Goal: Task Accomplishment & Management: Complete application form

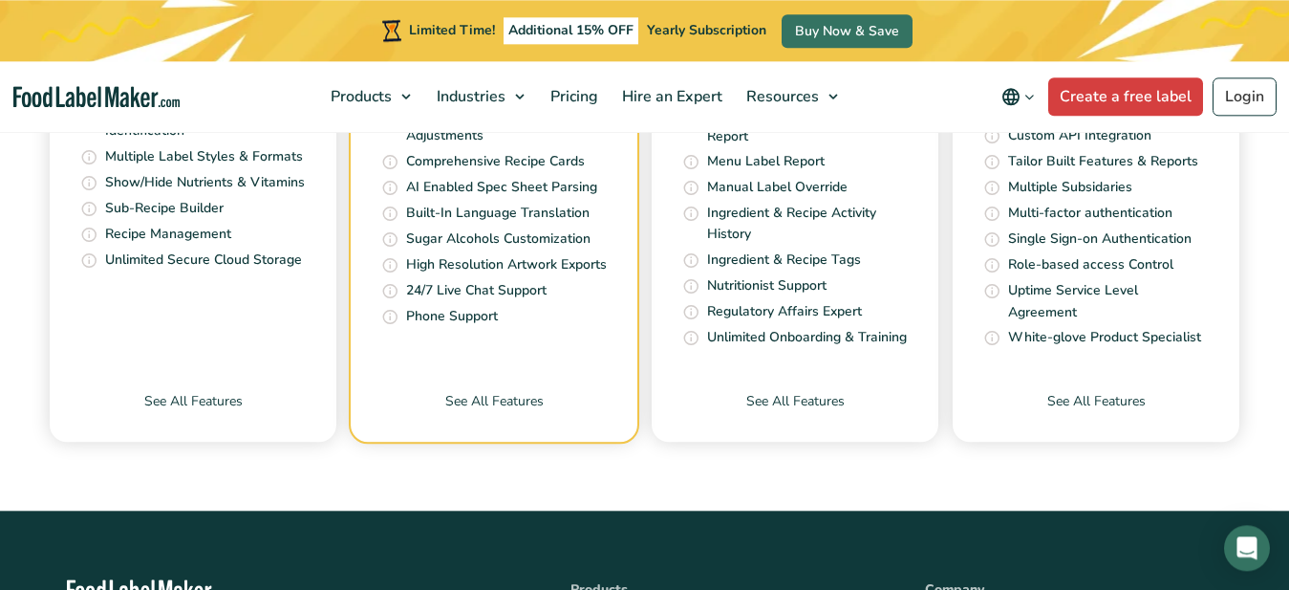
scroll to position [7276, 0]
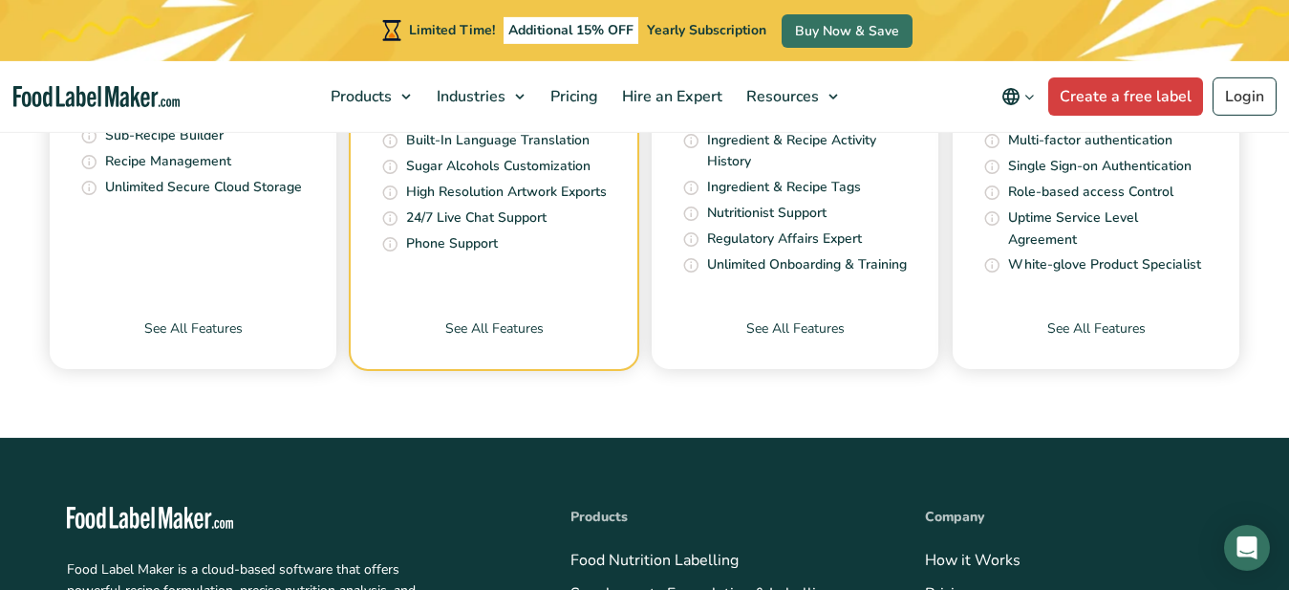
drag, startPoint x: 1303, startPoint y: 499, endPoint x: 1301, endPoint y: 327, distance: 172.0
click at [1147, 90] on link "Create a free label" at bounding box center [1125, 96] width 155 height 38
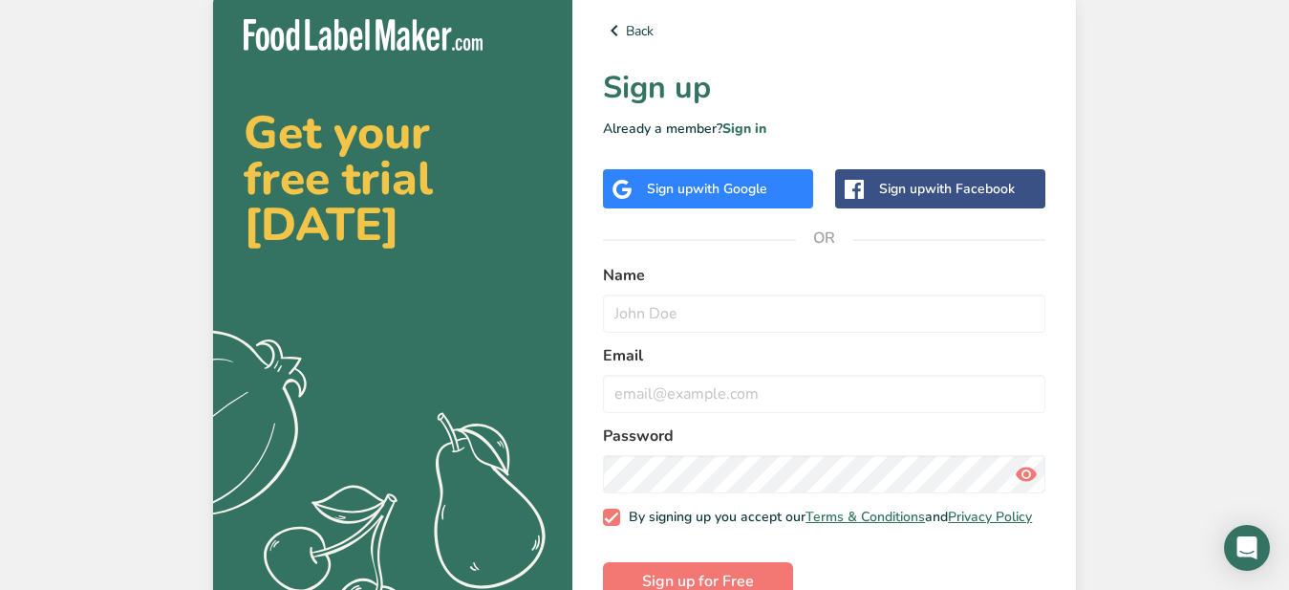
scroll to position [34, 0]
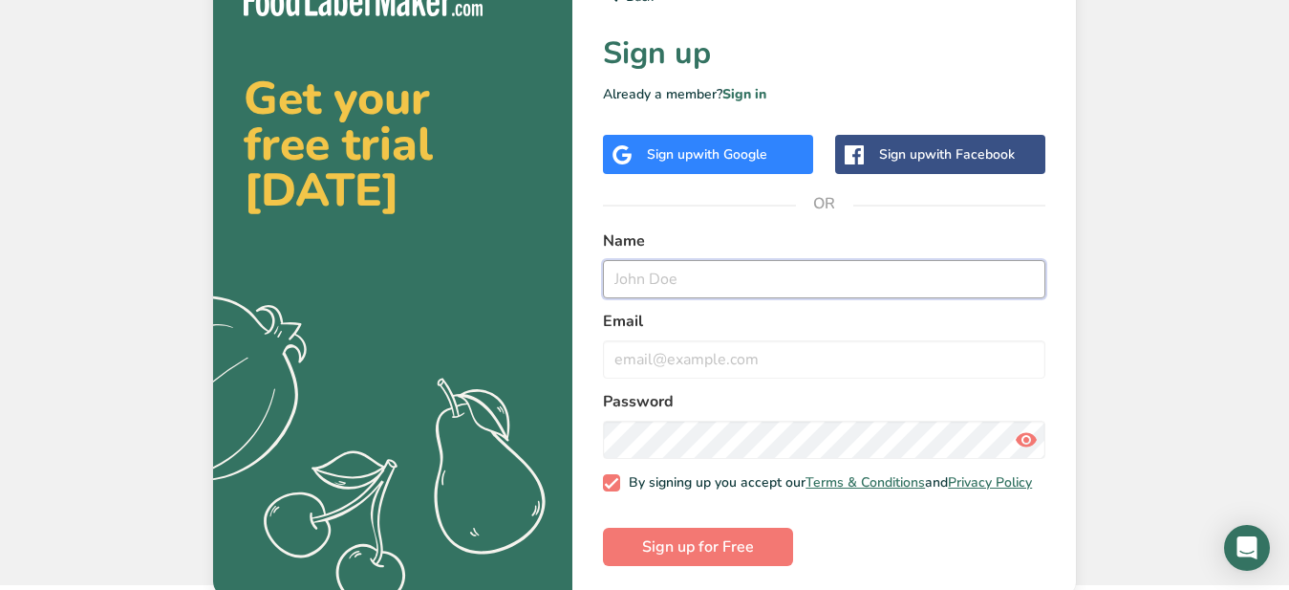
click at [617, 273] on input "text" at bounding box center [824, 279] width 442 height 38
type input "[PERSON_NAME]"
click at [619, 364] on input "email" at bounding box center [824, 359] width 442 height 38
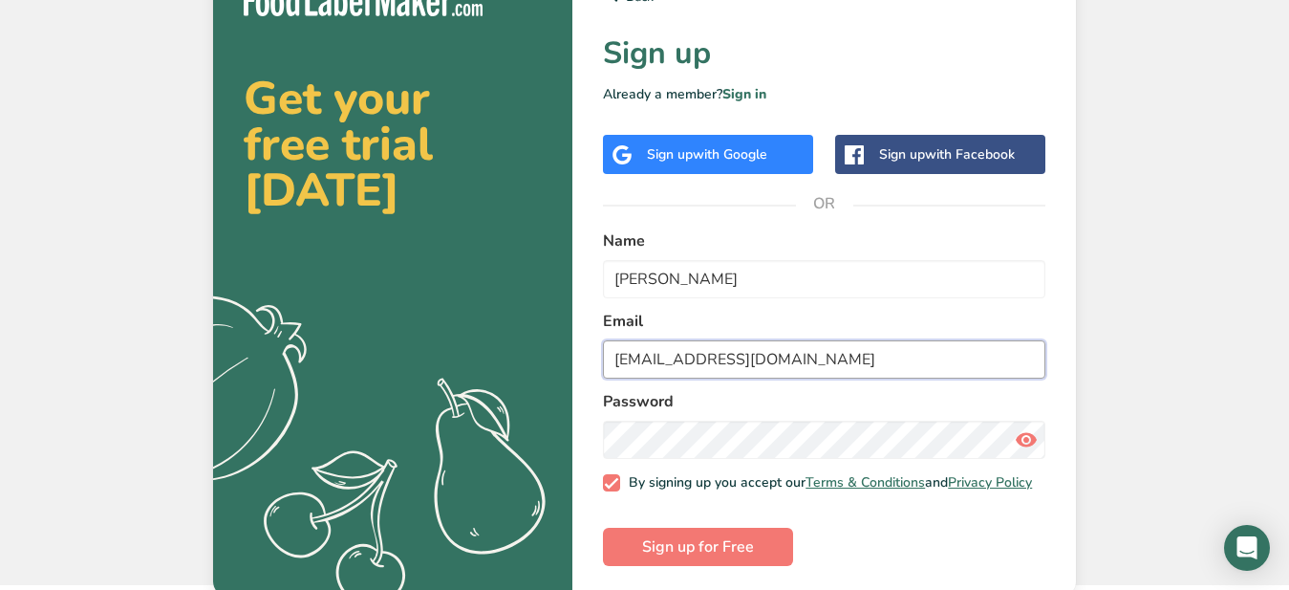
type input "[EMAIL_ADDRESS][DOMAIN_NAME]"
click at [717, 554] on span "Sign up for Free" at bounding box center [698, 546] width 112 height 23
click at [699, 555] on span "Sign up for Free" at bounding box center [698, 546] width 112 height 23
click at [721, 558] on span "Sign up for Free" at bounding box center [698, 546] width 112 height 23
click at [938, 356] on input "[EMAIL_ADDRESS][DOMAIN_NAME]" at bounding box center [824, 359] width 442 height 38
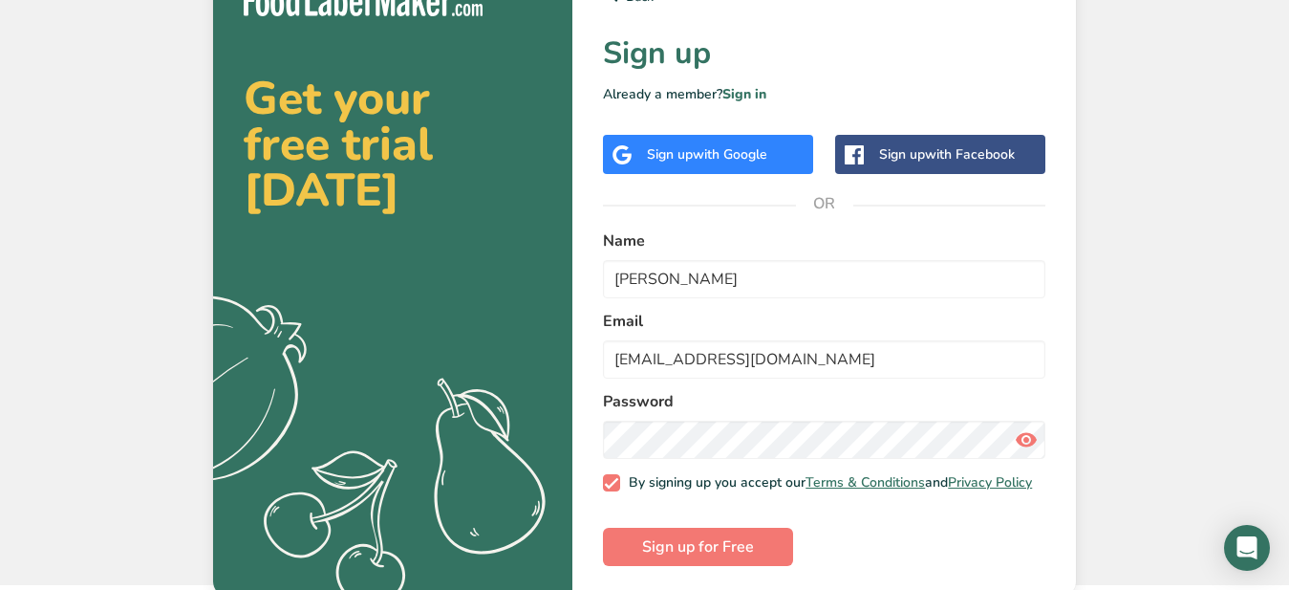
click at [1218, 13] on div "Get your free trial [DATE] .a{fill:#f5f3ed;} Back Sign up Already a member? Sig…" at bounding box center [644, 275] width 1289 height 619
click at [749, 93] on link "Sign in" at bounding box center [744, 94] width 44 height 18
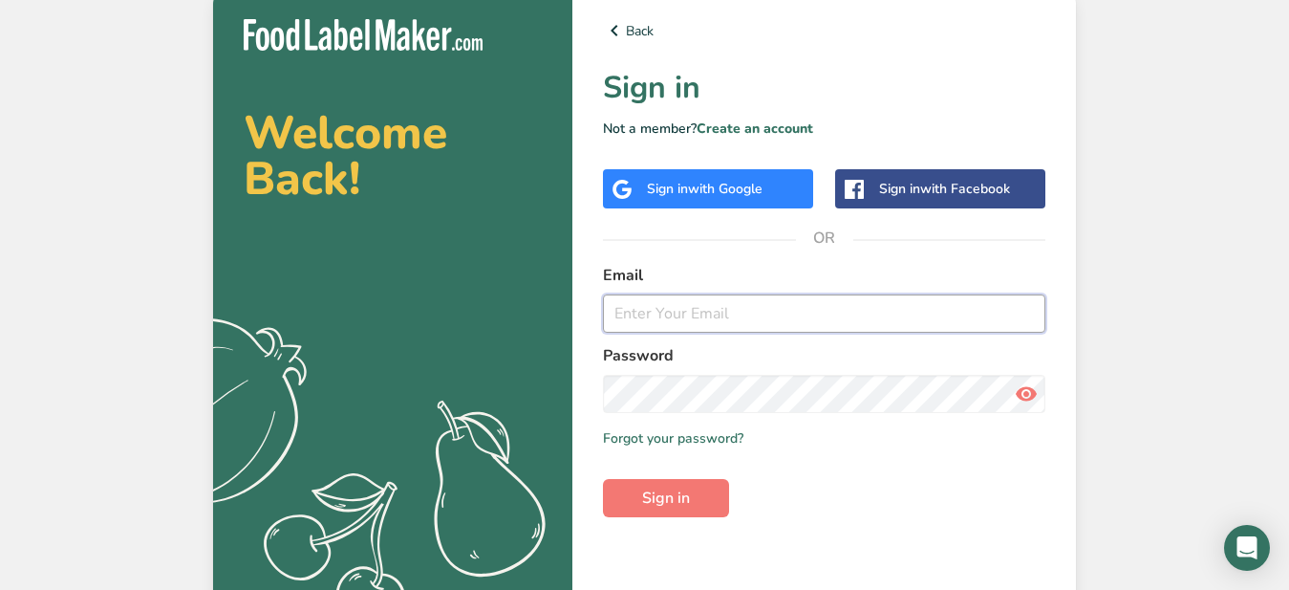
click at [614, 318] on input "email" at bounding box center [824, 313] width 442 height 38
type input "[EMAIL_ADDRESS][DOMAIN_NAME]"
click at [647, 498] on span "Sign in" at bounding box center [666, 497] width 48 height 23
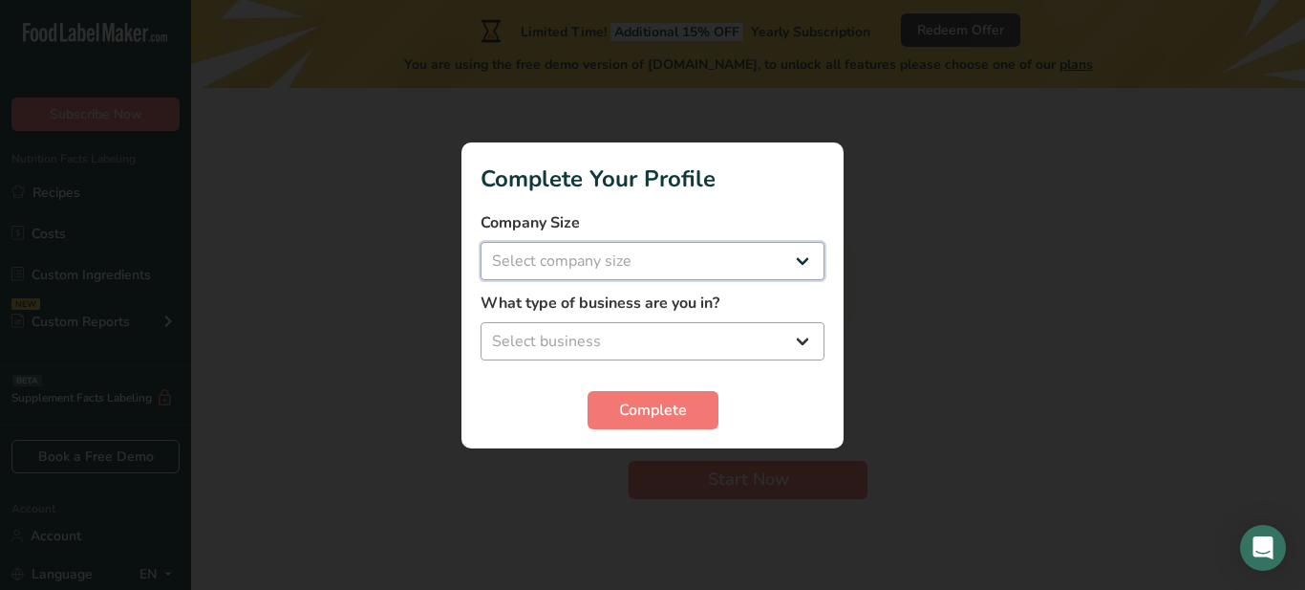
click at [481, 242] on select "Select company size Fewer than 10 Employees 10 to 50 Employees 51 to 500 Employ…" at bounding box center [653, 261] width 344 height 38
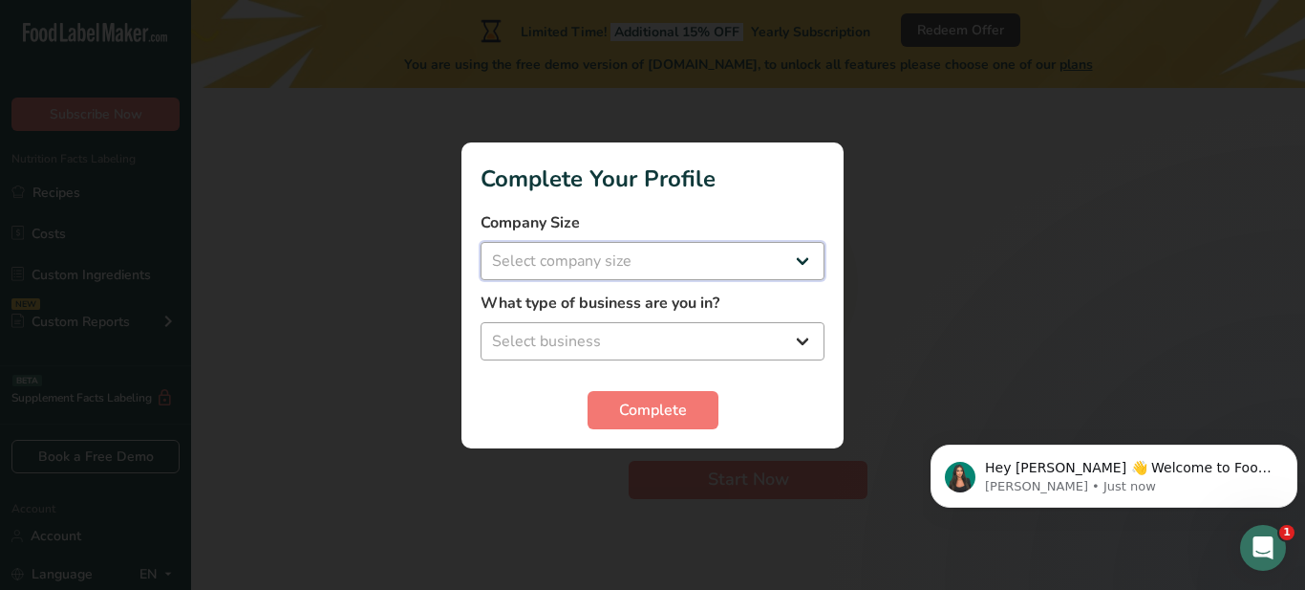
select select "1"
click option "Fewer than 10 Employees" at bounding box center [0, 0] width 0 height 0
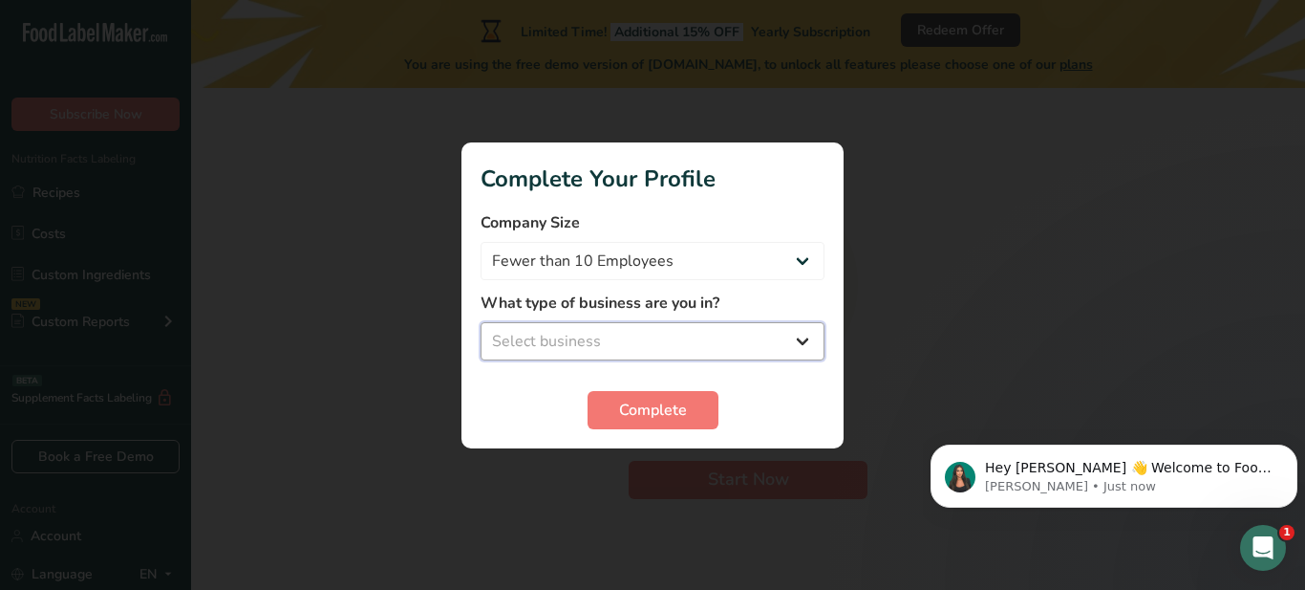
click at [481, 322] on select "Select business Packaged Food Manufacturer Restaurant & Cafe Bakery Meal Plans …" at bounding box center [653, 341] width 344 height 38
select select "1"
click option "Packaged Food Manufacturer" at bounding box center [0, 0] width 0 height 0
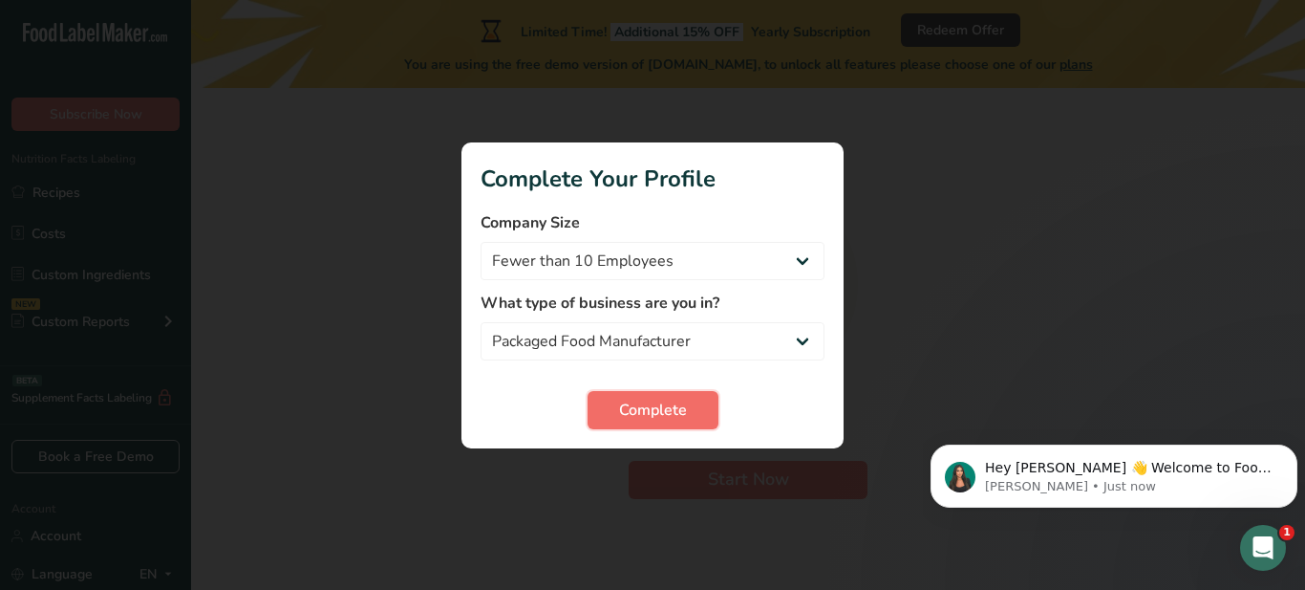
click at [660, 409] on span "Complete" at bounding box center [653, 410] width 68 height 23
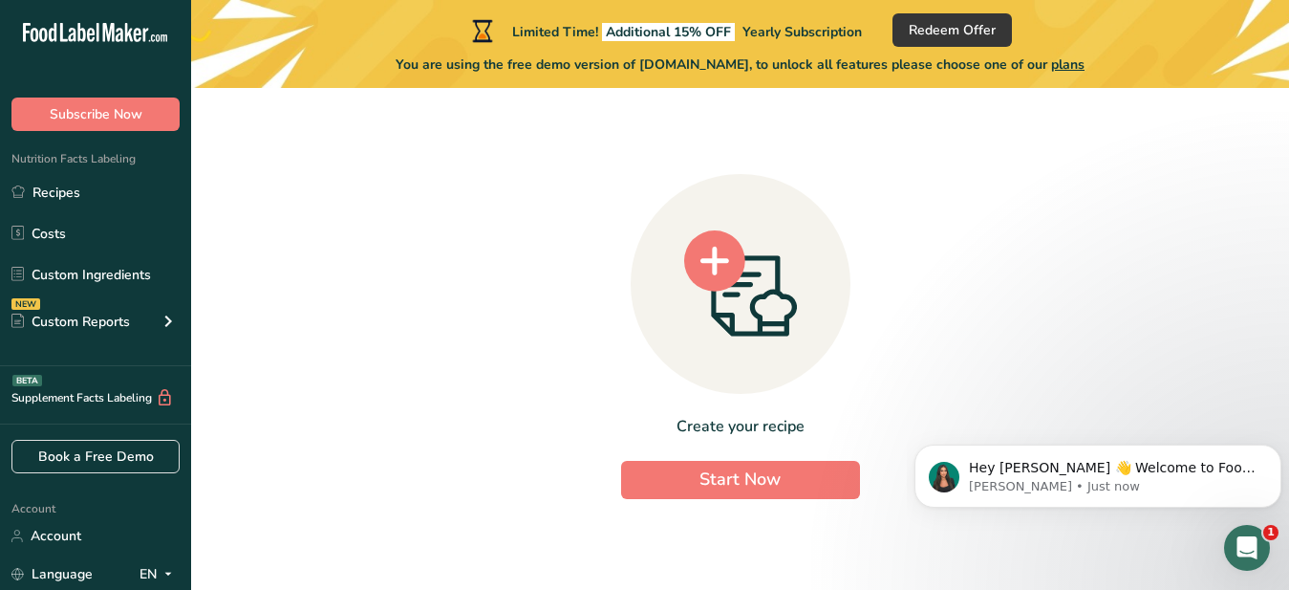
click at [345, 360] on div "Create your recipe Start Now" at bounding box center [740, 331] width 1037 height 456
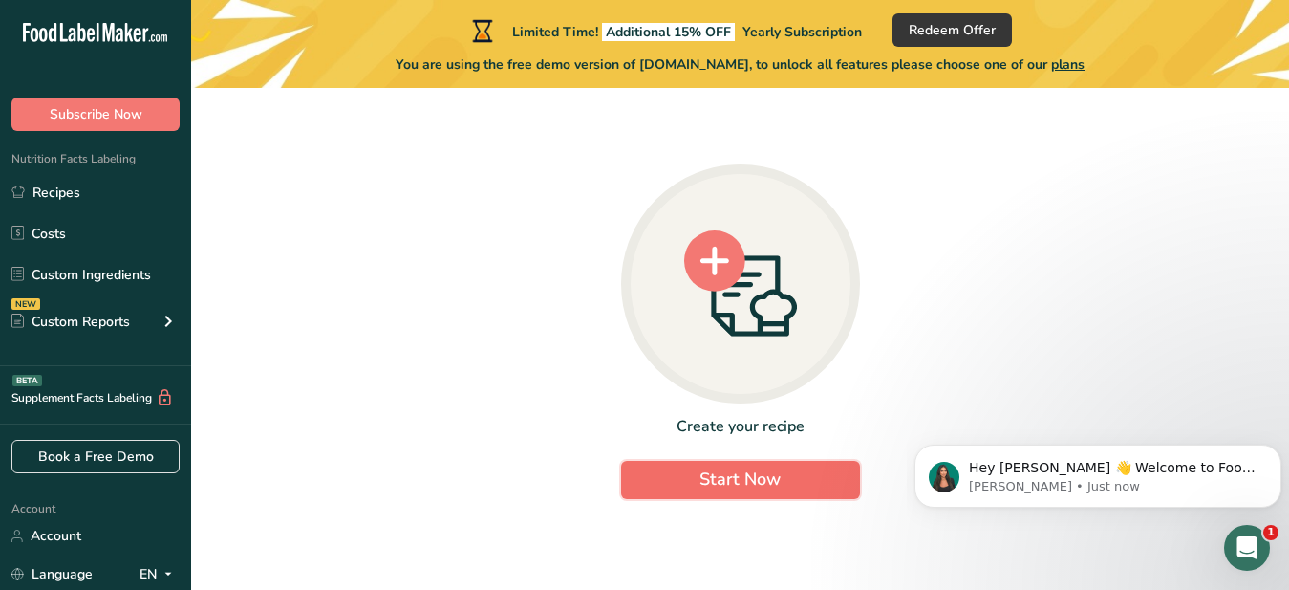
click at [745, 474] on span "Start Now" at bounding box center [740, 478] width 81 height 23
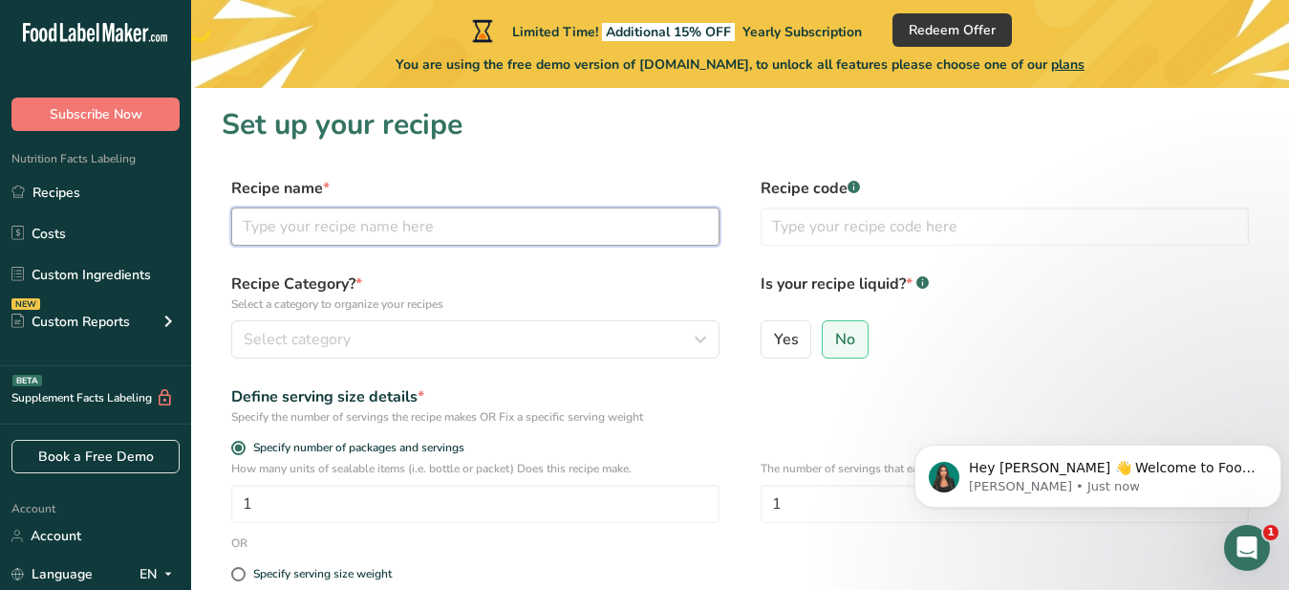
click at [247, 223] on input "text" at bounding box center [475, 226] width 488 height 38
type input "Popcorn"
click at [356, 311] on p "Select a category to organize your recipes" at bounding box center [475, 303] width 488 height 17
click at [842, 341] on span "No" at bounding box center [845, 339] width 20 height 19
click at [835, 341] on input "No" at bounding box center [829, 339] width 12 height 12
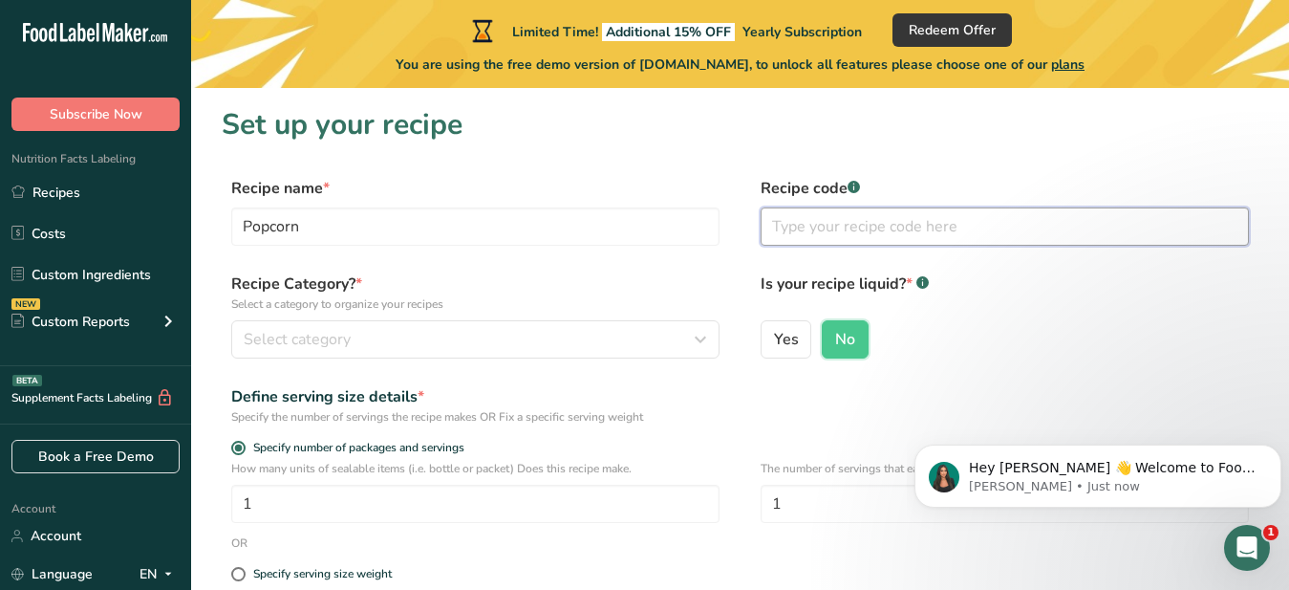
click at [794, 219] on input "text" at bounding box center [1005, 226] width 488 height 38
type input "2025-1"
click at [241, 414] on div "Specify the number of servings the recipe makes OR Fix a specific serving weight" at bounding box center [475, 416] width 488 height 17
click at [433, 413] on div "Specify the number of servings the recipe makes OR Fix a specific serving weight" at bounding box center [475, 416] width 488 height 17
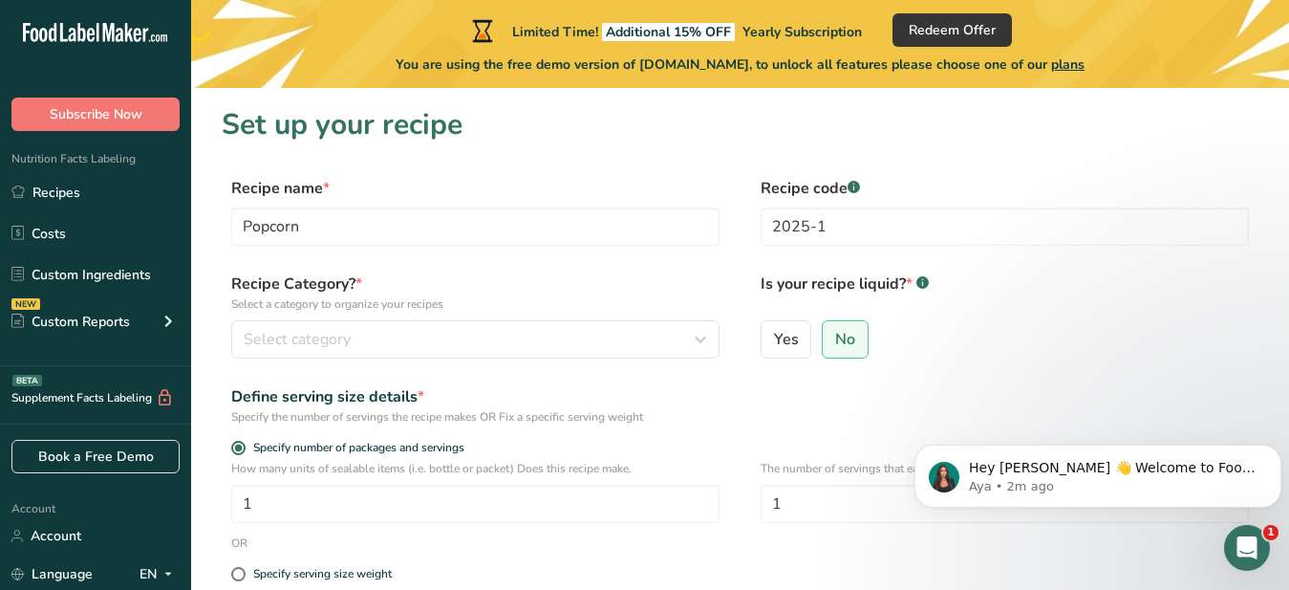
click at [232, 415] on div "Specify the number of servings the recipe makes OR Fix a specific serving weight" at bounding box center [475, 416] width 488 height 17
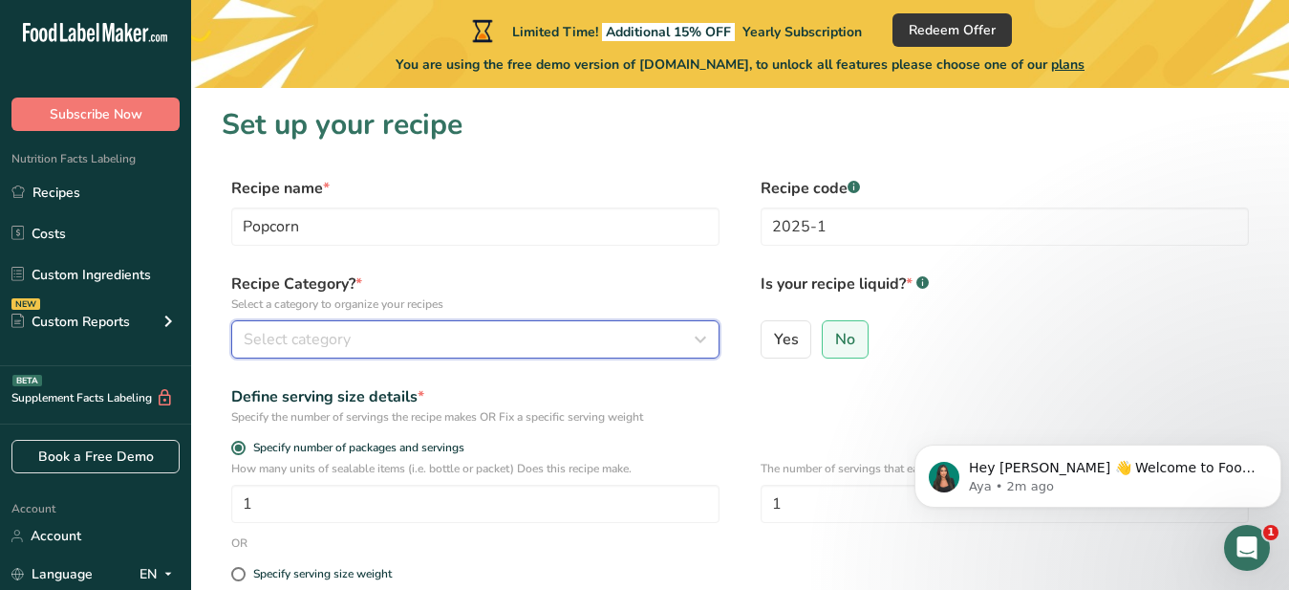
click at [700, 341] on icon "button" at bounding box center [700, 339] width 23 height 34
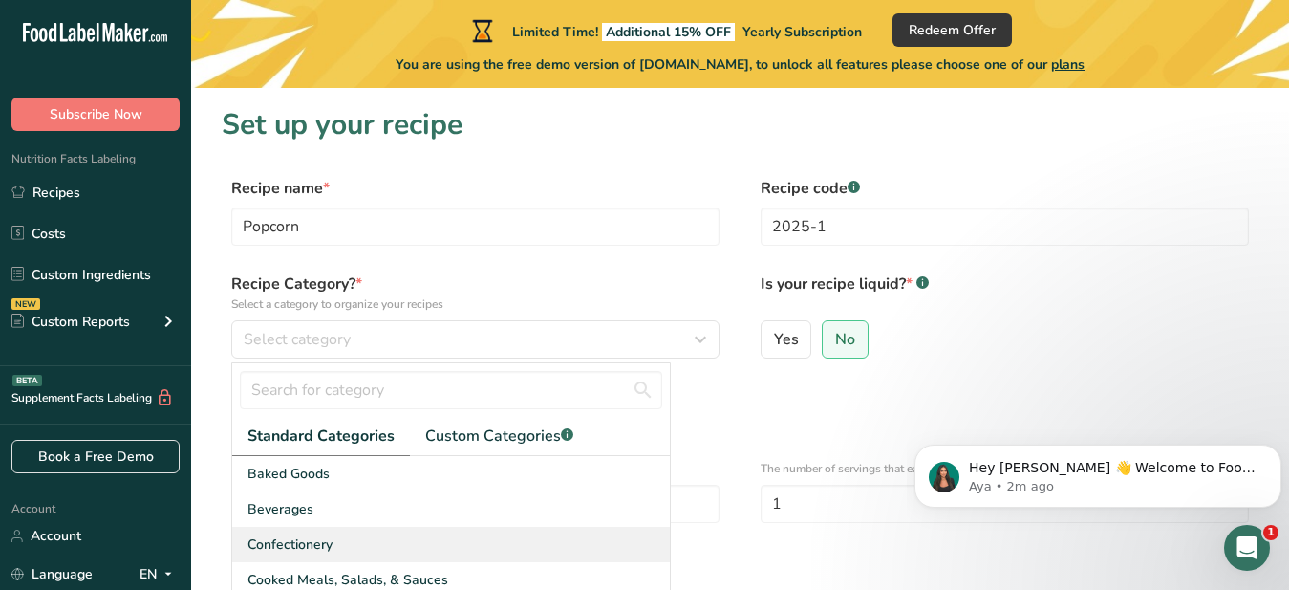
click at [319, 549] on span "Confectionery" at bounding box center [290, 544] width 85 height 20
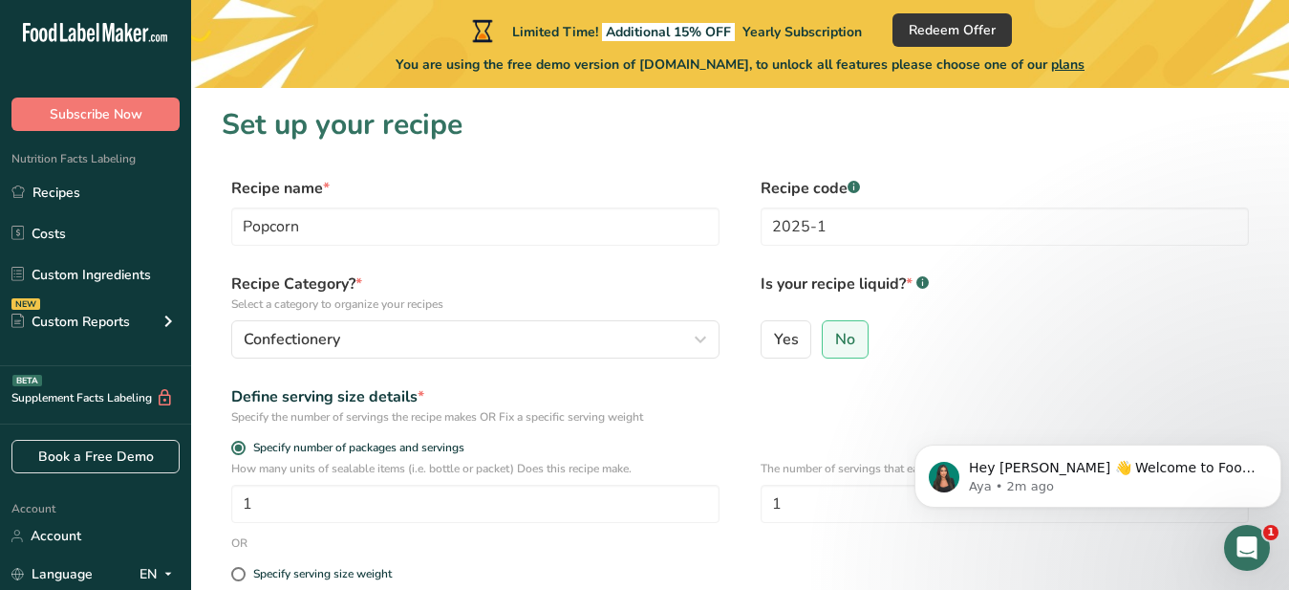
click at [415, 413] on div "Specify the number of servings the recipe makes OR Fix a specific serving weight" at bounding box center [475, 416] width 488 height 17
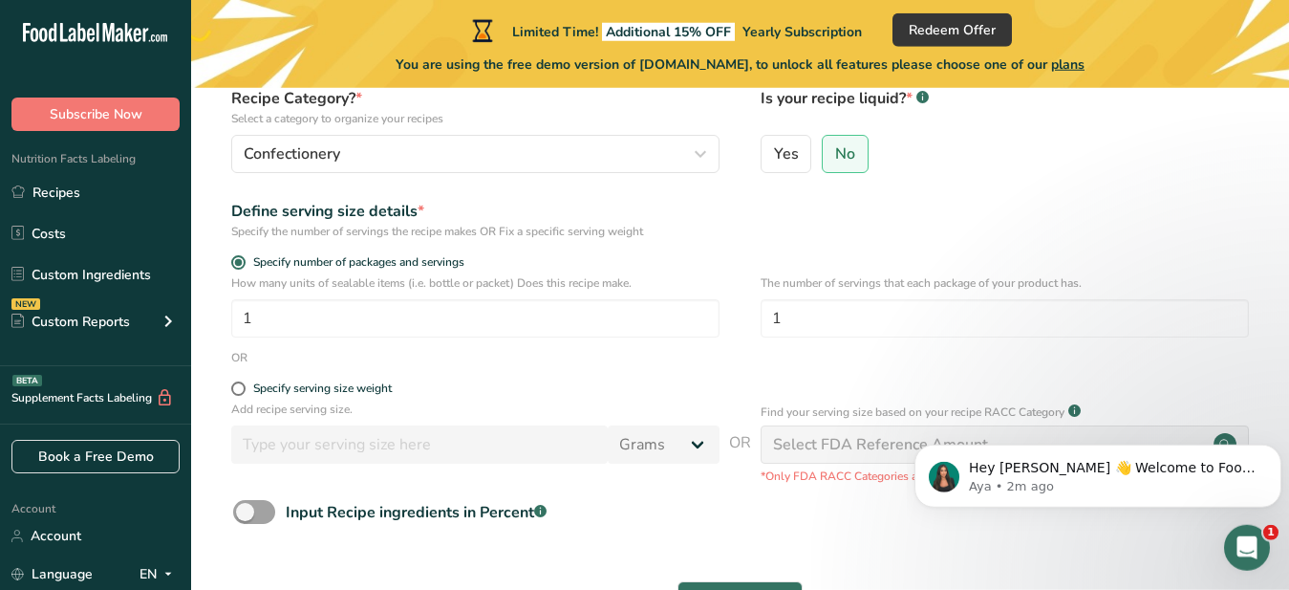
scroll to position [191, 0]
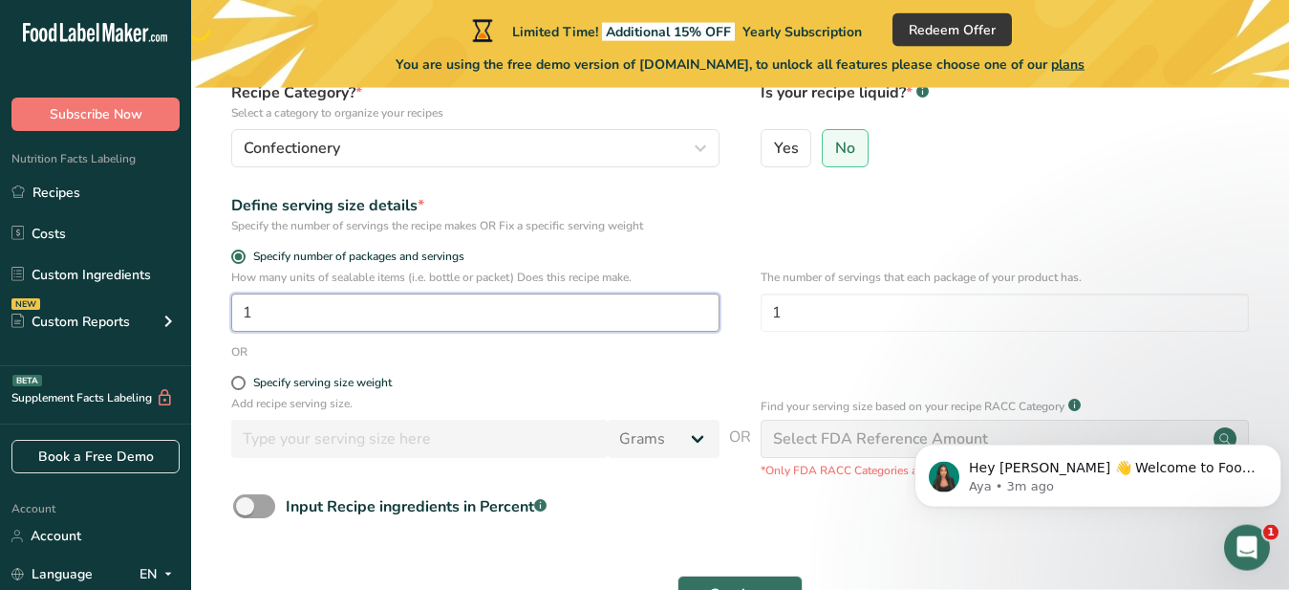
click at [254, 316] on input "1" at bounding box center [475, 312] width 488 height 38
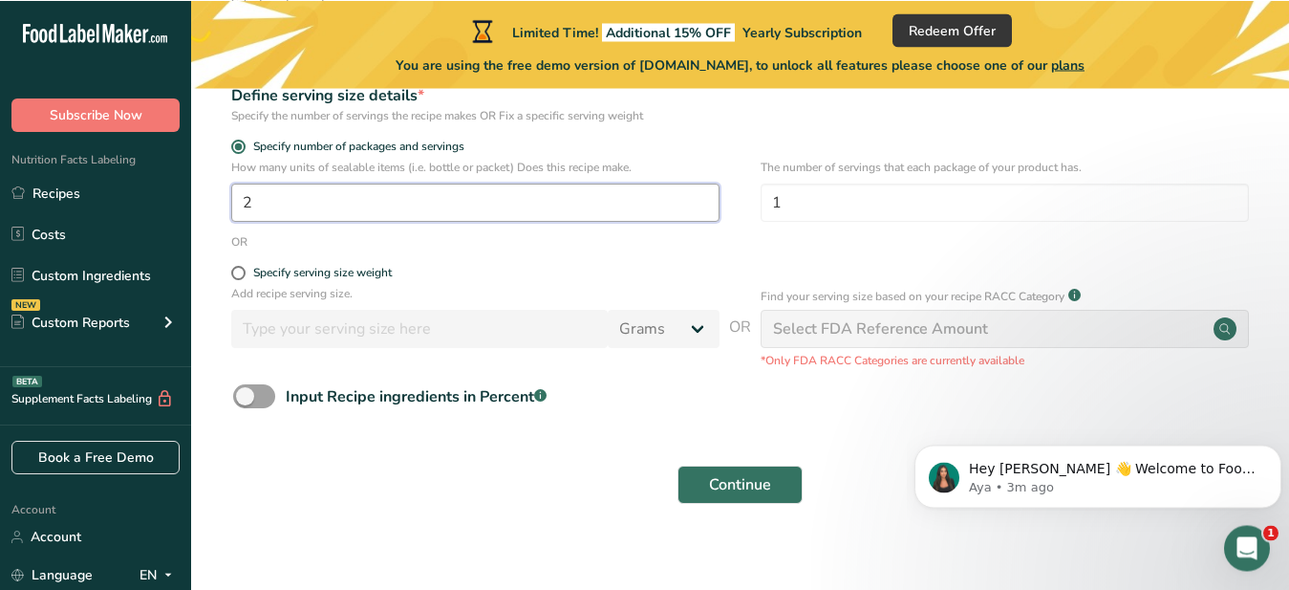
scroll to position [318, 0]
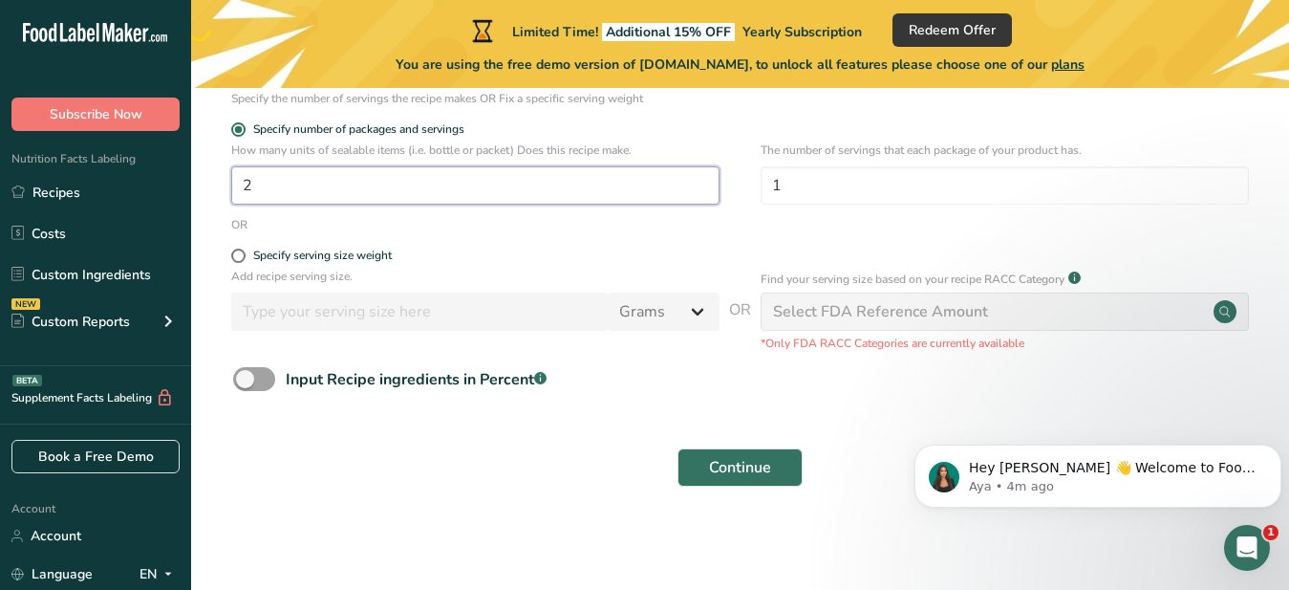
type input "2"
click at [238, 256] on span at bounding box center [238, 255] width 14 height 14
click at [238, 256] on input "Specify serving size weight" at bounding box center [237, 255] width 12 height 12
radio input "true"
radio input "false"
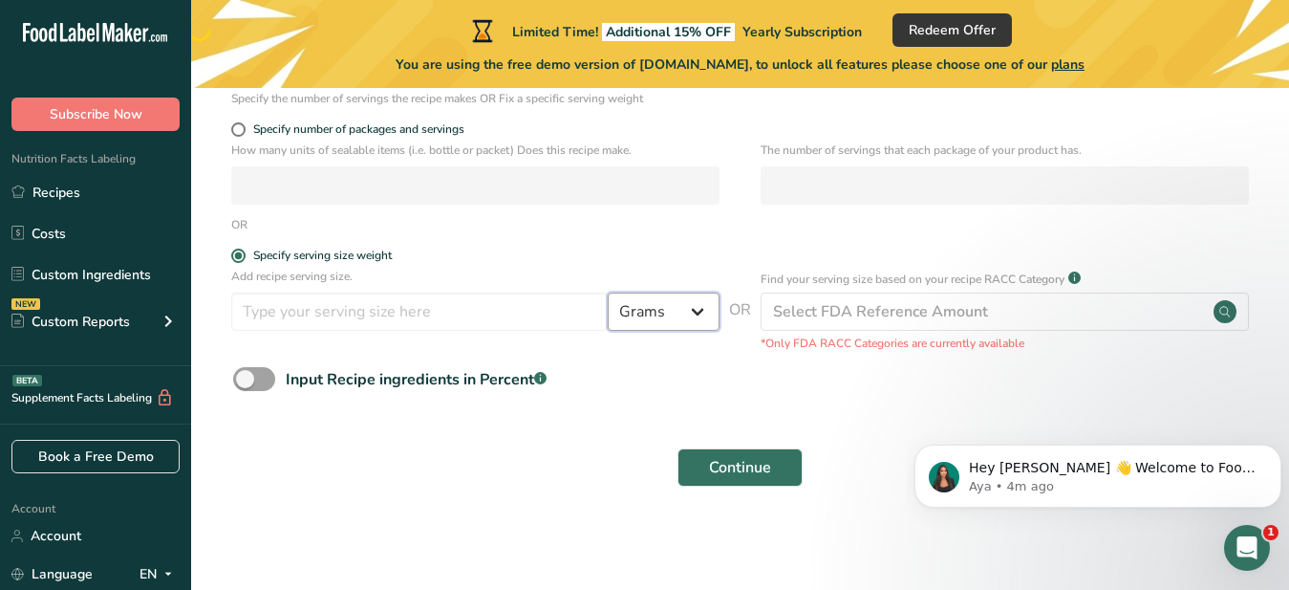
click at [608, 292] on select "Grams kg mg mcg lb oz l mL fl oz tbsp tsp cup qt gallon" at bounding box center [664, 311] width 112 height 38
select select "5"
click option "oz" at bounding box center [0, 0] width 0 height 0
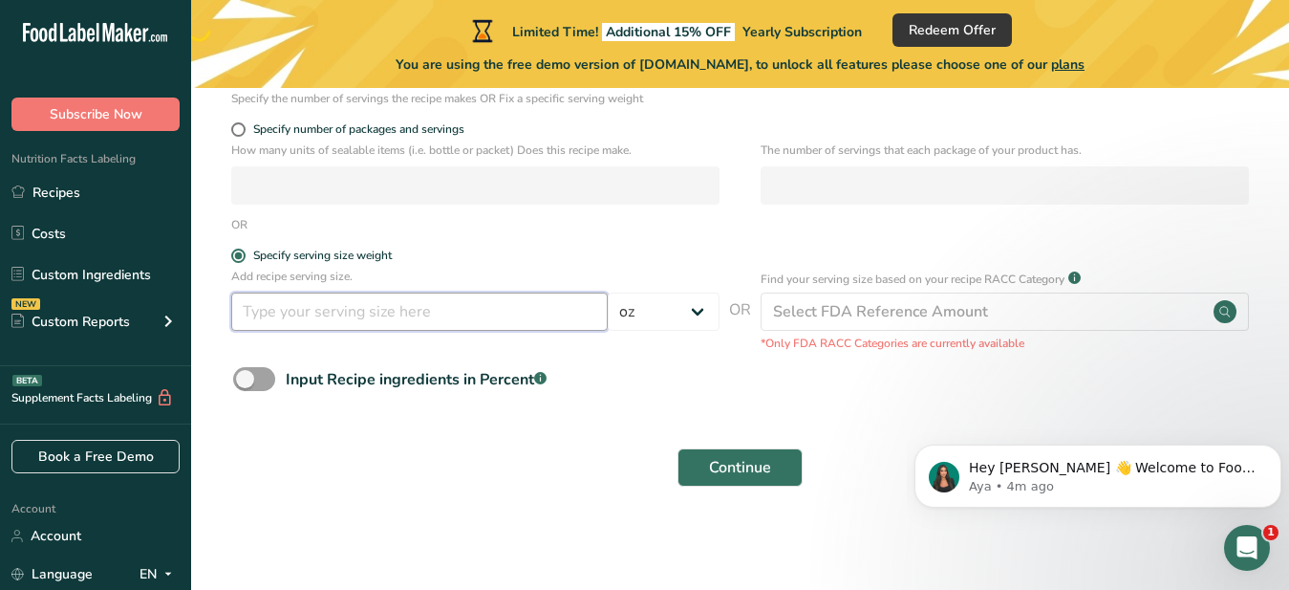
click at [246, 309] on input "number" at bounding box center [419, 311] width 377 height 38
type input "2"
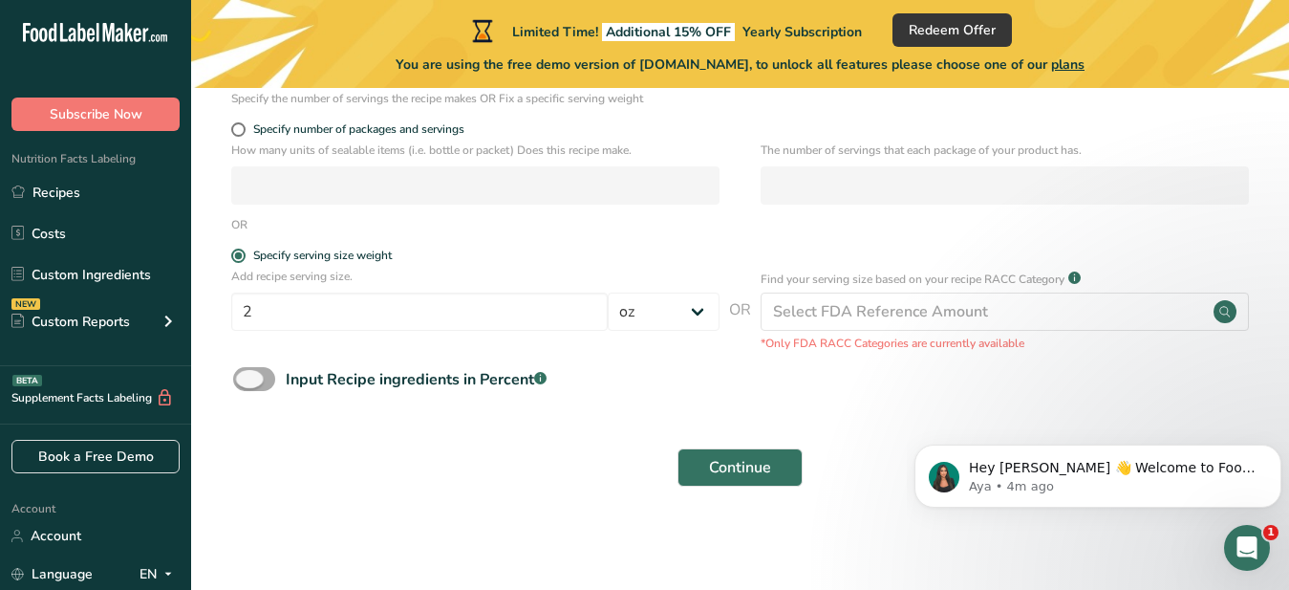
click at [248, 378] on span at bounding box center [254, 379] width 42 height 24
click at [246, 378] on input "Input Recipe ingredients in Percent .a-a{fill:#347362;}.b-a{fill:#fff;}" at bounding box center [239, 379] width 12 height 12
checkbox input "true"
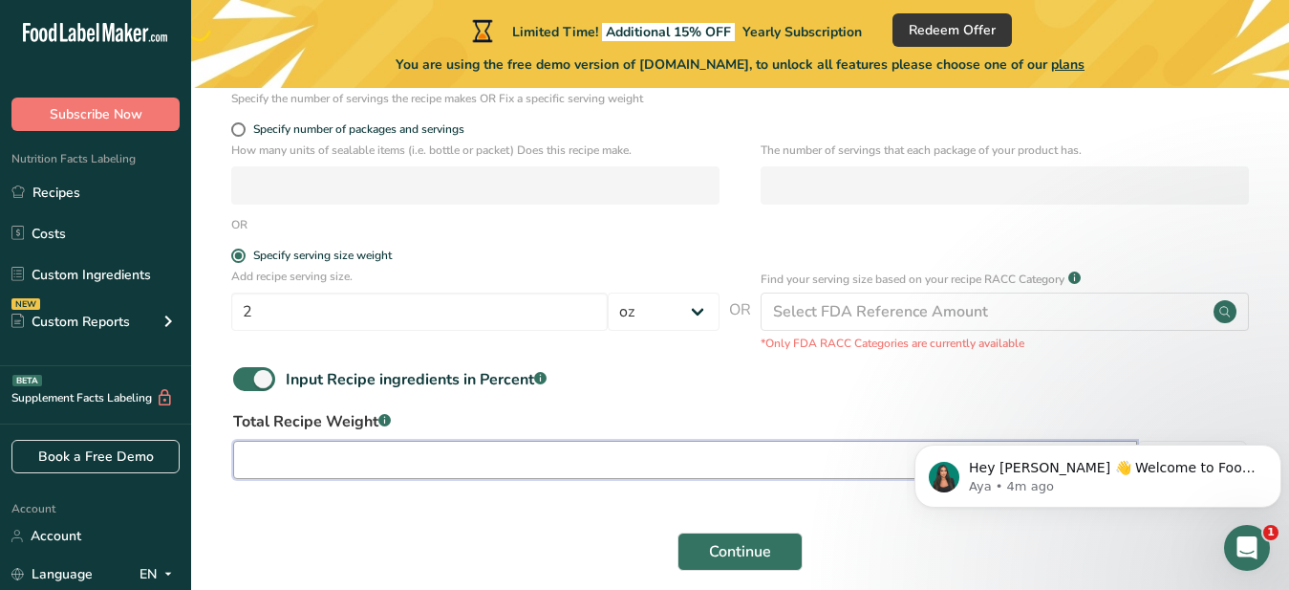
click at [248, 462] on input "number" at bounding box center [685, 460] width 904 height 38
type input "3"
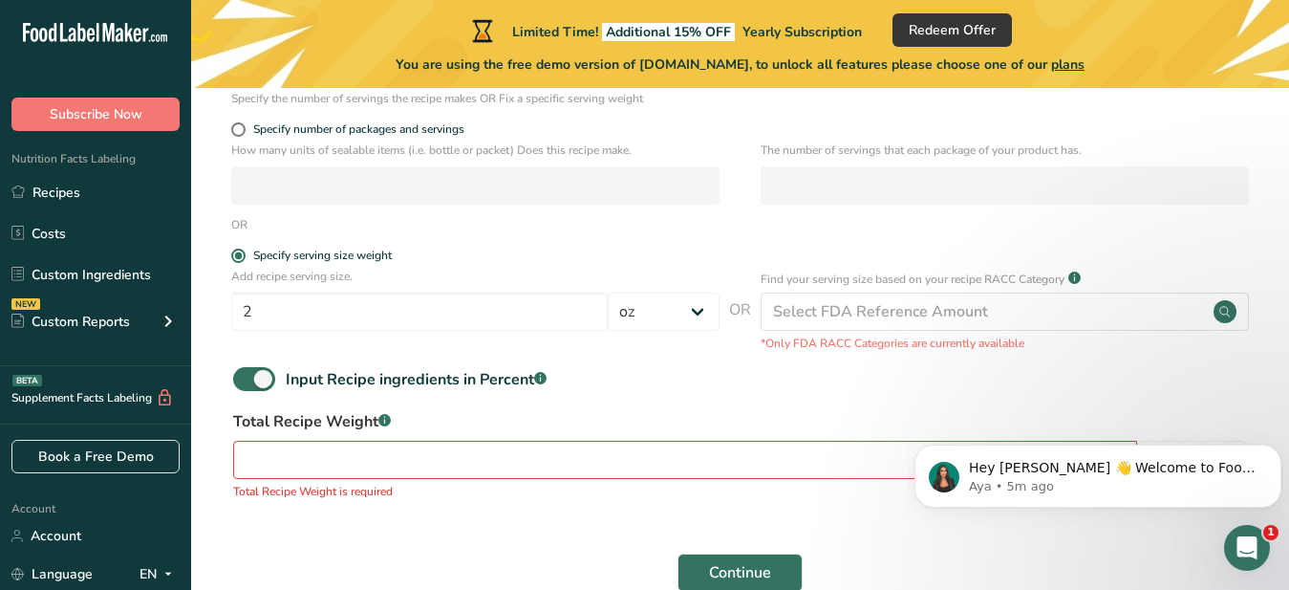
click at [368, 505] on div "Total Recipe Weight .a-a{fill:#347362;}.b-a{fill:#fff;} Grams Total Recipe Weig…" at bounding box center [740, 460] width 1037 height 101
click at [275, 463] on input "number" at bounding box center [685, 460] width 904 height 38
type input "3"
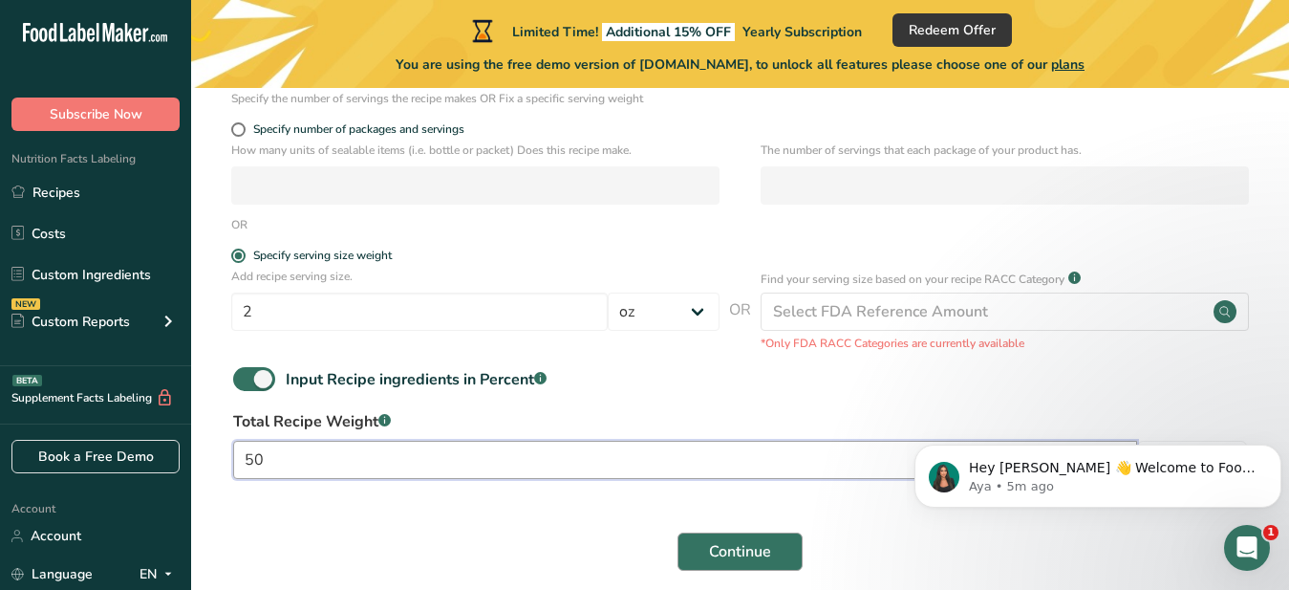
type input "50"
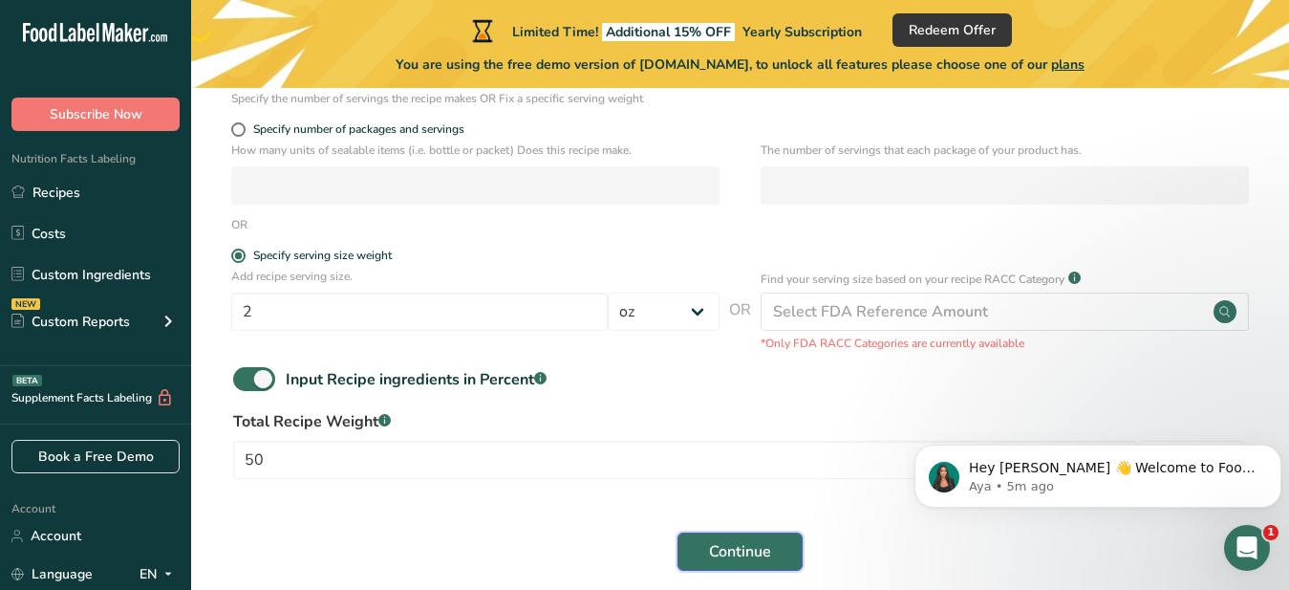
click at [738, 550] on span "Continue" at bounding box center [740, 551] width 62 height 23
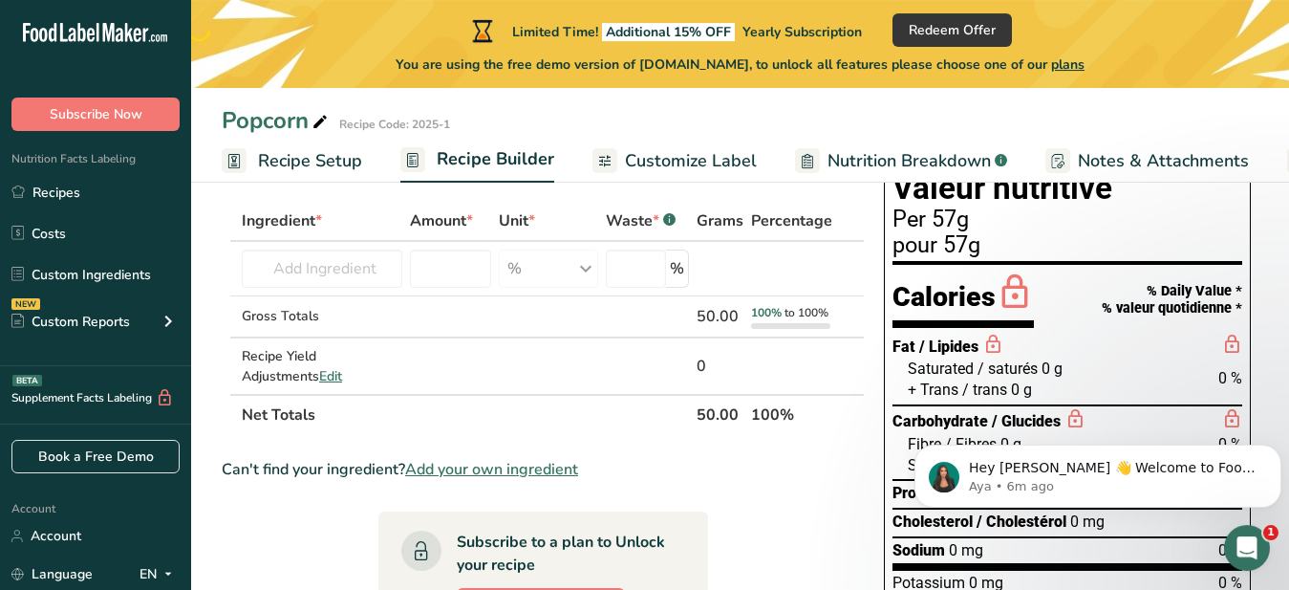
scroll to position [92, 0]
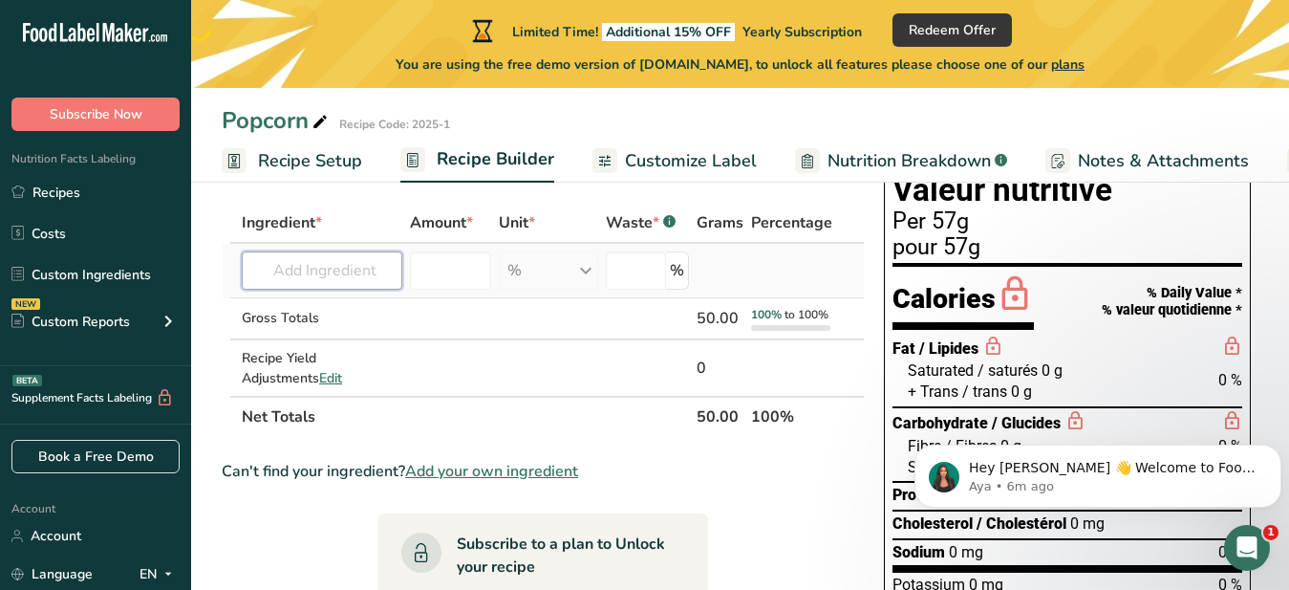
click at [254, 269] on input "text" at bounding box center [322, 270] width 161 height 38
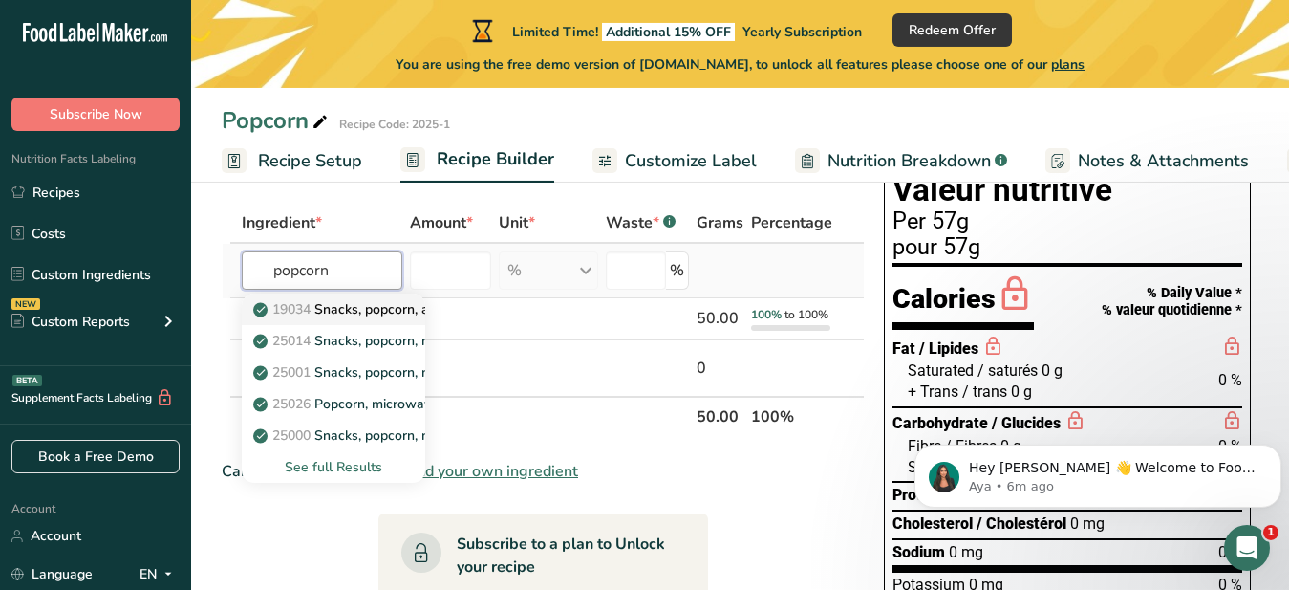
type input "popcorn"
click at [311, 305] on span "19034" at bounding box center [291, 309] width 38 height 18
type input "Snacks, popcorn, air-popped"
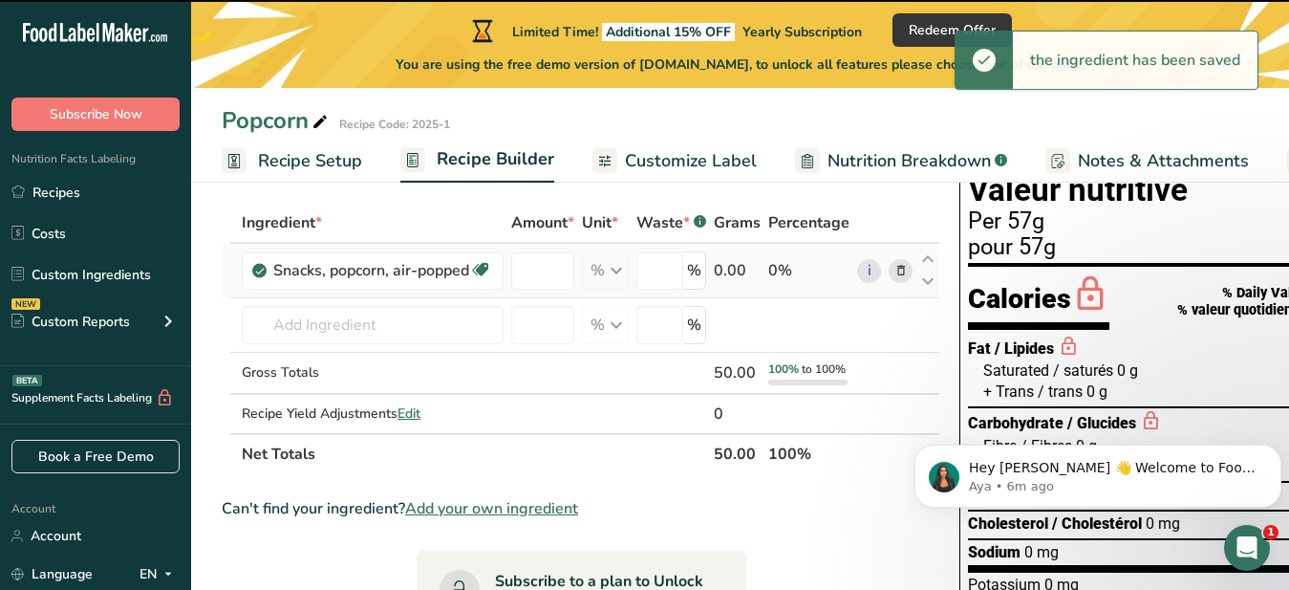
type input "0"
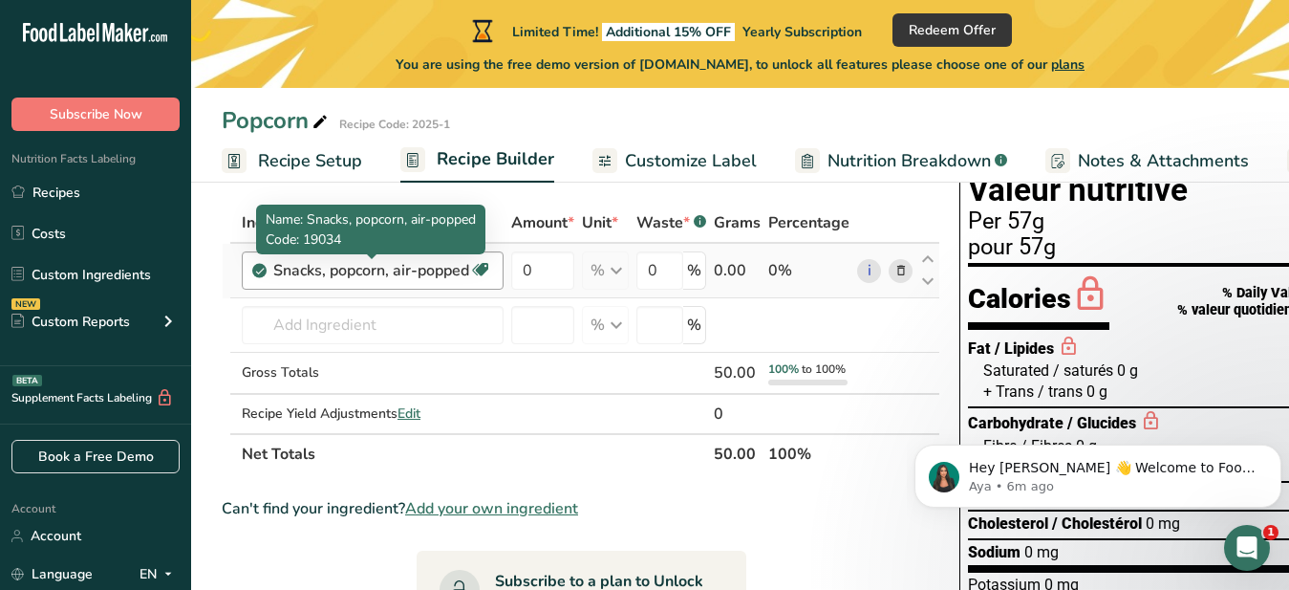
click at [450, 281] on div "Snacks, popcorn, air-popped" at bounding box center [371, 270] width 196 height 23
click at [350, 274] on div "Snacks, popcorn, air-popped" at bounding box center [371, 270] width 196 height 23
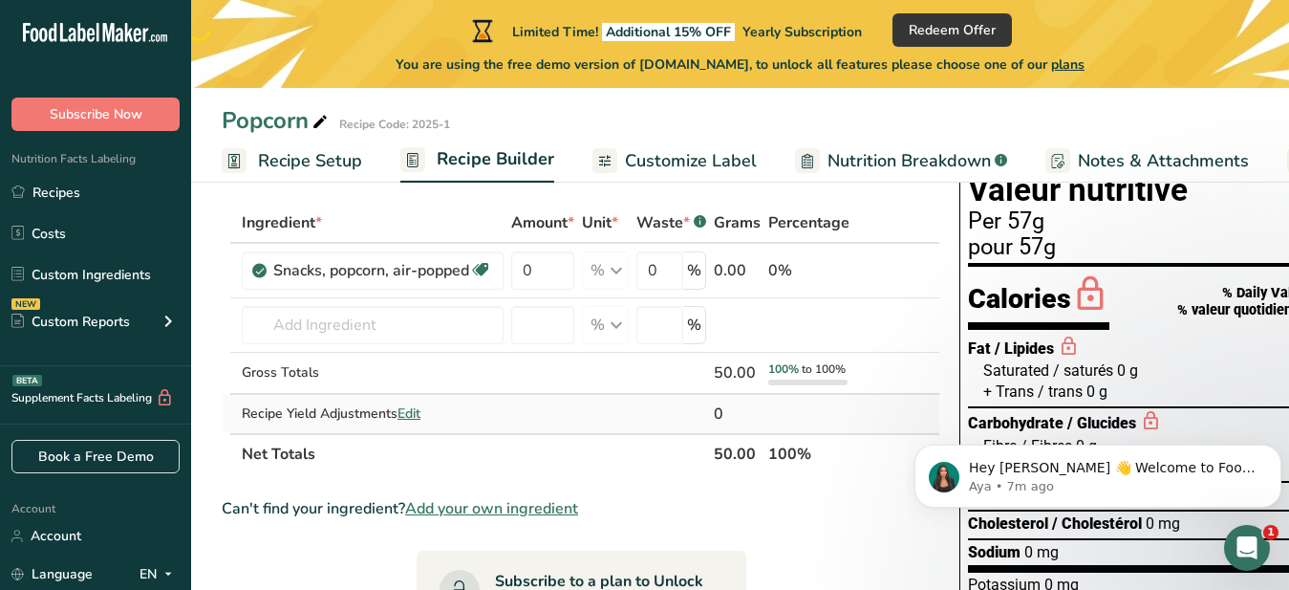
click at [412, 412] on span "Edit" at bounding box center [409, 413] width 23 height 18
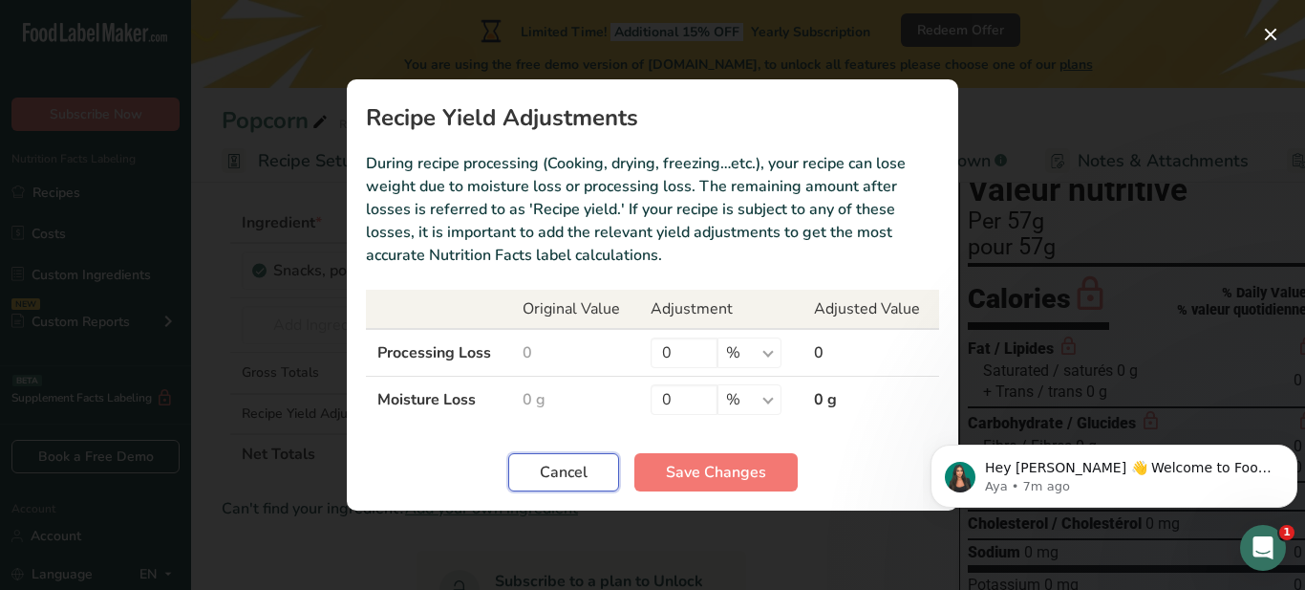
click at [565, 471] on span "Cancel" at bounding box center [564, 472] width 48 height 23
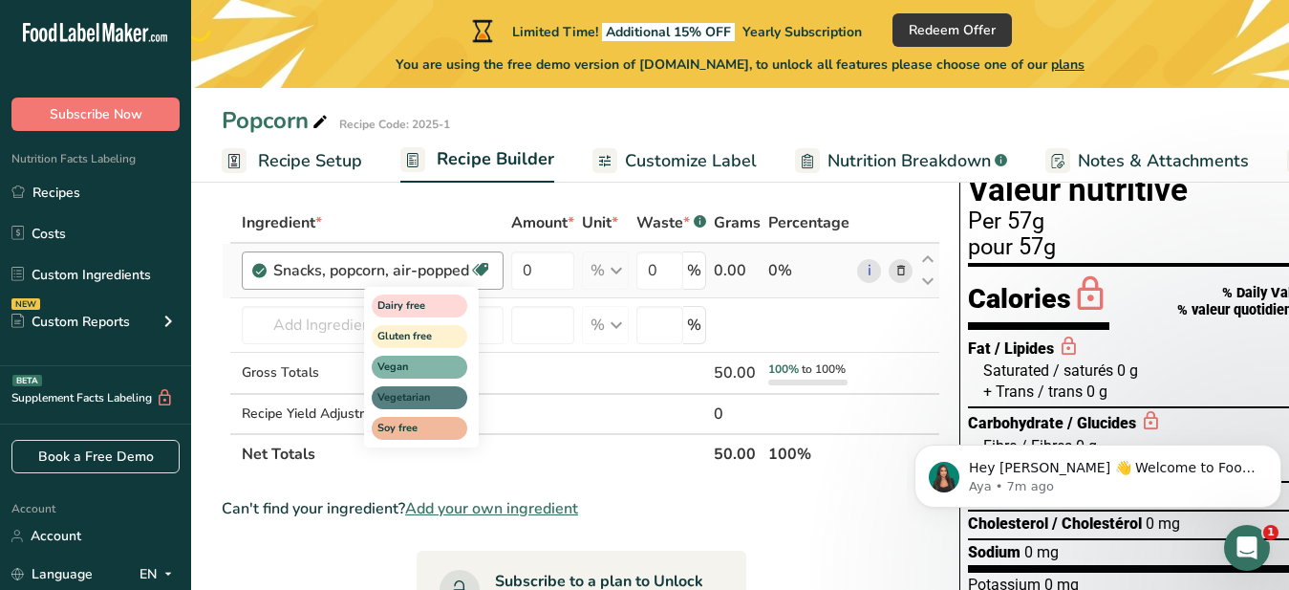
click at [482, 272] on icon at bounding box center [480, 270] width 19 height 30
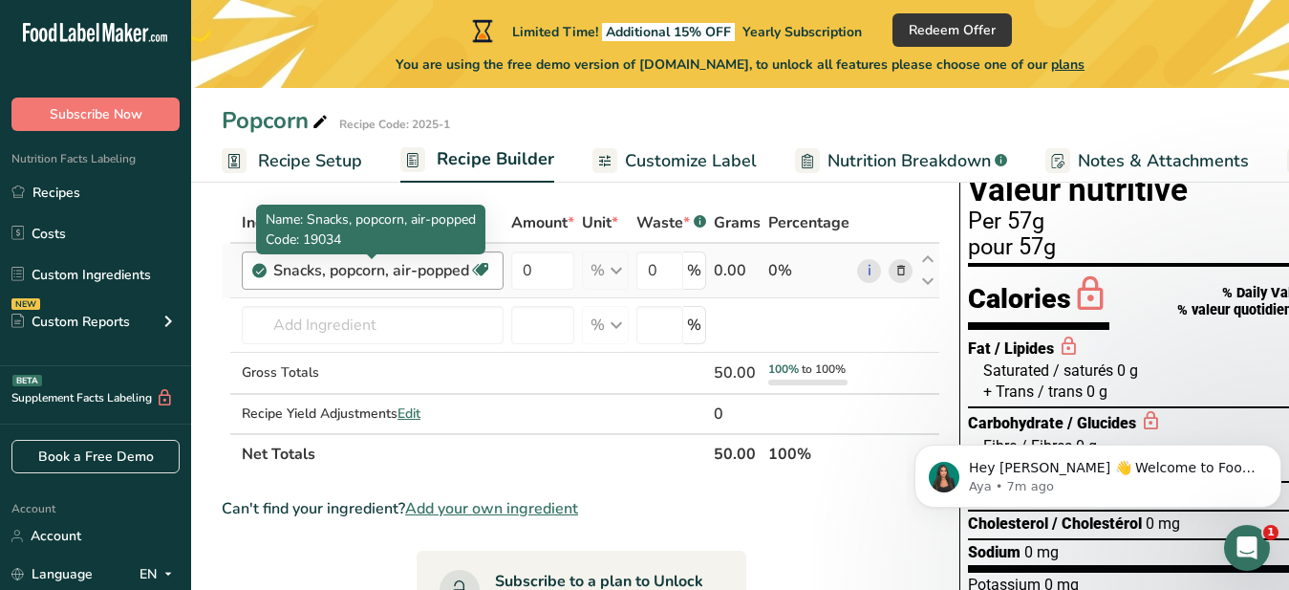
click at [456, 273] on div "Snacks, popcorn, air-popped" at bounding box center [371, 270] width 196 height 23
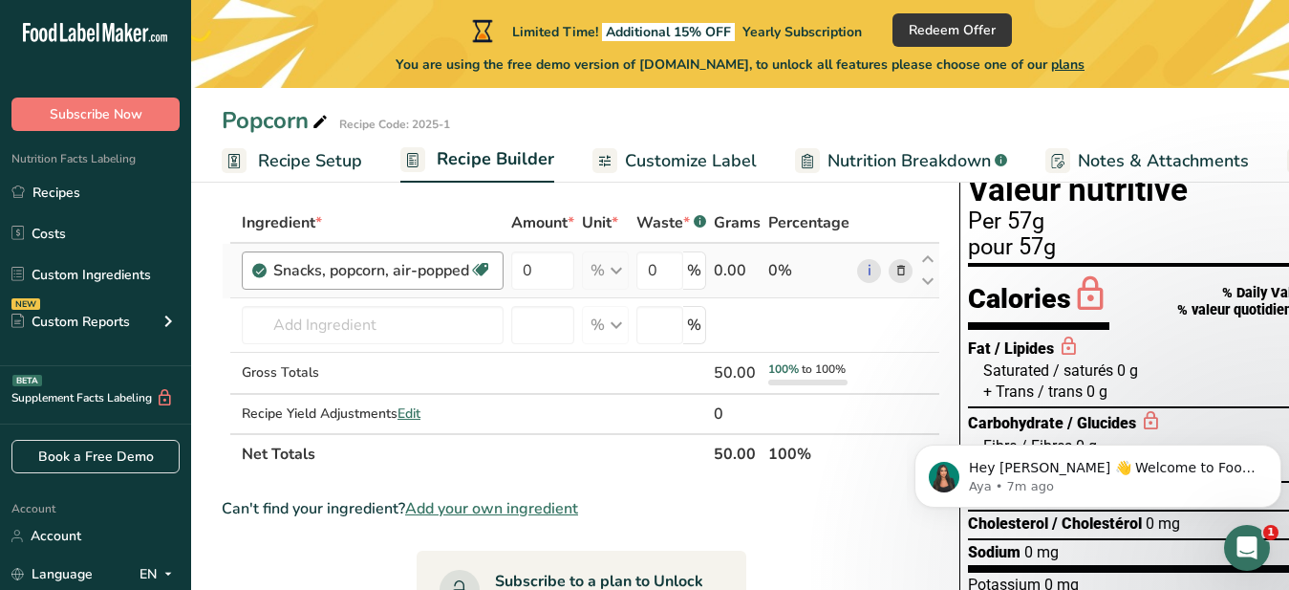
click at [461, 272] on div "Snacks, popcorn, air-popped" at bounding box center [371, 270] width 196 height 23
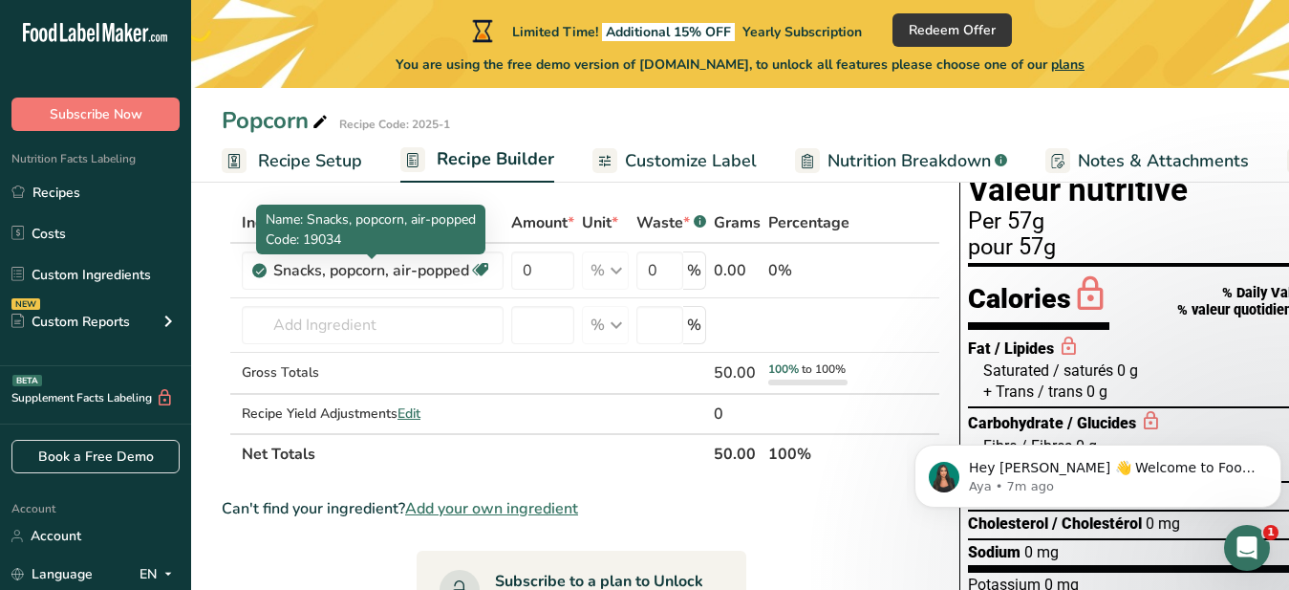
click at [371, 244] on p "Code: 19034" at bounding box center [371, 239] width 210 height 20
click at [360, 231] on p "Code: 19034" at bounding box center [371, 239] width 210 height 20
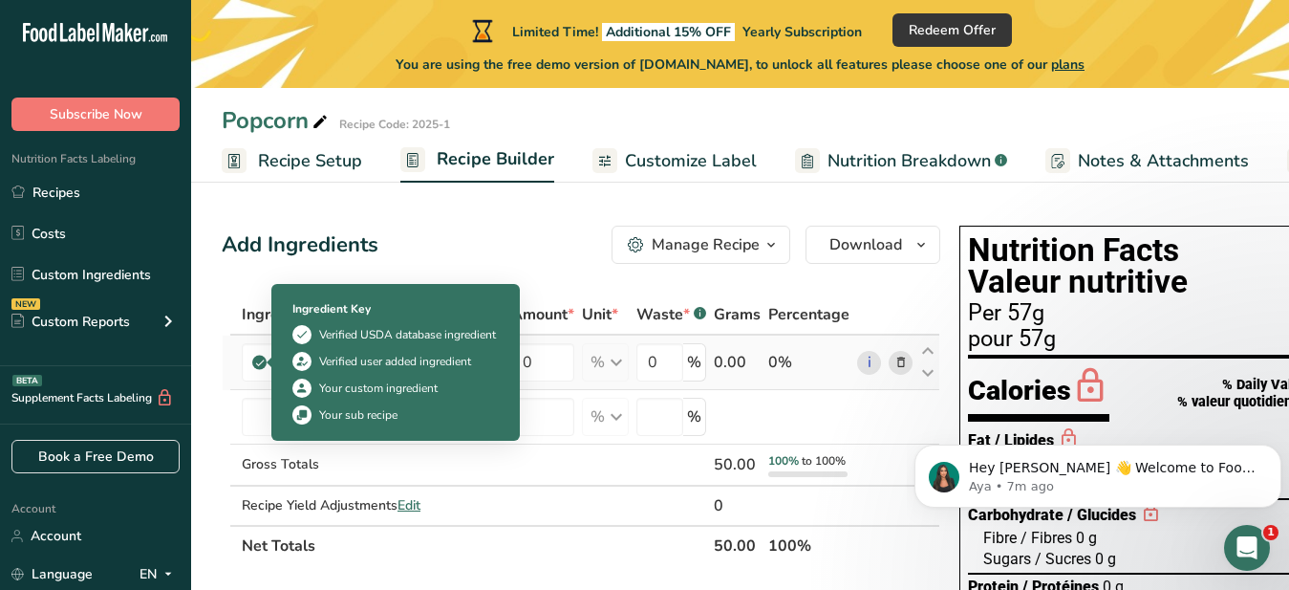
click at [260, 363] on icon at bounding box center [259, 362] width 11 height 17
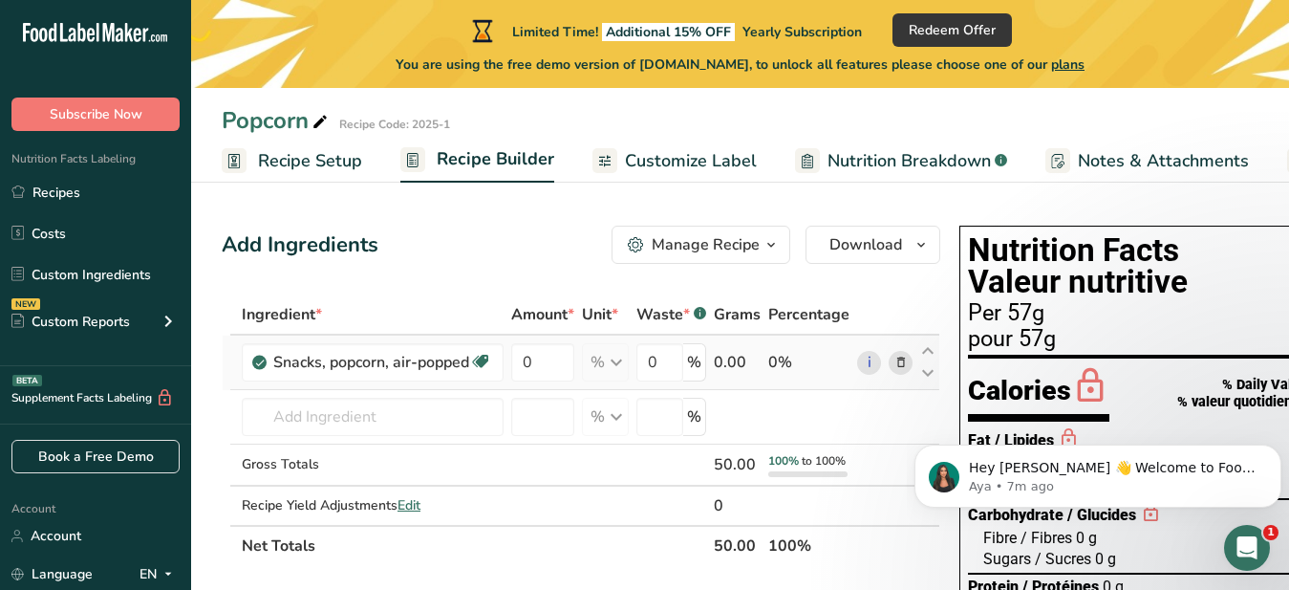
click at [260, 364] on icon at bounding box center [259, 362] width 11 height 17
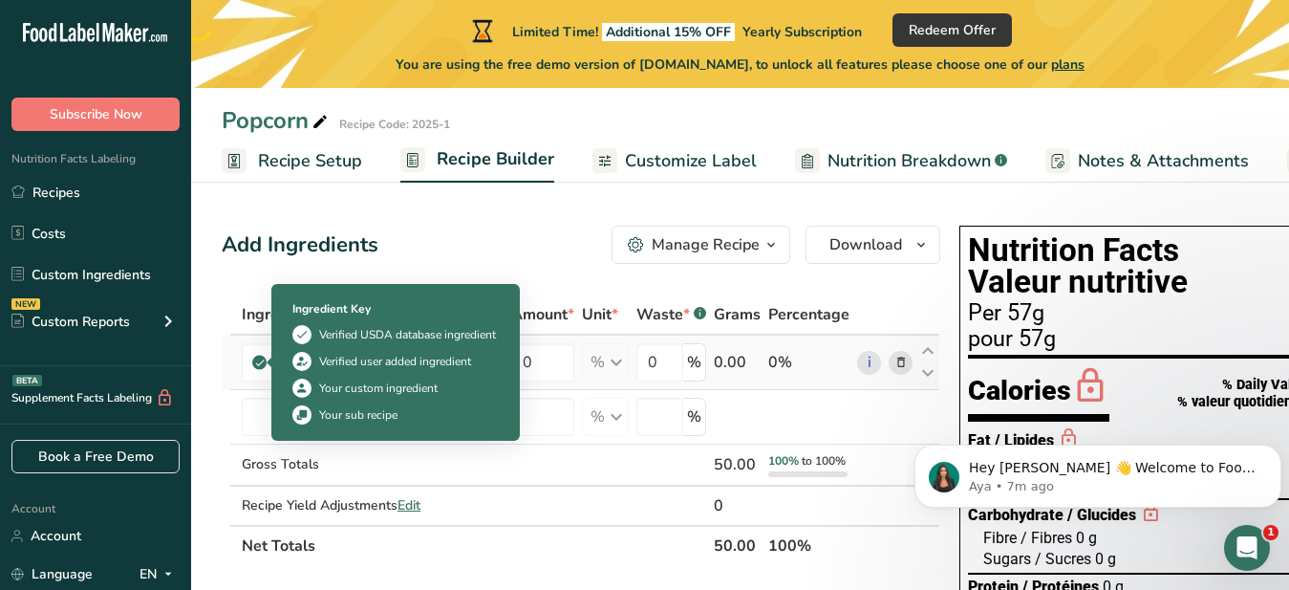
click at [260, 364] on icon at bounding box center [259, 362] width 11 height 17
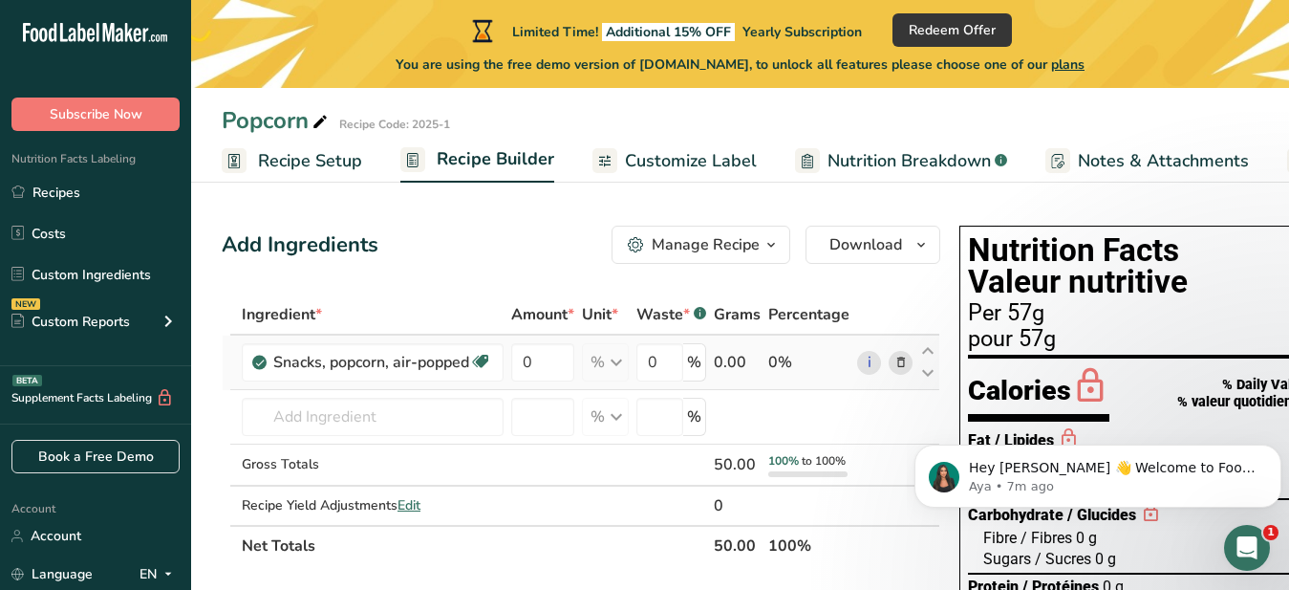
click at [626, 369] on div "% Portions 1 cup 1 oz Weight Units g kg mg See more Volume Units l Volume units…" at bounding box center [605, 362] width 47 height 38
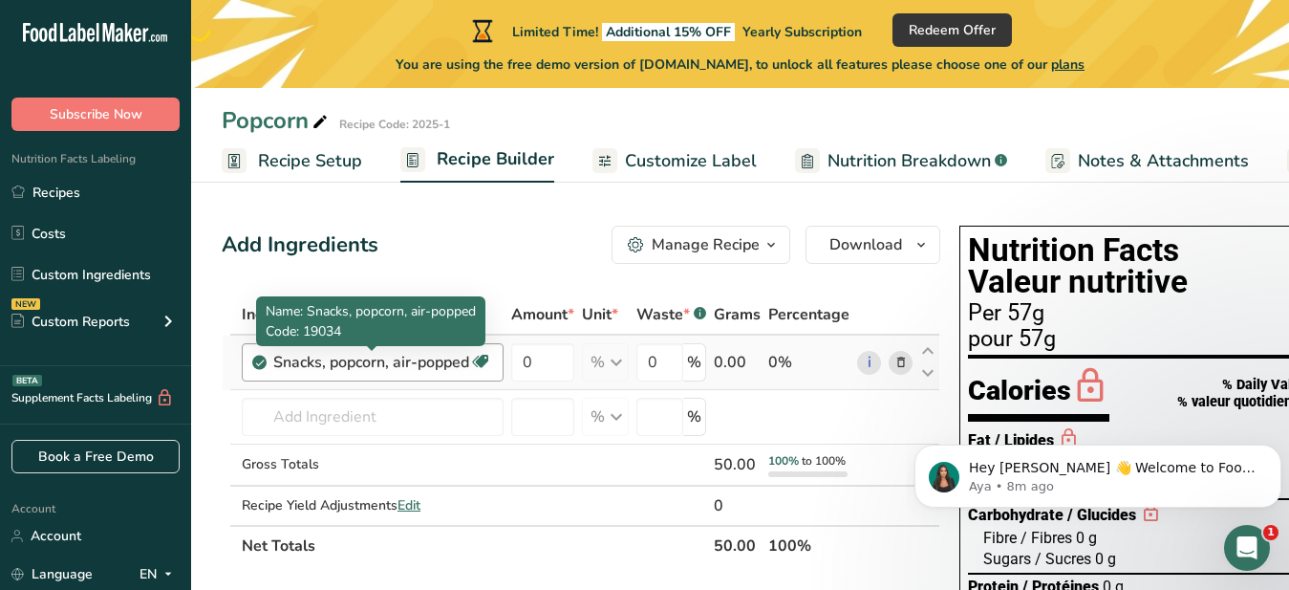
click at [320, 362] on div "Snacks, popcorn, air-popped" at bounding box center [371, 362] width 196 height 23
click at [322, 320] on p "Name: Snacks, popcorn, air-popped" at bounding box center [371, 311] width 210 height 20
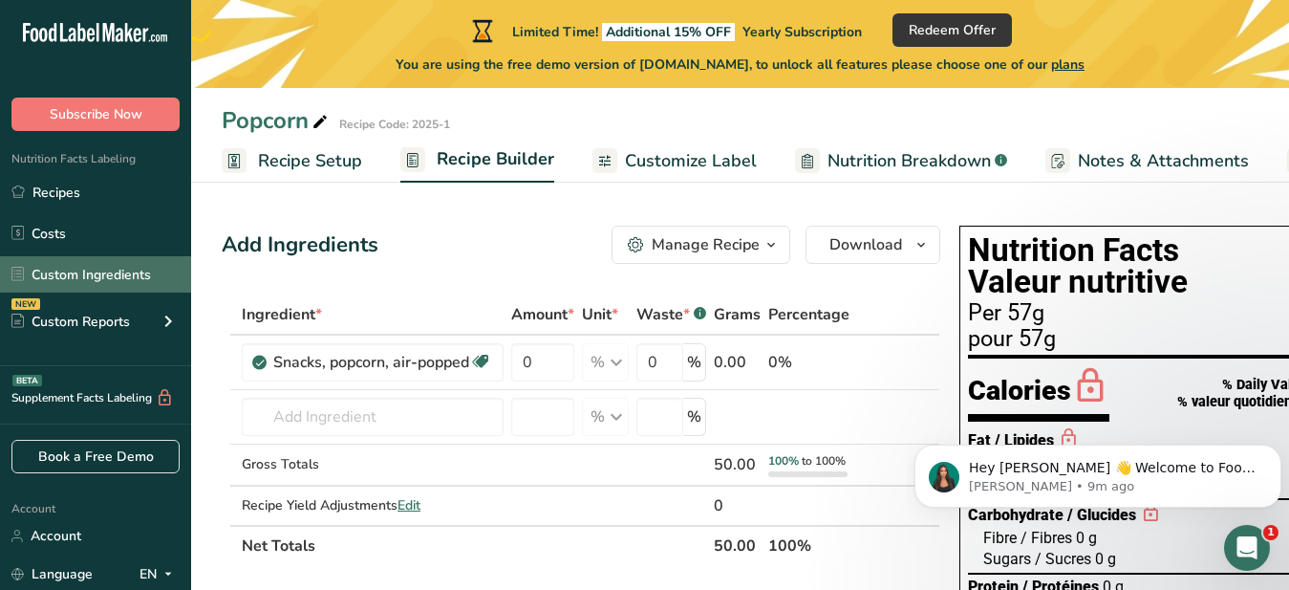
click at [143, 275] on link "Custom Ingredients" at bounding box center [95, 274] width 191 height 36
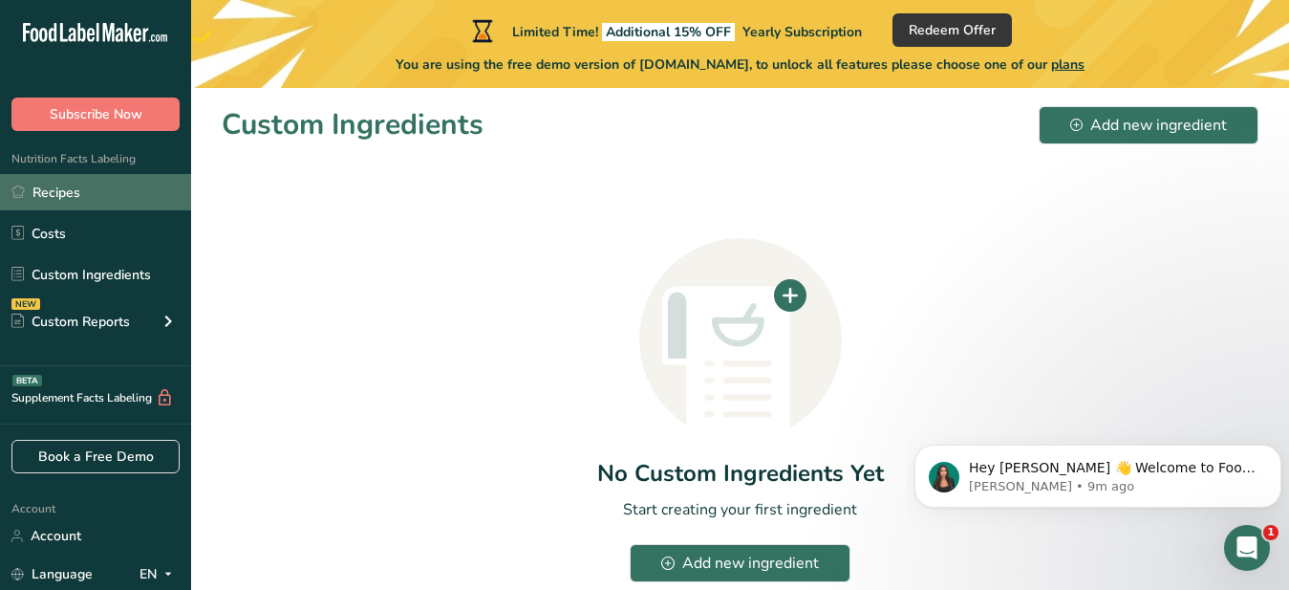
click at [97, 188] on link "Recipes" at bounding box center [95, 192] width 191 height 36
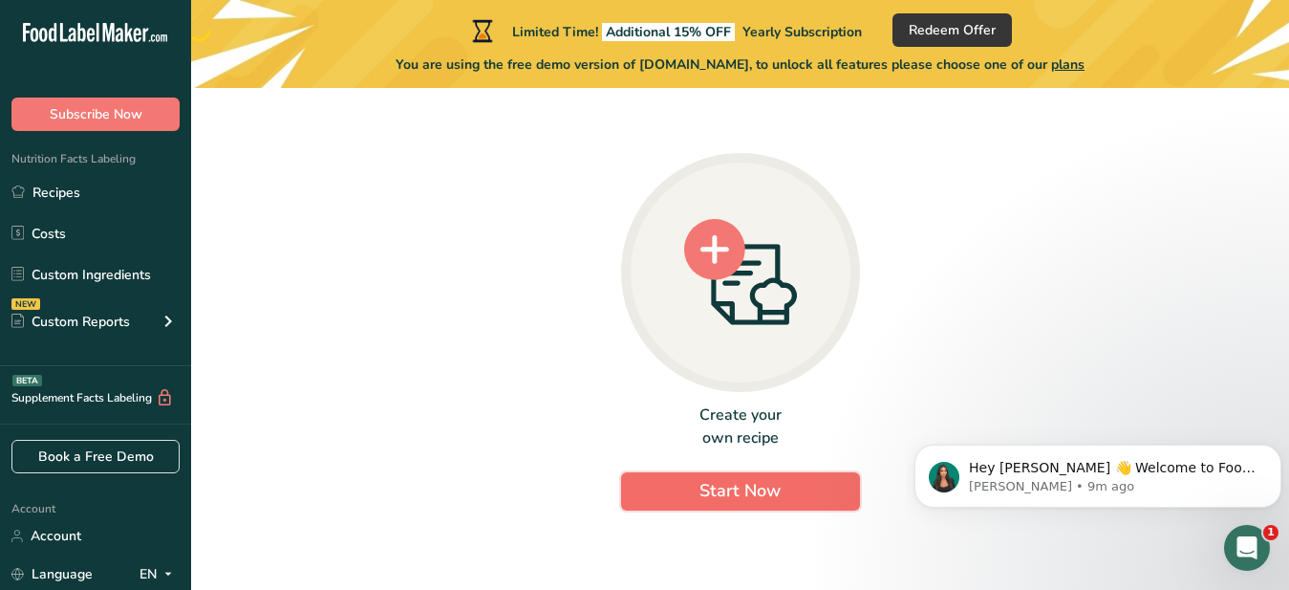
click at [706, 493] on span "Start Now" at bounding box center [740, 490] width 81 height 23
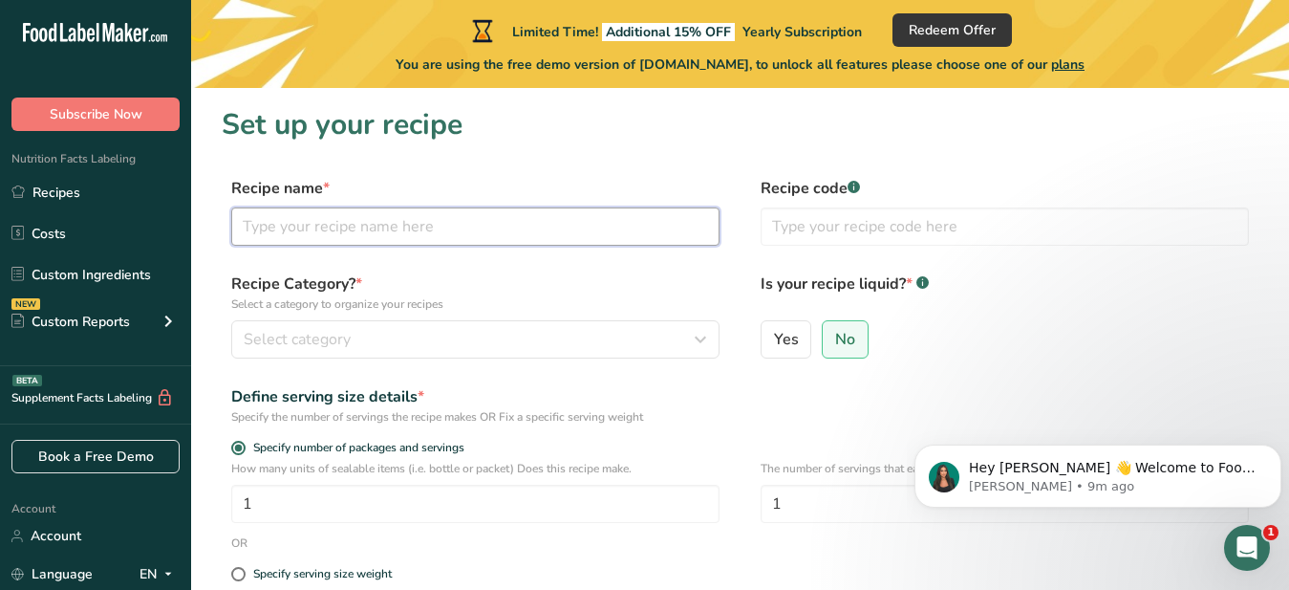
click at [241, 226] on input "text" at bounding box center [475, 226] width 488 height 38
type input "Popcorn"
click at [775, 228] on input "text" at bounding box center [1005, 226] width 488 height 38
type input "2"
type input "2025 -1"
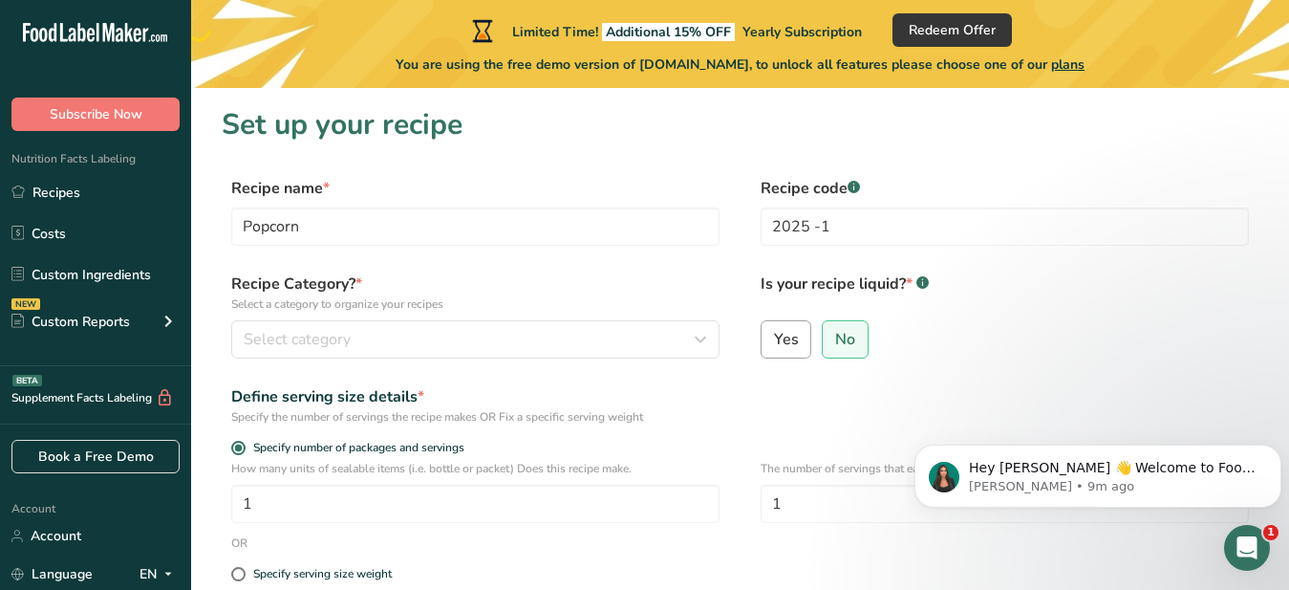
click at [781, 342] on span "Yes" at bounding box center [786, 339] width 25 height 19
click at [774, 342] on input "Yes" at bounding box center [768, 339] width 12 height 12
radio input "true"
radio input "false"
select select "22"
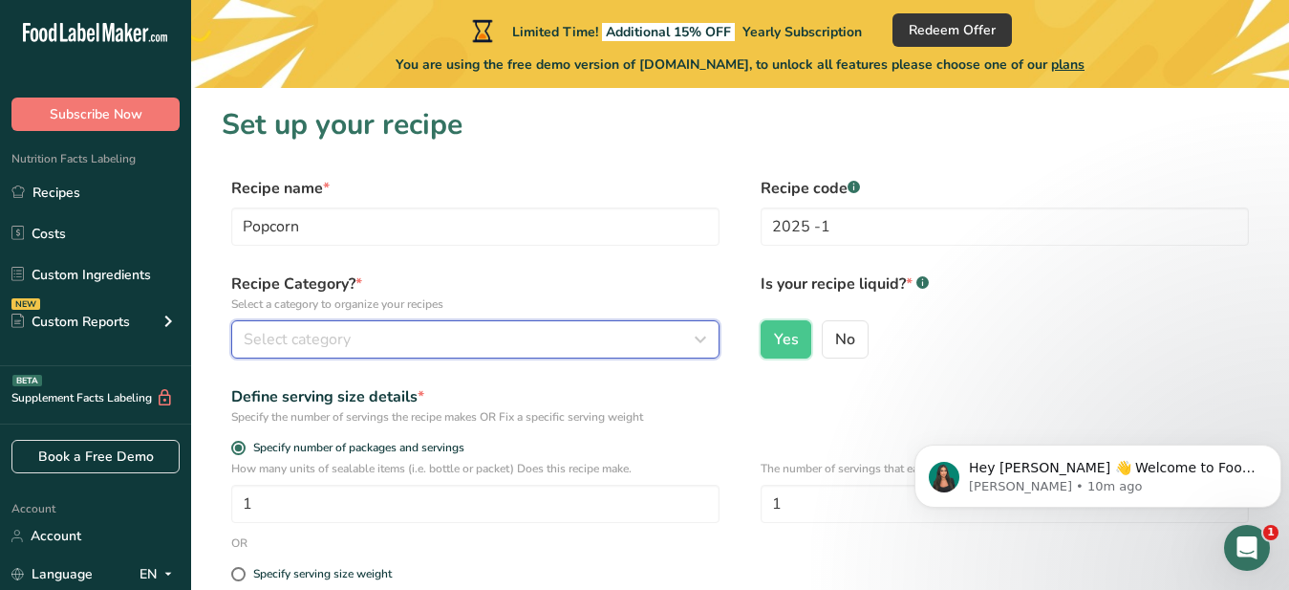
click at [268, 341] on span "Select category" at bounding box center [297, 339] width 107 height 23
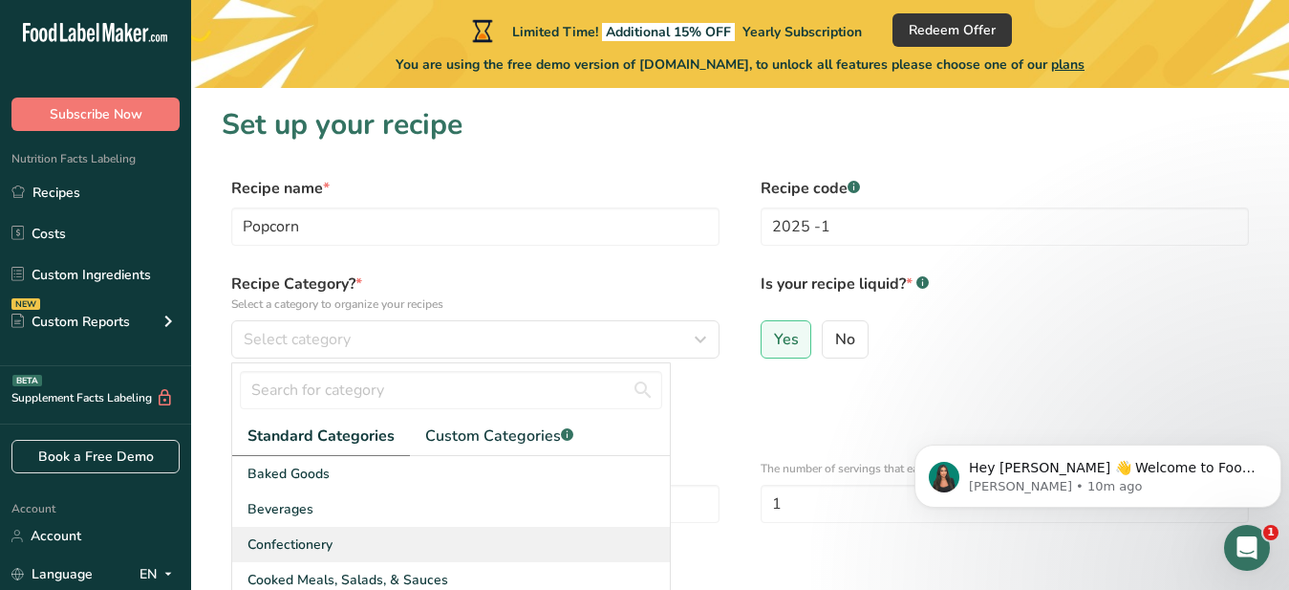
click at [296, 548] on span "Confectionery" at bounding box center [290, 544] width 85 height 20
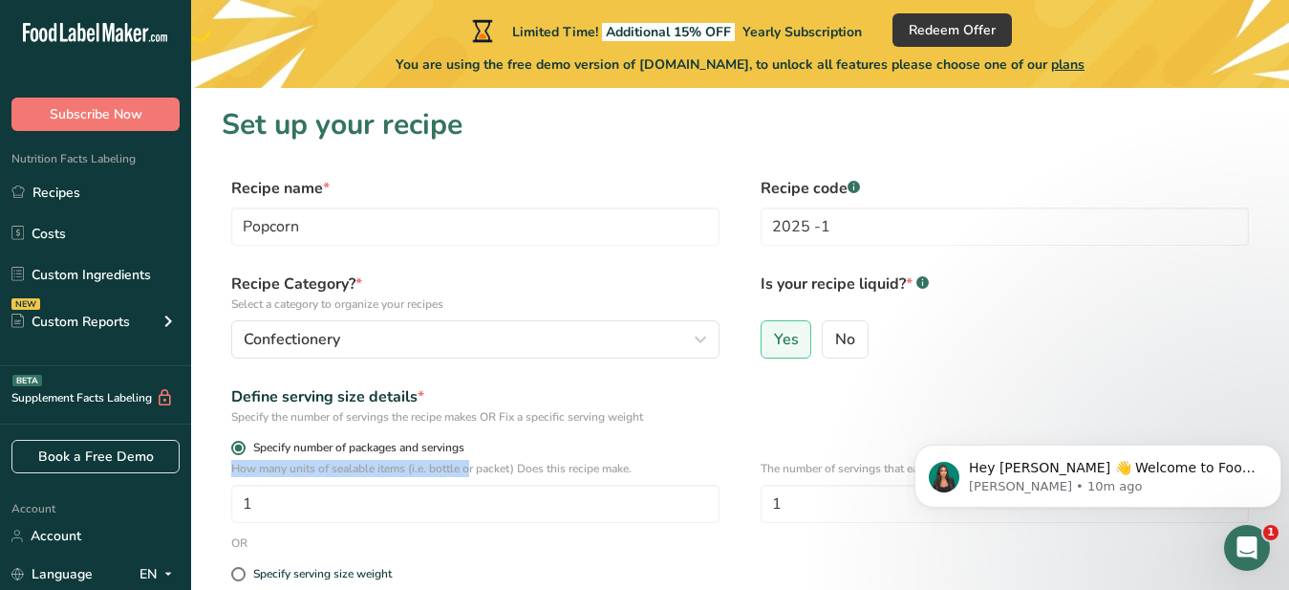
drag, startPoint x: 417, startPoint y: 461, endPoint x: 406, endPoint y: 447, distance: 17.0
click at [406, 447] on form "Recipe name * Popcorn Recipe code .a-a{fill:#347362;}.b-a{fill:#fff;} 2025 -1 R…" at bounding box center [740, 556] width 1037 height 758
click at [454, 454] on span "Specify number of packages and servings" at bounding box center [355, 448] width 219 height 14
click at [244, 454] on input "Specify number of packages and servings" at bounding box center [237, 448] width 12 height 12
click at [454, 454] on span "Specify number of packages and servings" at bounding box center [355, 448] width 219 height 14
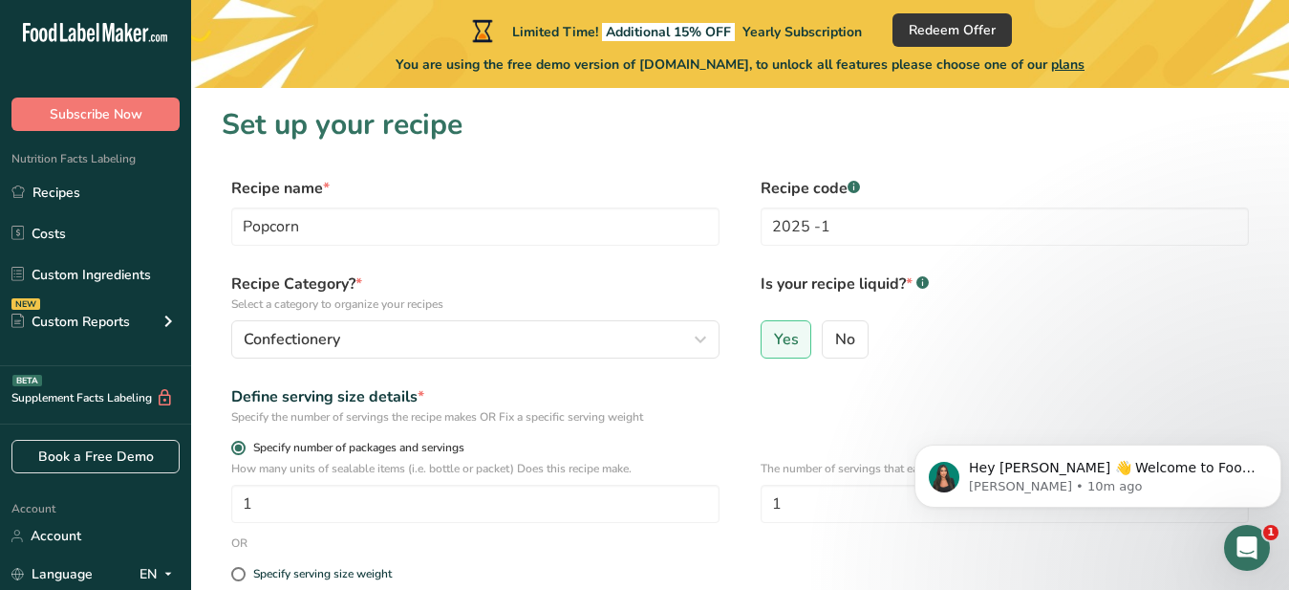
click at [244, 454] on input "Specify number of packages and servings" at bounding box center [237, 448] width 12 height 12
click at [259, 505] on input "1" at bounding box center [475, 504] width 488 height 38
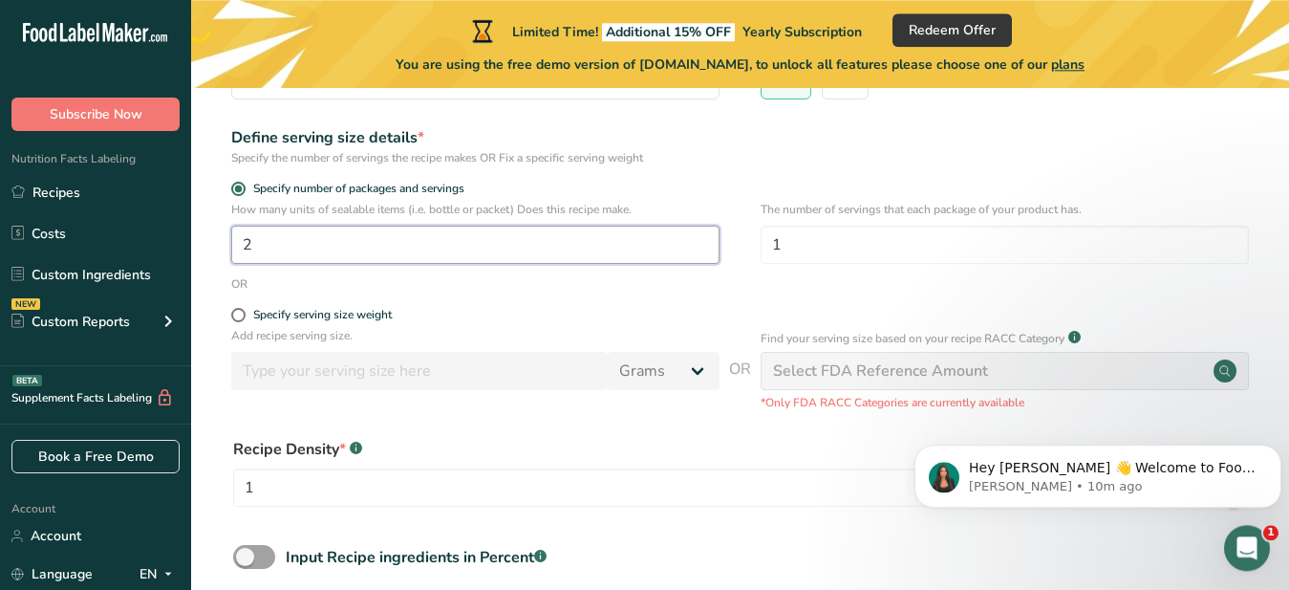
scroll to position [272, 0]
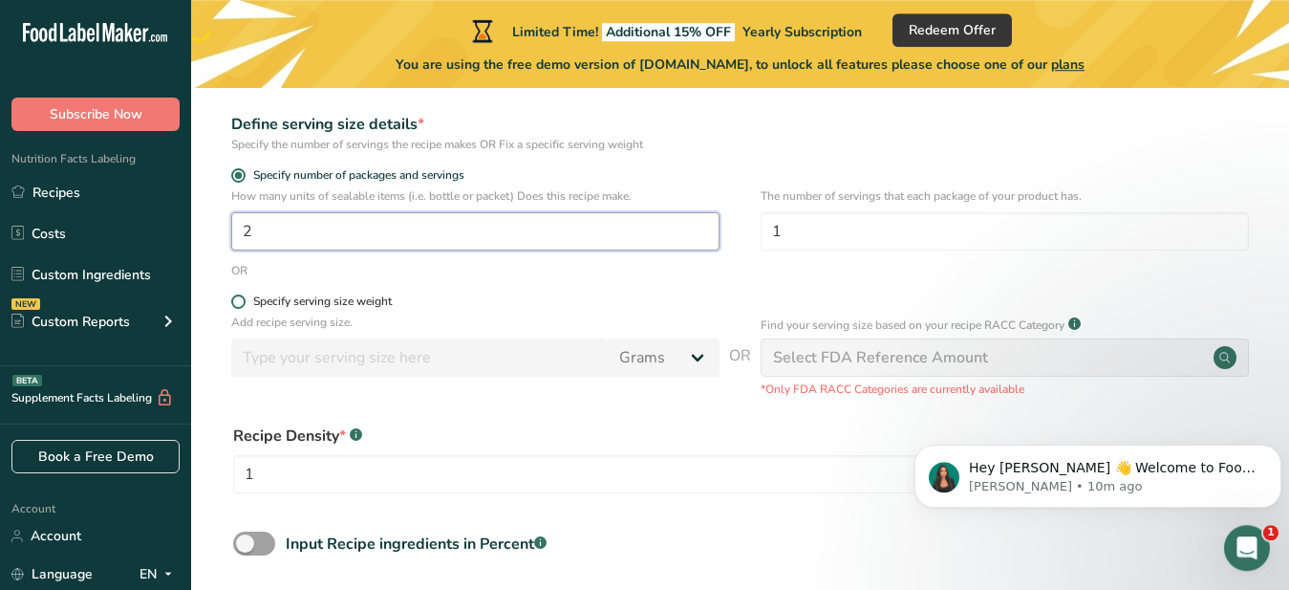
type input "2"
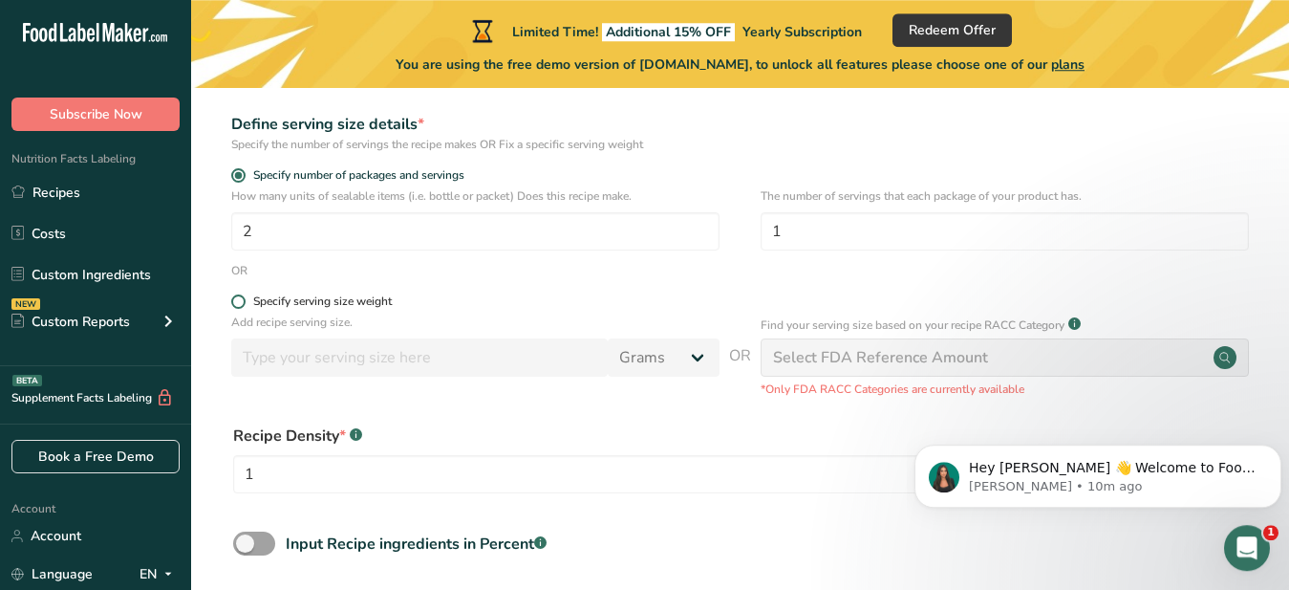
click at [239, 302] on span at bounding box center [238, 301] width 14 height 14
click at [239, 302] on input "Specify serving size weight" at bounding box center [237, 301] width 12 height 12
radio input "true"
radio input "false"
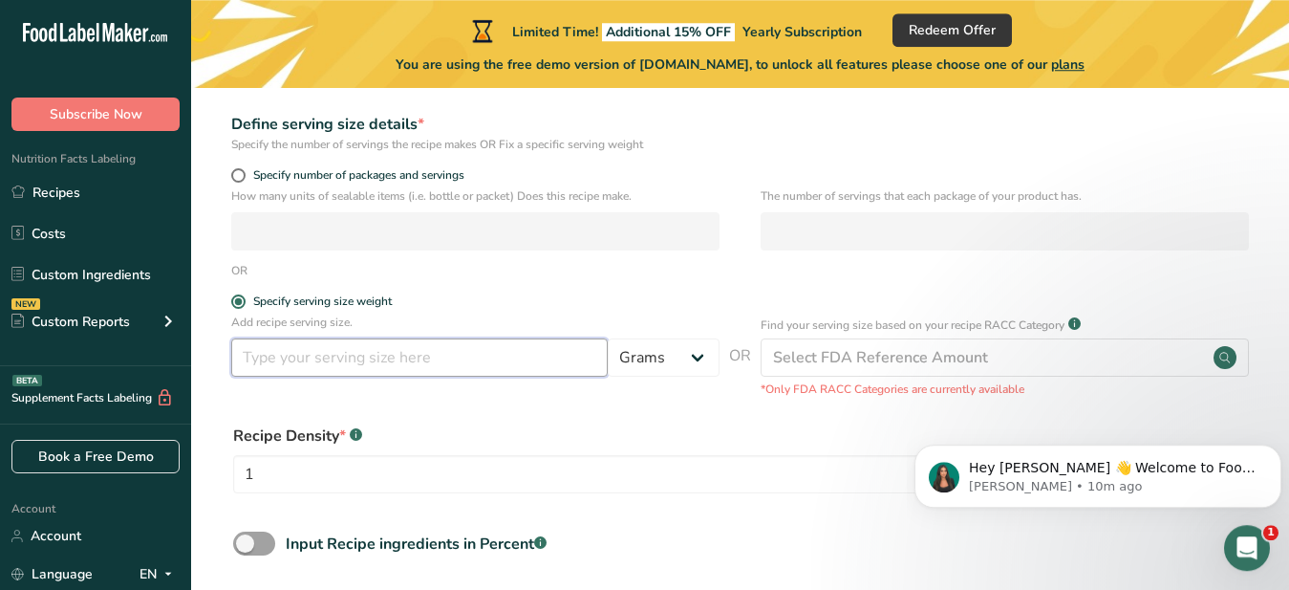
click at [593, 356] on input "number" at bounding box center [419, 357] width 377 height 38
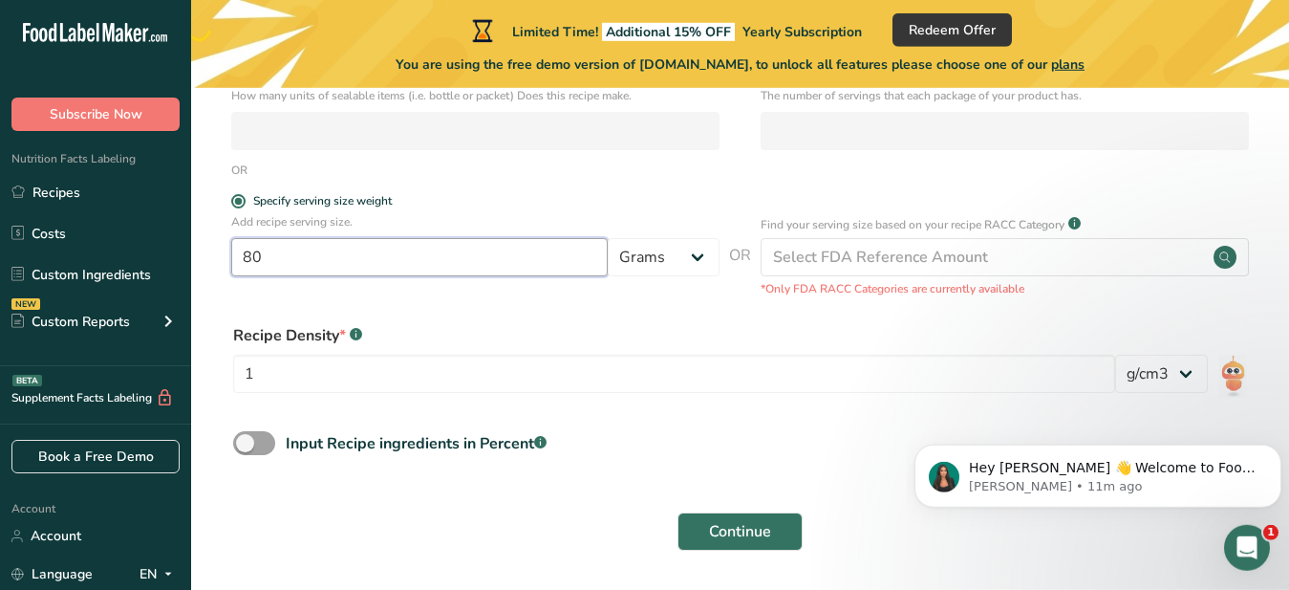
scroll to position [392, 0]
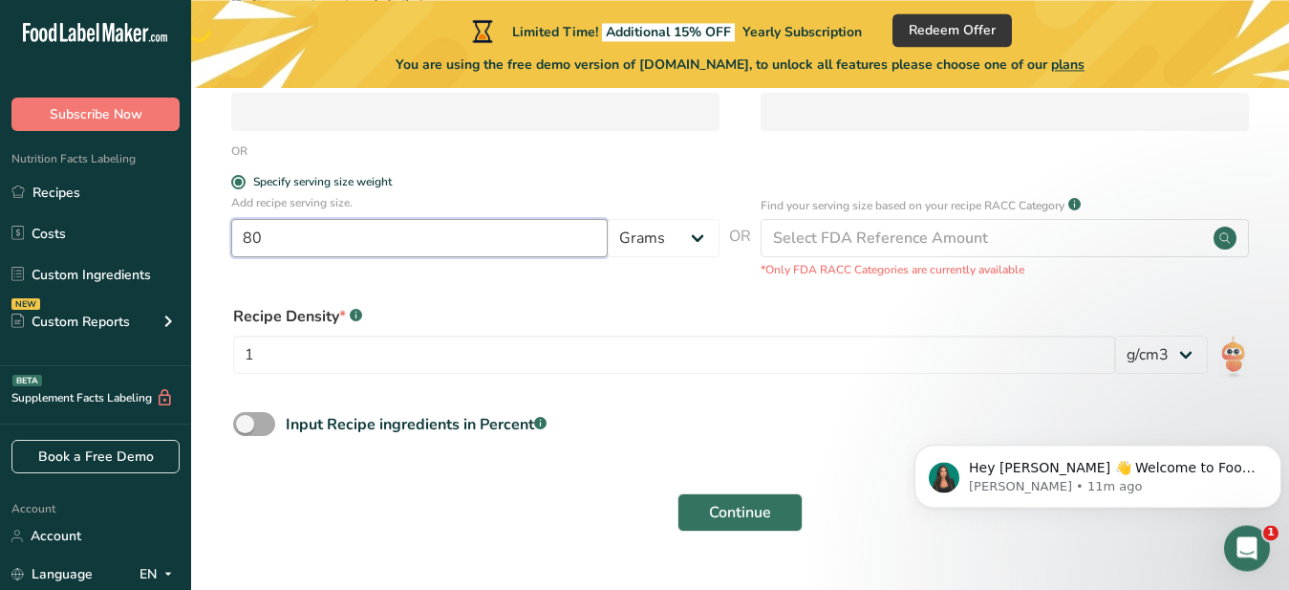
type input "80"
click at [243, 424] on span at bounding box center [254, 424] width 42 height 24
click at [243, 424] on input "Input Recipe ingredients in Percent .a-a{fill:#347362;}.b-a{fill:#fff;}" at bounding box center [239, 424] width 12 height 12
checkbox input "true"
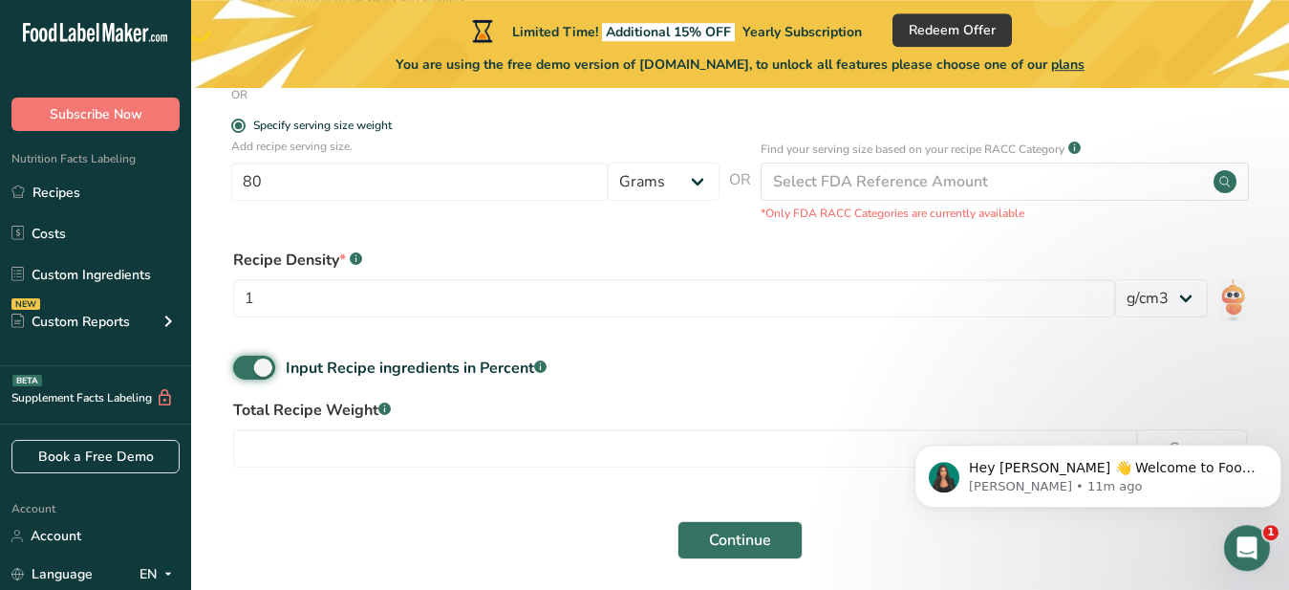
scroll to position [468, 0]
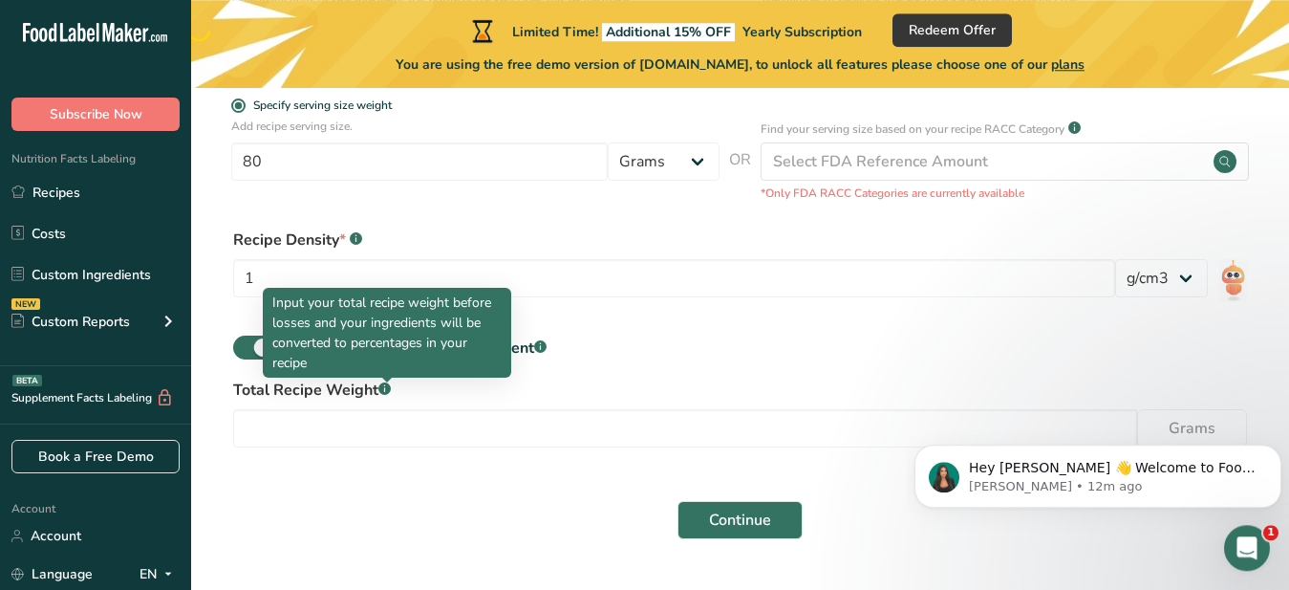
click at [385, 389] on icon at bounding box center [384, 389] width 1 height 5
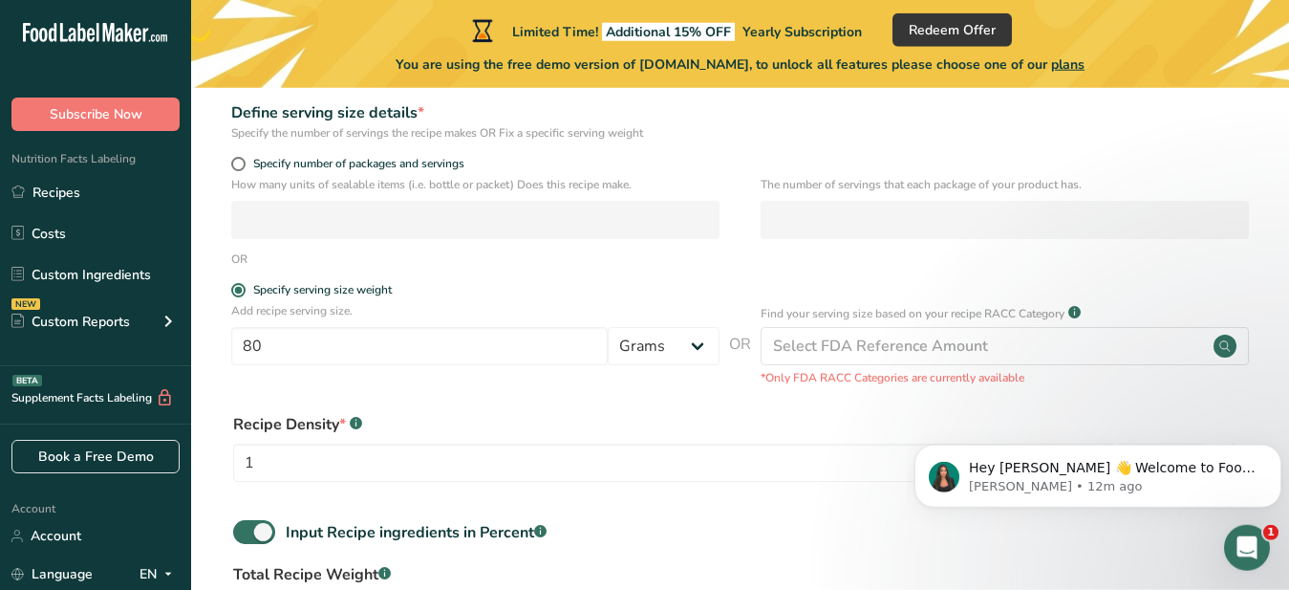
scroll to position [286, 0]
click at [268, 344] on input "80" at bounding box center [419, 344] width 377 height 38
type input "8"
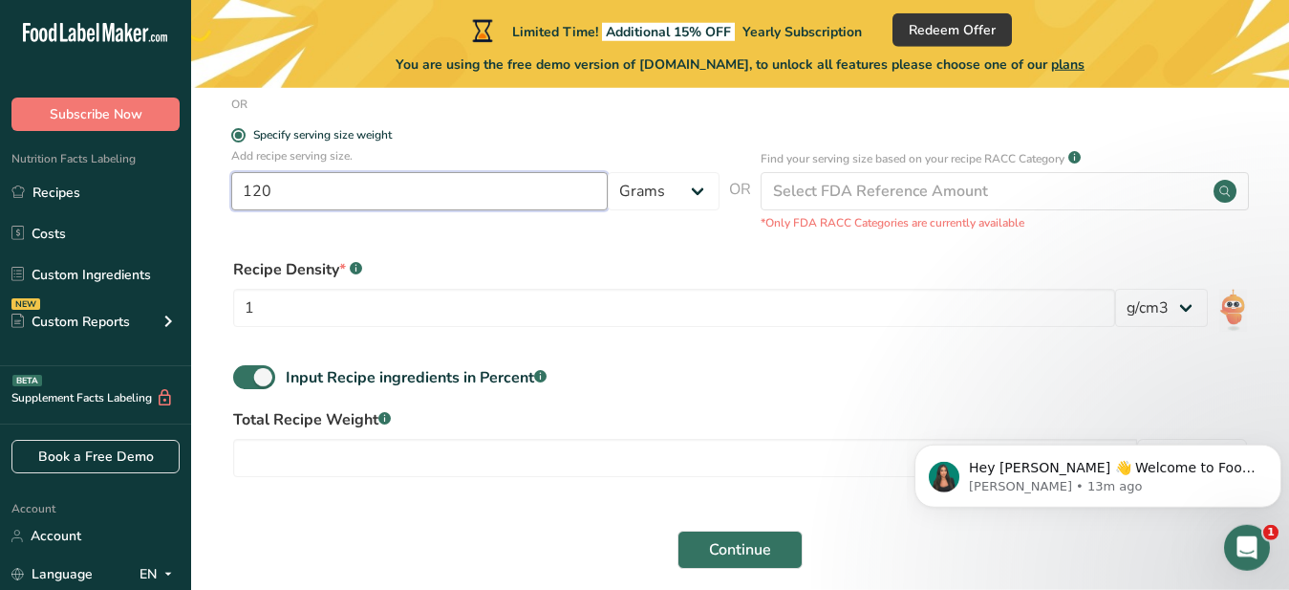
scroll to position [461, 0]
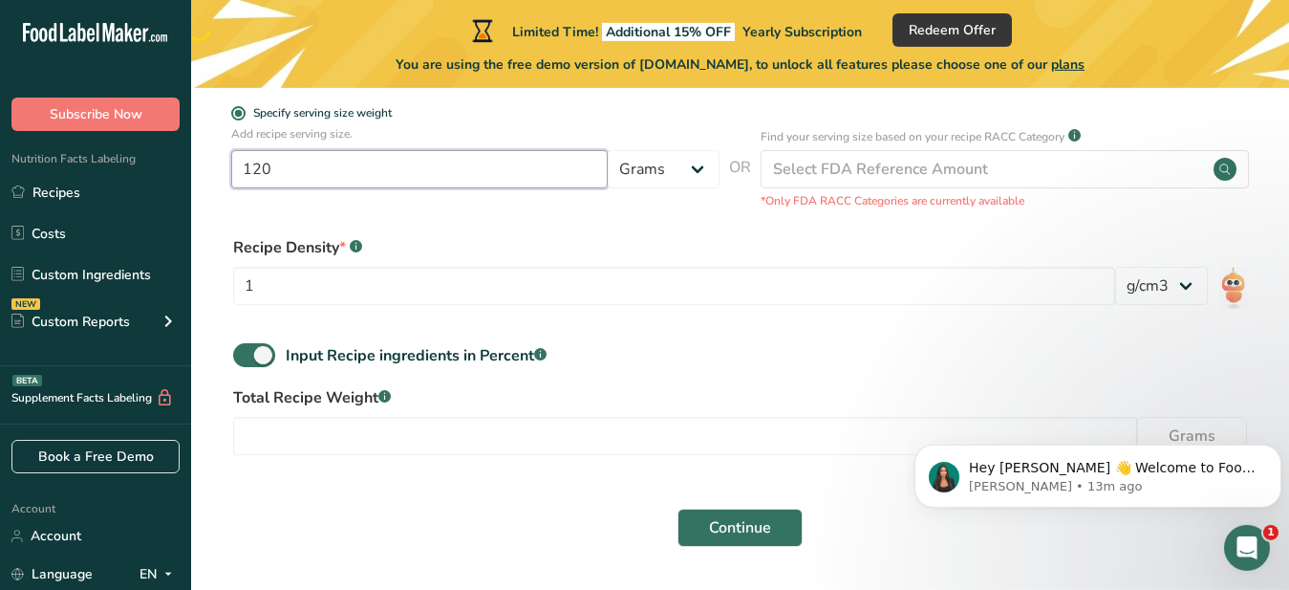
type input "120"
click at [556, 349] on div "Input Recipe ingredients in Percent .a-a{fill:#347362;}.b-a{fill:#fff;}" at bounding box center [740, 362] width 1037 height 39
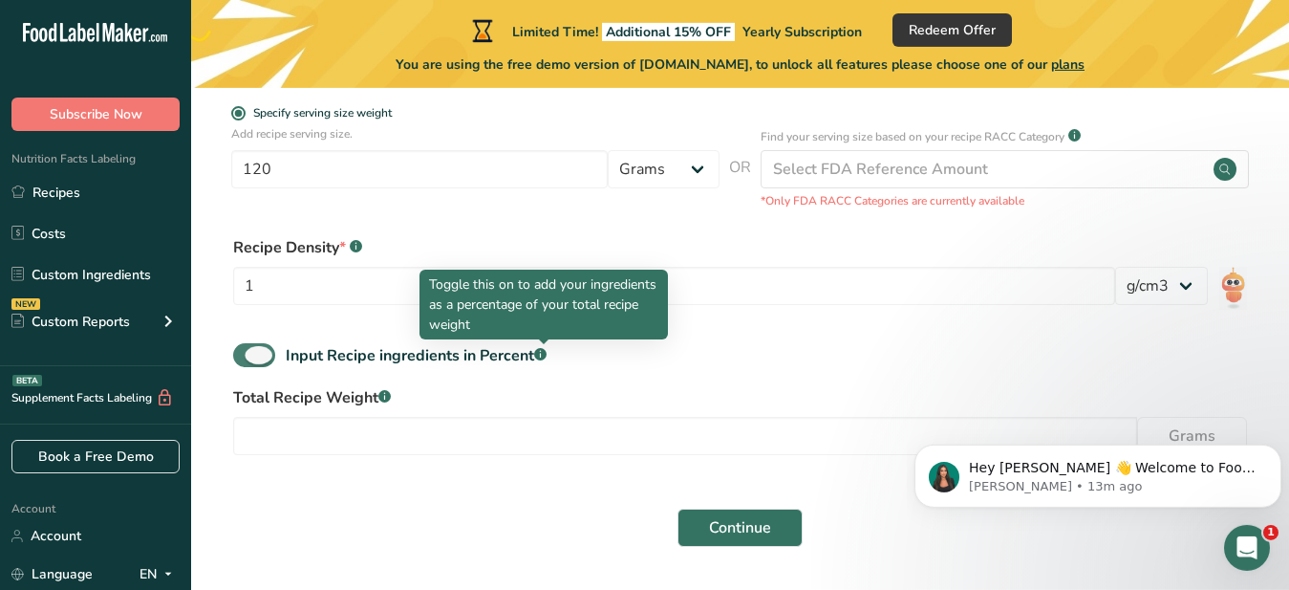
click at [541, 356] on rect at bounding box center [540, 354] width 12 height 12
click at [246, 356] on input "Input Recipe ingredients in Percent .a-a{fill:#347362;}.b-a{fill:#fff;}" at bounding box center [239, 355] width 12 height 12
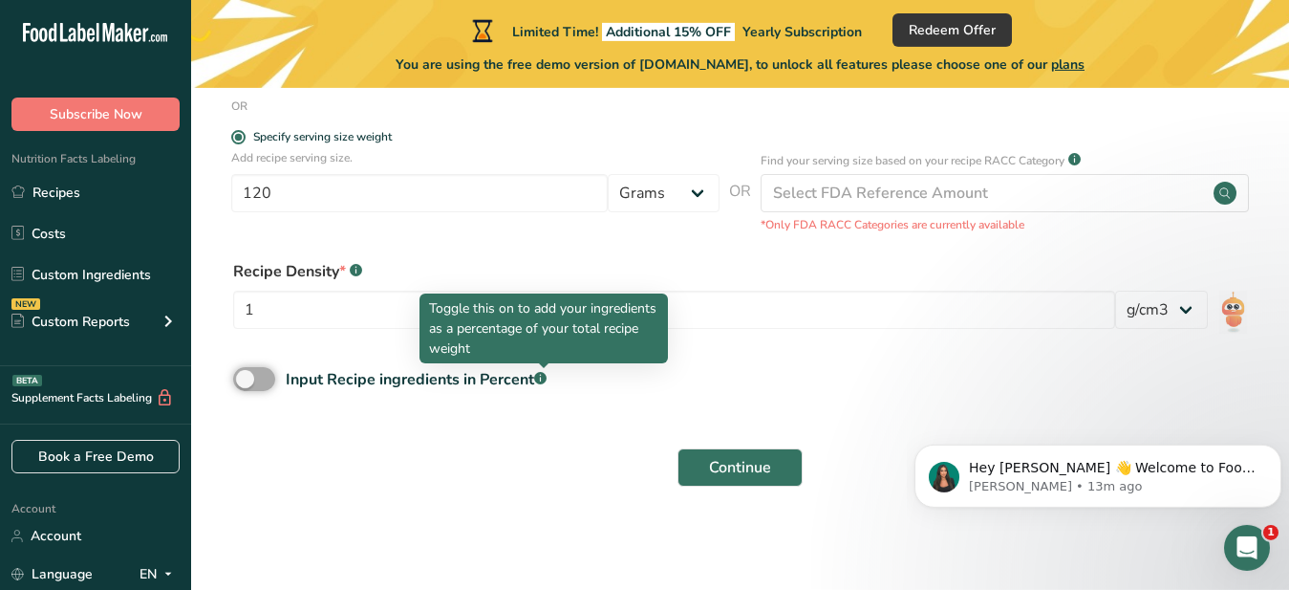
scroll to position [437, 0]
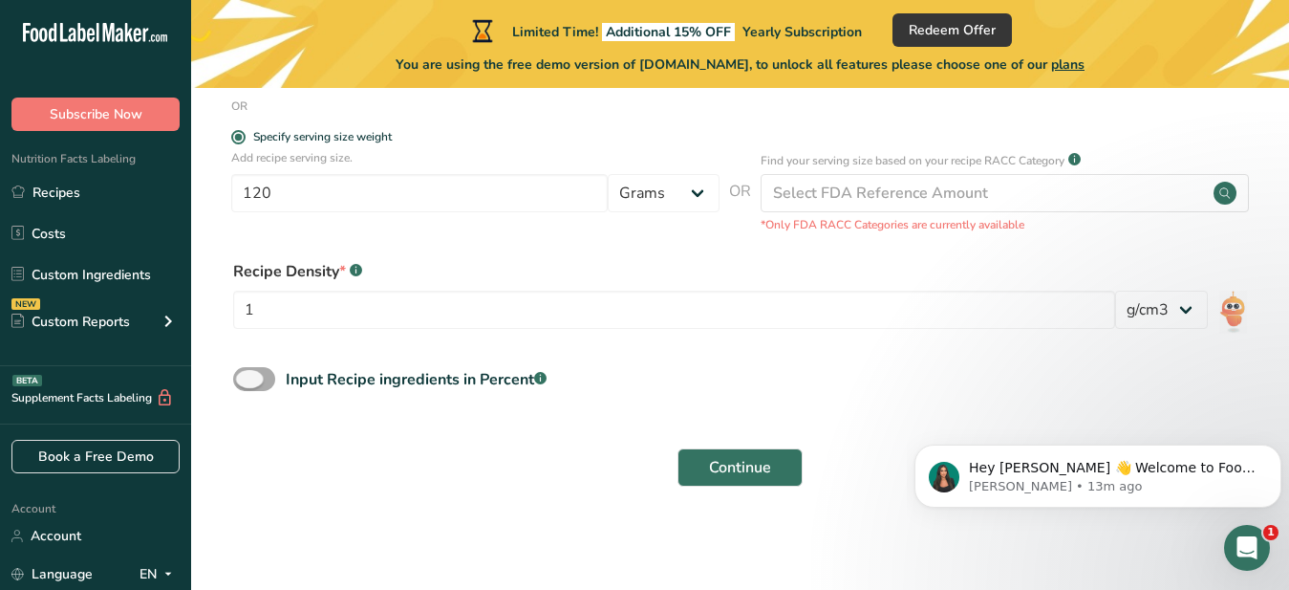
click at [253, 379] on span at bounding box center [254, 379] width 42 height 24
click at [246, 379] on input "Input Recipe ingredients in Percent .a-a{fill:#347362;}.b-a{fill:#fff;}" at bounding box center [239, 379] width 12 height 12
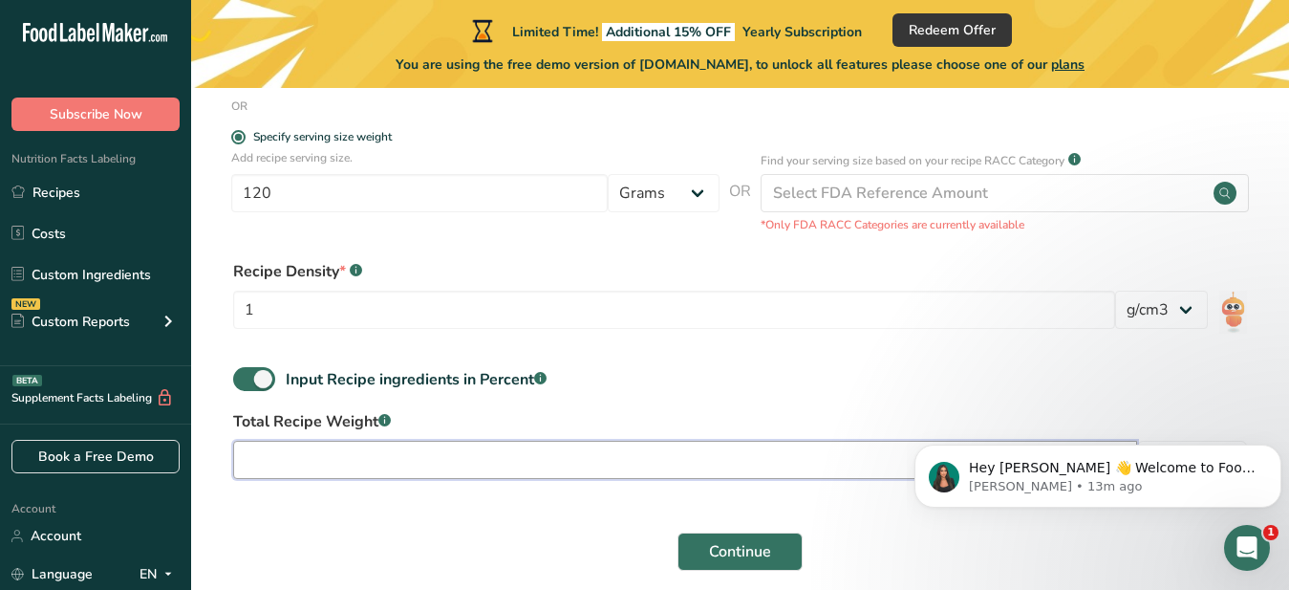
click at [249, 456] on input "number" at bounding box center [685, 460] width 904 height 38
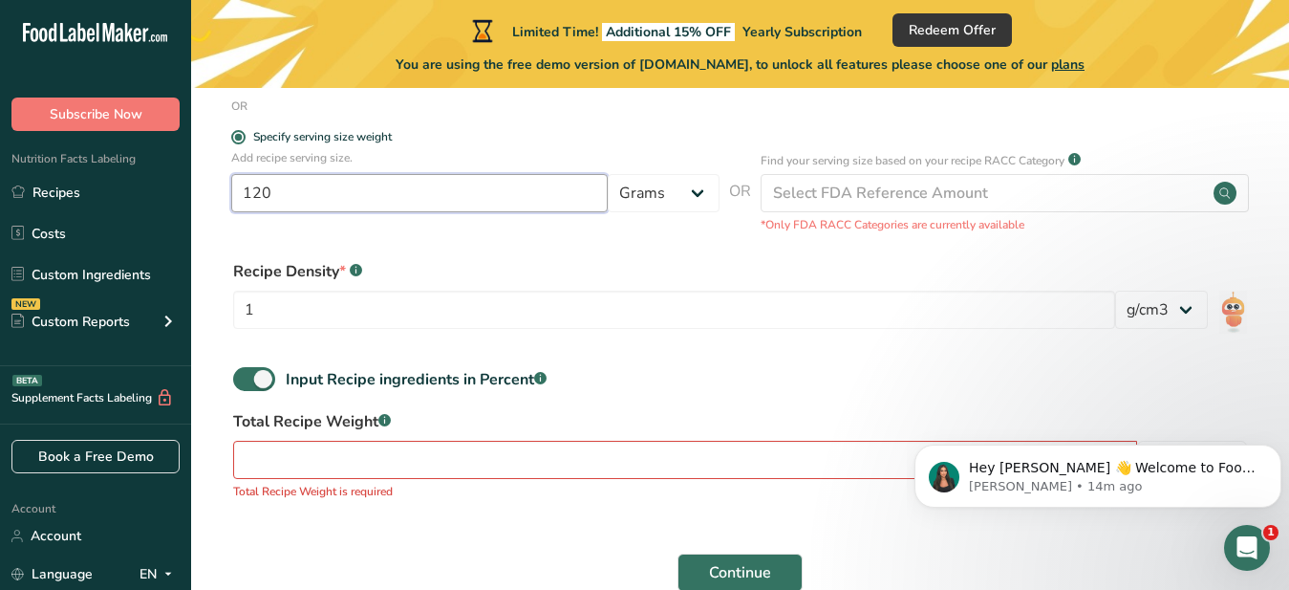
click at [279, 193] on input "120" at bounding box center [419, 193] width 377 height 38
click at [678, 553] on button "Continue" at bounding box center [740, 572] width 125 height 38
click at [265, 378] on span at bounding box center [254, 379] width 42 height 24
click at [246, 378] on input "Input Recipe ingredients in Percent .a-a{fill:#347362;}.b-a{fill:#fff;}" at bounding box center [239, 379] width 12 height 12
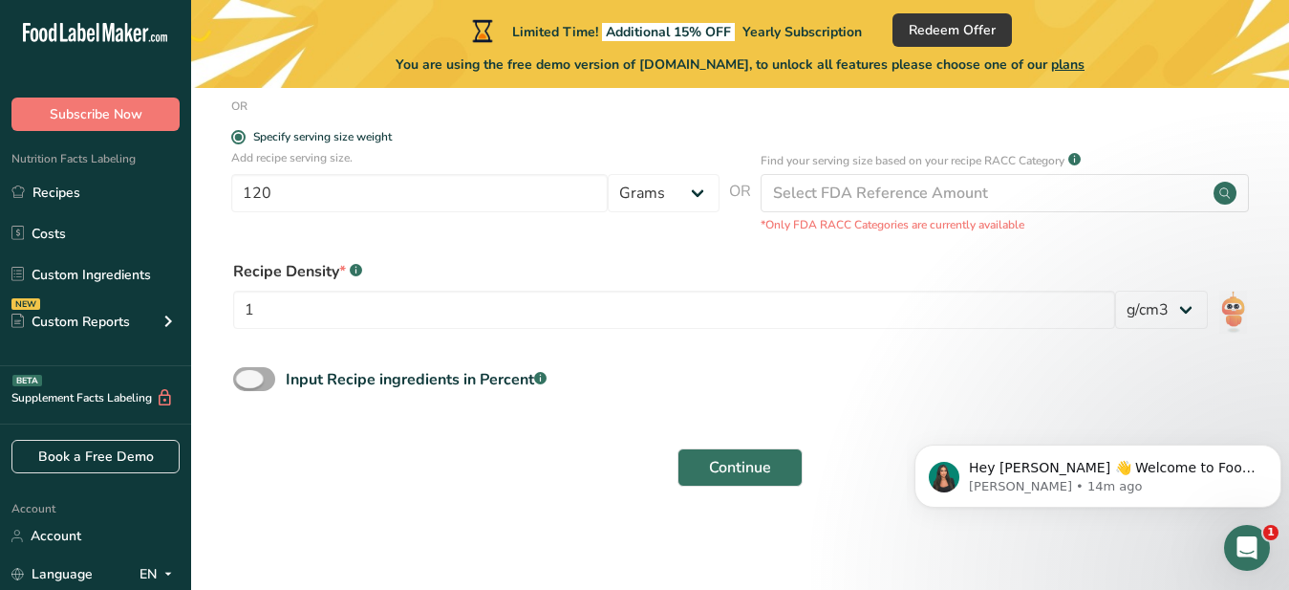
click at [244, 377] on span at bounding box center [254, 379] width 42 height 24
click at [244, 377] on input "Input Recipe ingredients in Percent .a-a{fill:#347362;}.b-a{fill:#fff;}" at bounding box center [239, 379] width 12 height 12
checkbox input "true"
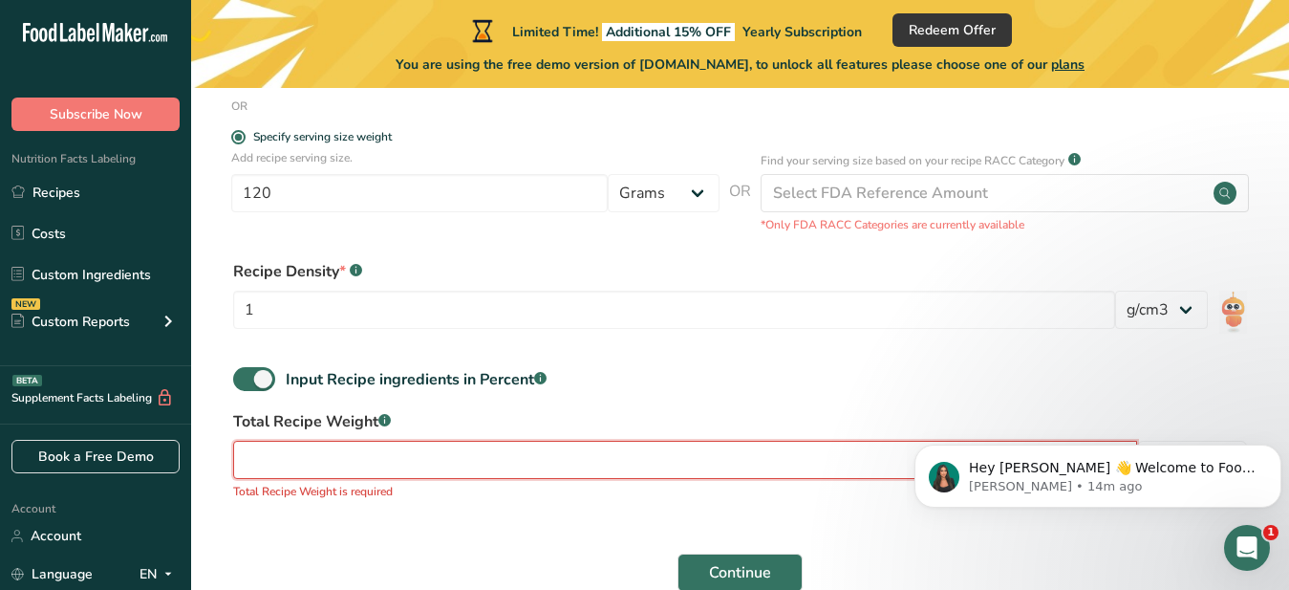
click at [283, 463] on input "number" at bounding box center [685, 460] width 904 height 38
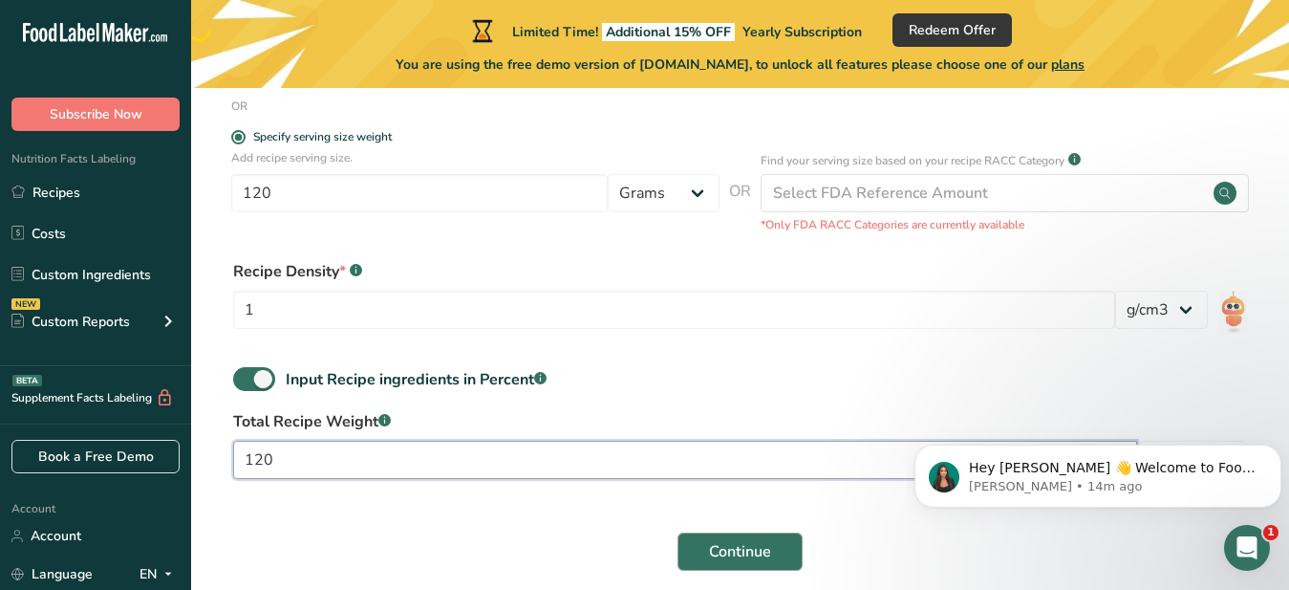
type input "120"
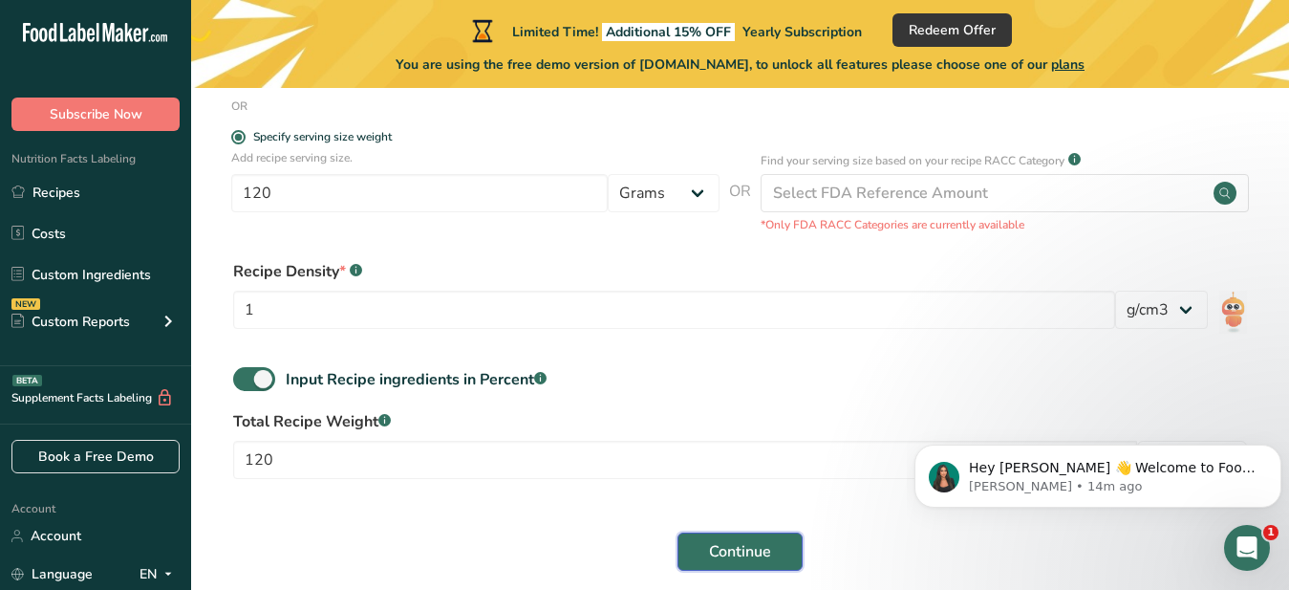
click at [747, 551] on span "Continue" at bounding box center [740, 551] width 62 height 23
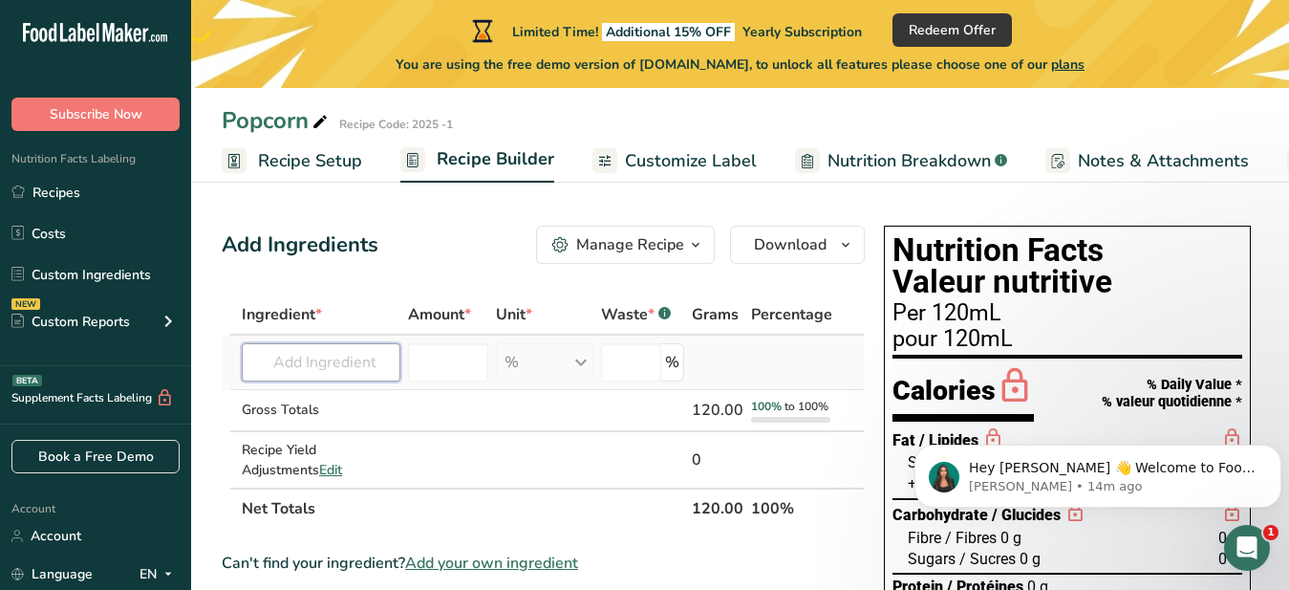
click at [259, 359] on input "text" at bounding box center [321, 362] width 159 height 38
type input "Popcorn Kernels"
click at [310, 404] on p "Popcorn Kernels, unpopped" at bounding box center [349, 401] width 184 height 20
type input "Popcorn Kernels, unpopped"
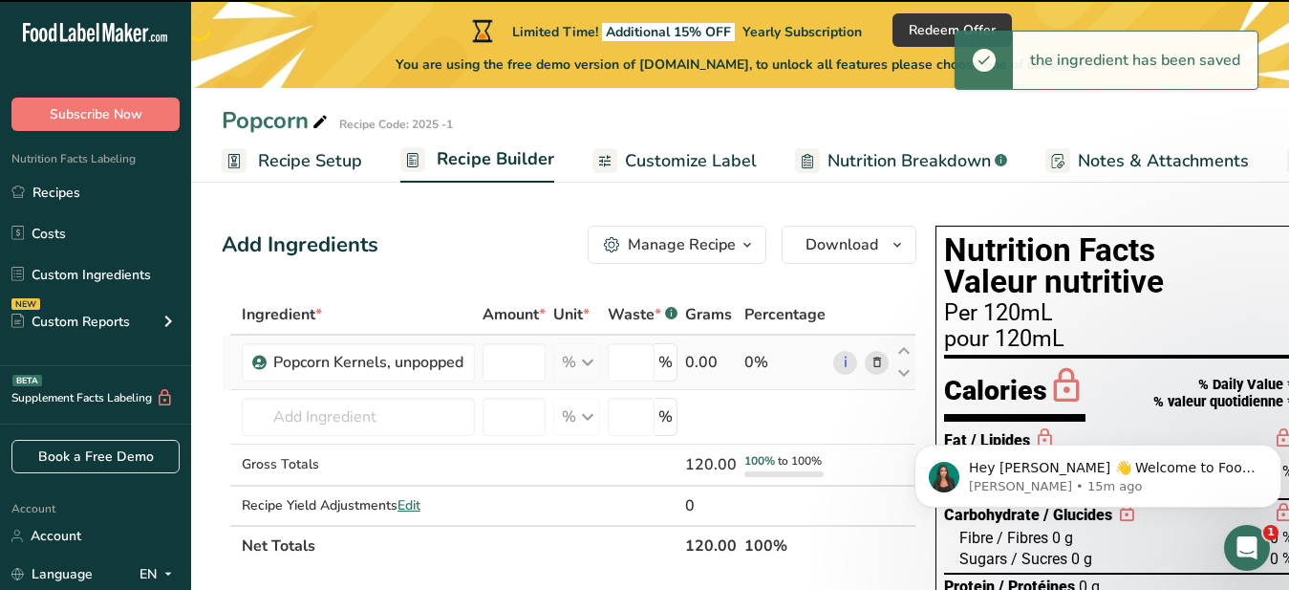
type input "0"
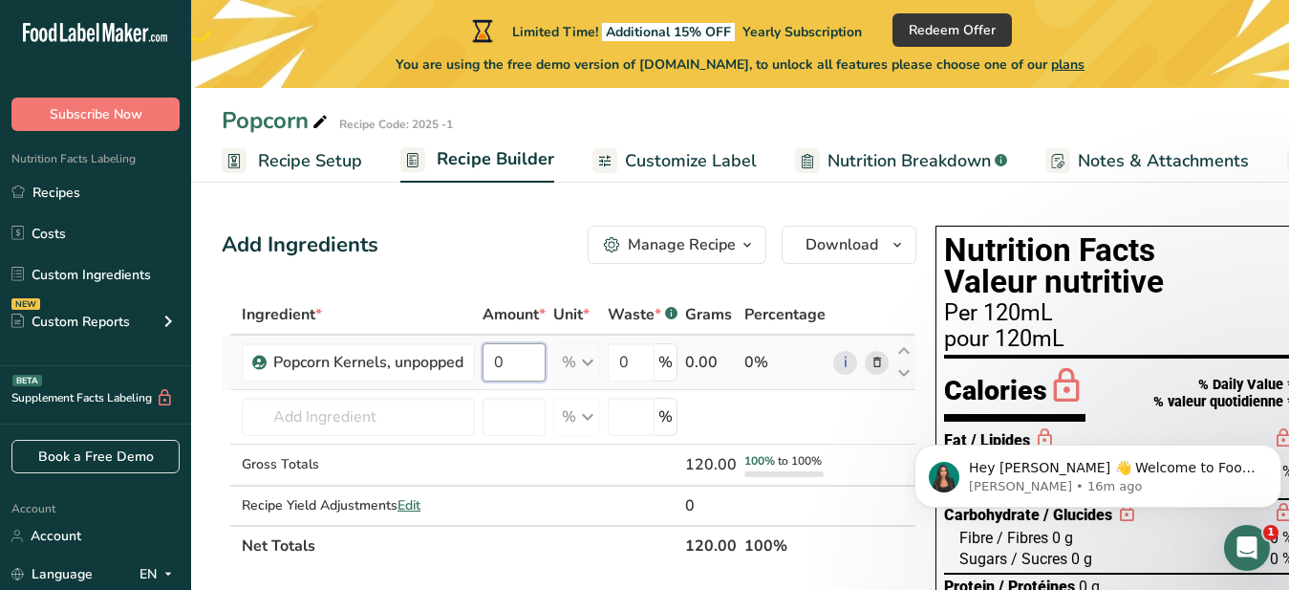
click at [507, 359] on input "0" at bounding box center [514, 362] width 63 height 38
type input "66"
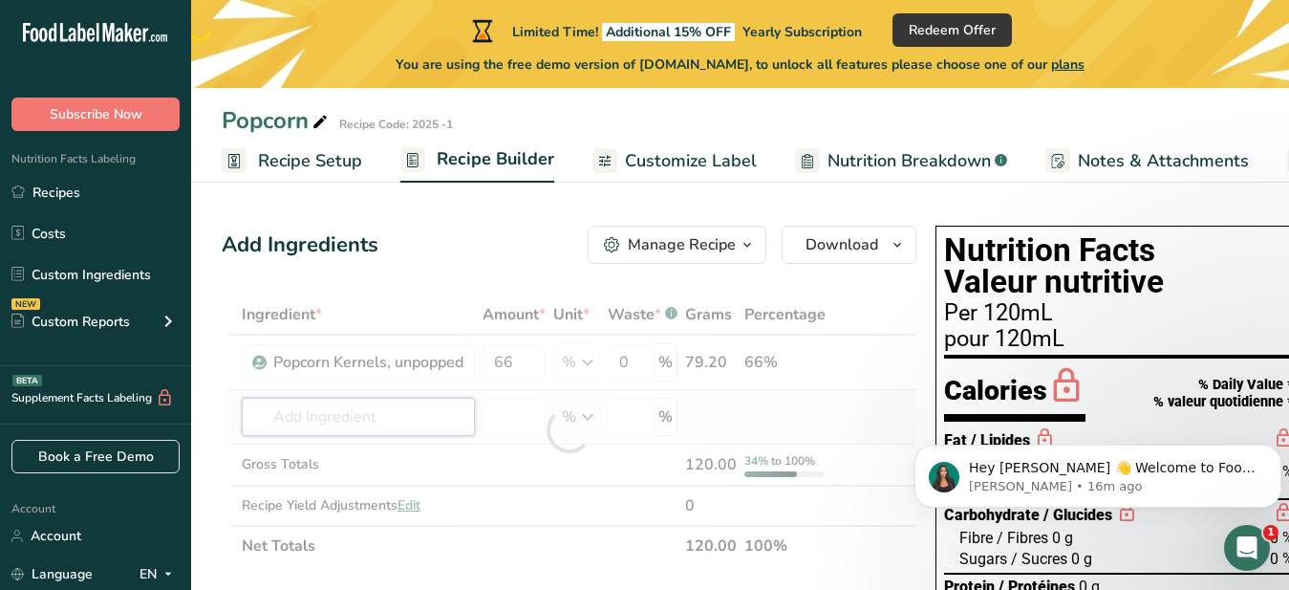
click at [294, 416] on input "text" at bounding box center [358, 417] width 233 height 38
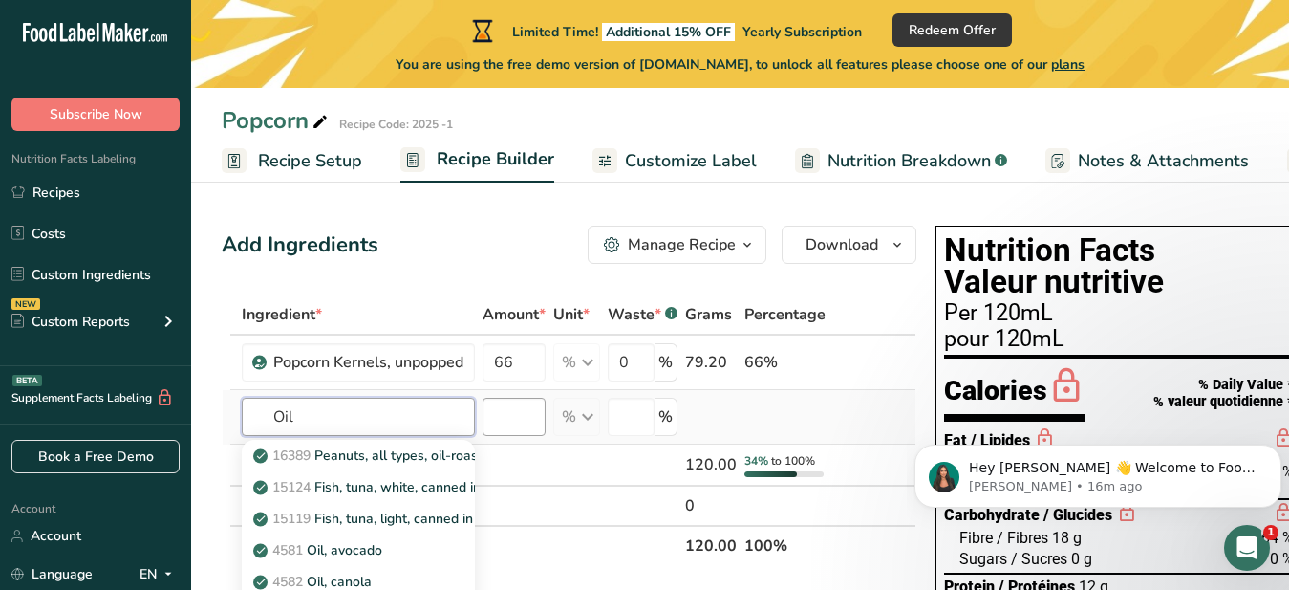
type input "Oil"
click at [516, 419] on input "number" at bounding box center [514, 417] width 63 height 38
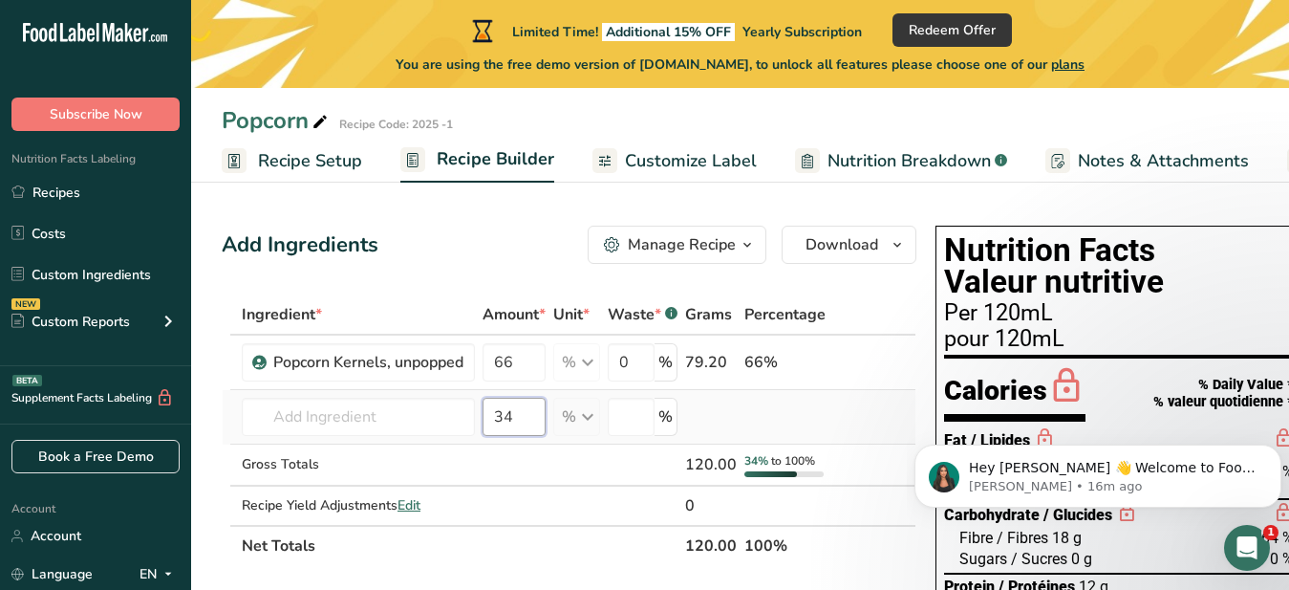
type input "34"
click at [571, 427] on div "% Weight Units g kg mg See more Volume Units l Volume units require a density c…" at bounding box center [576, 417] width 47 height 38
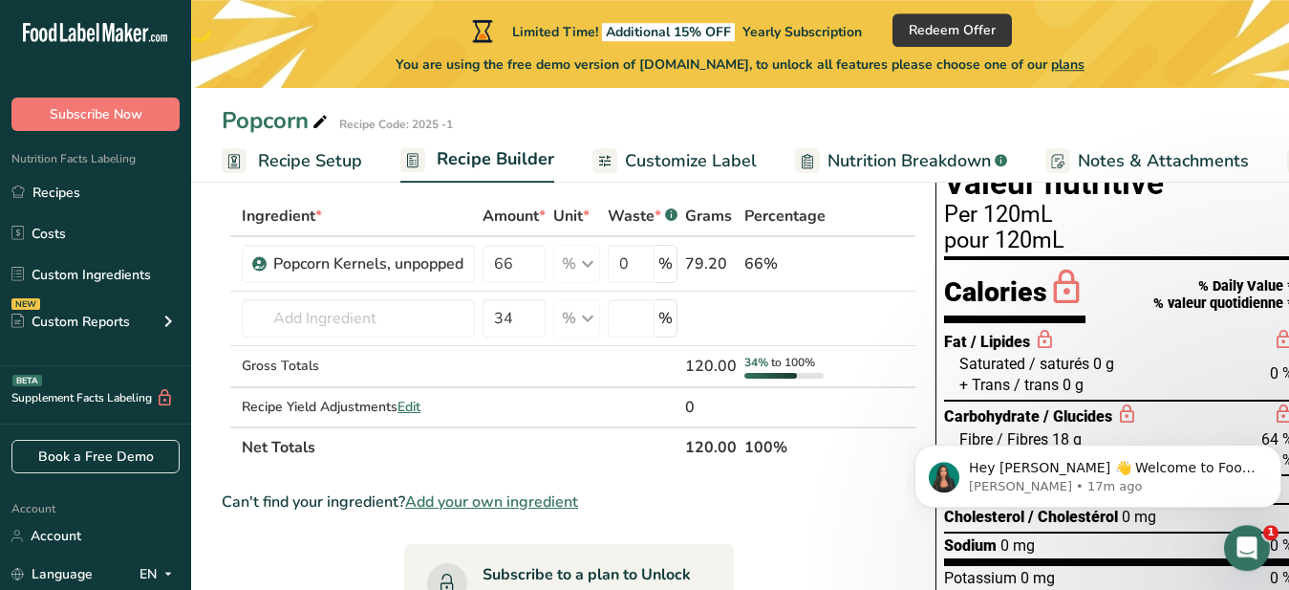
scroll to position [91, 0]
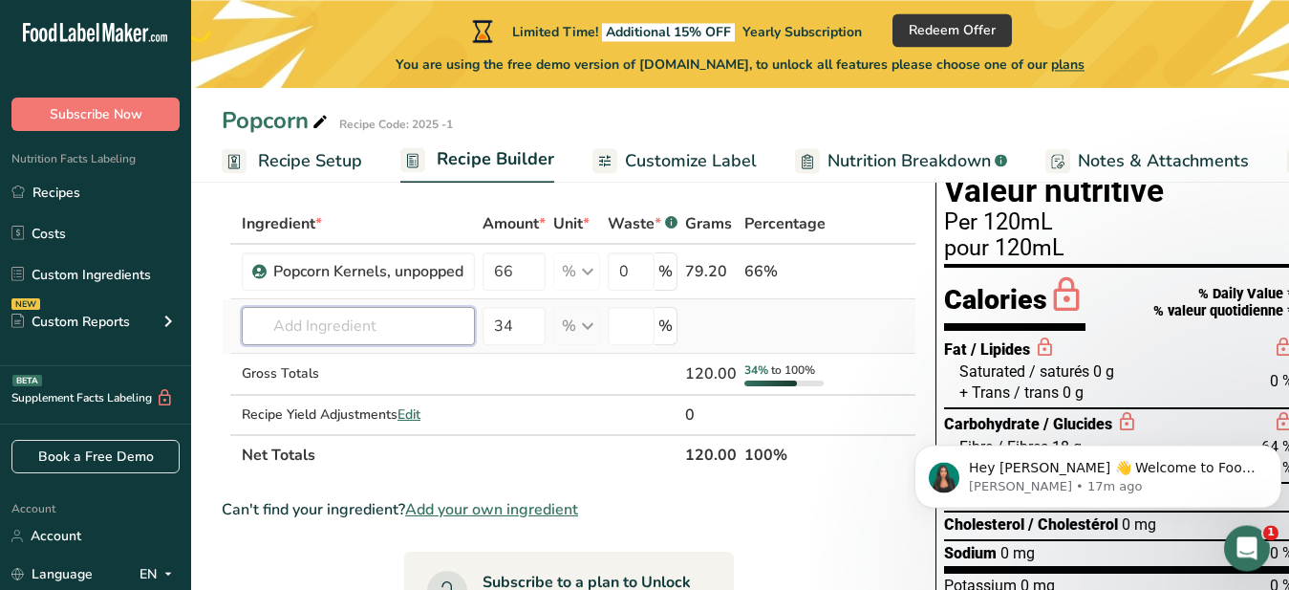
click at [270, 322] on input "text" at bounding box center [358, 326] width 233 height 38
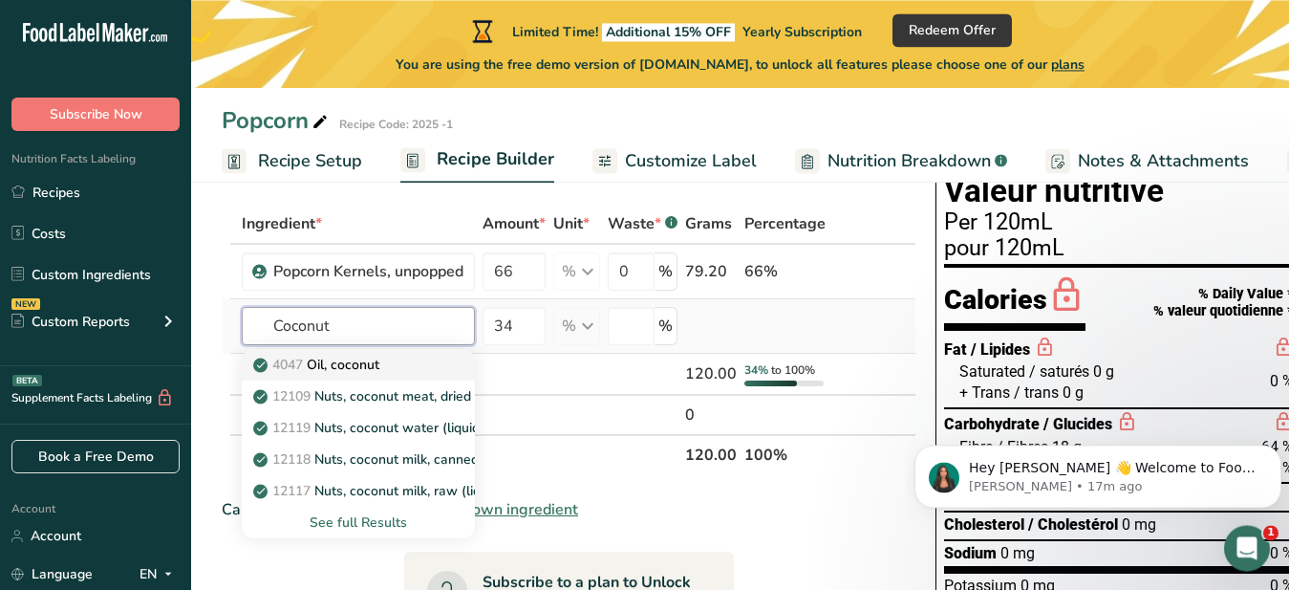
type input "Coconut"
click at [333, 365] on p "4047 Oil, coconut" at bounding box center [318, 365] width 122 height 20
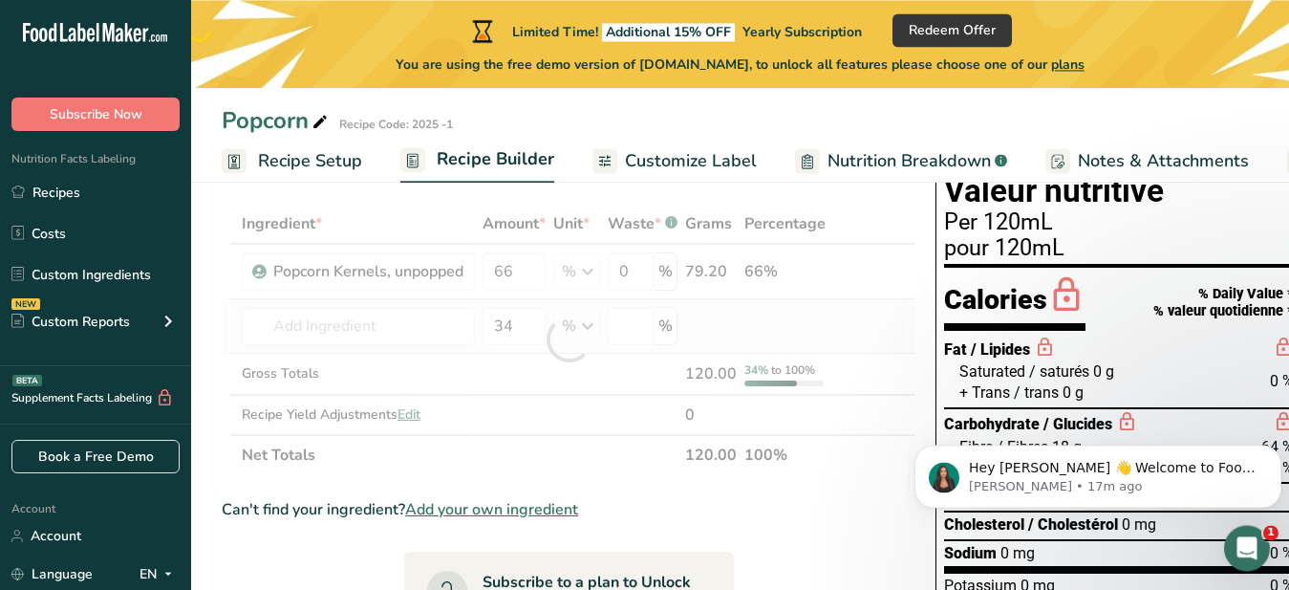
type input "Oil, coconut"
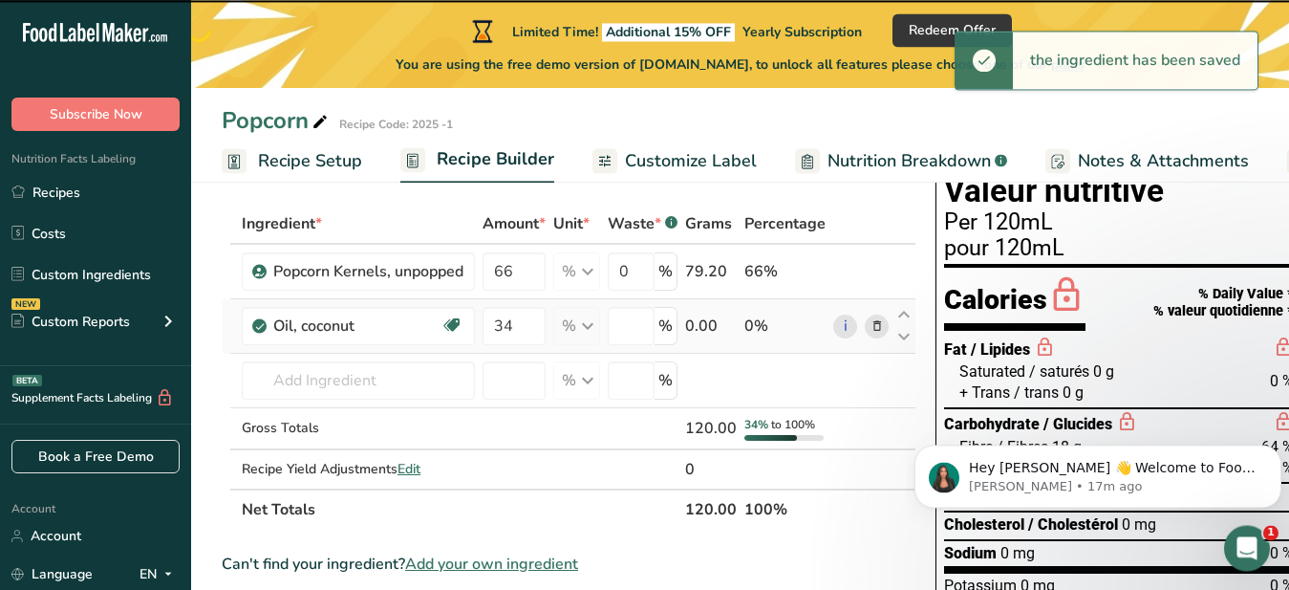
type input "0"
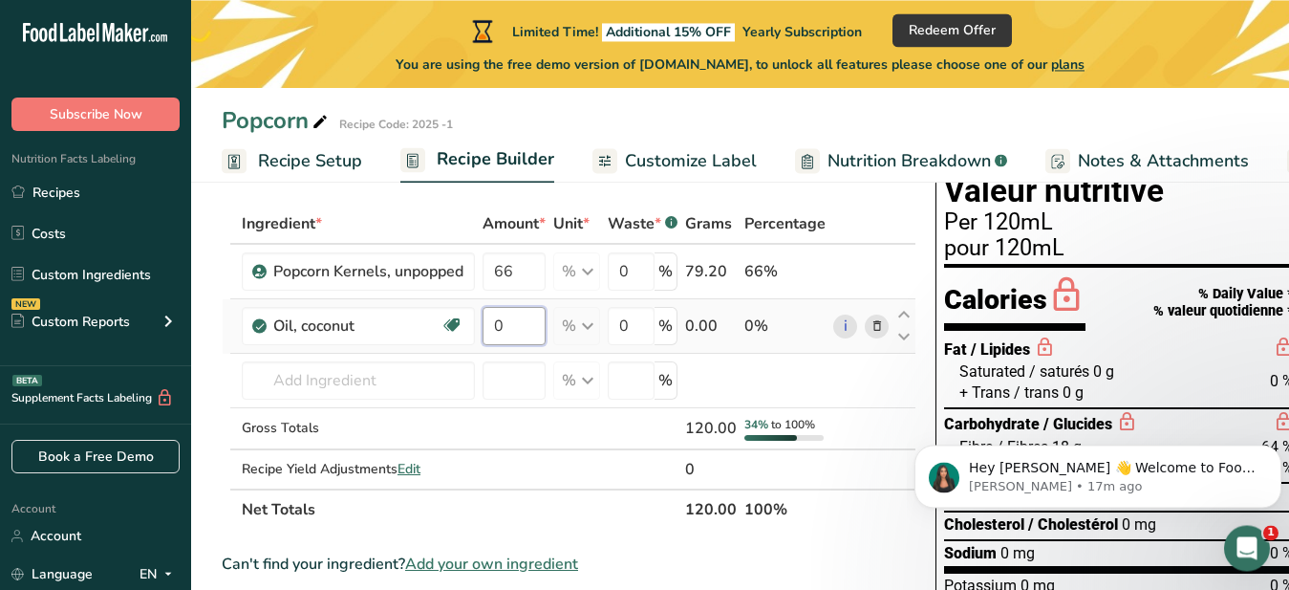
click at [507, 323] on input "0" at bounding box center [514, 326] width 63 height 38
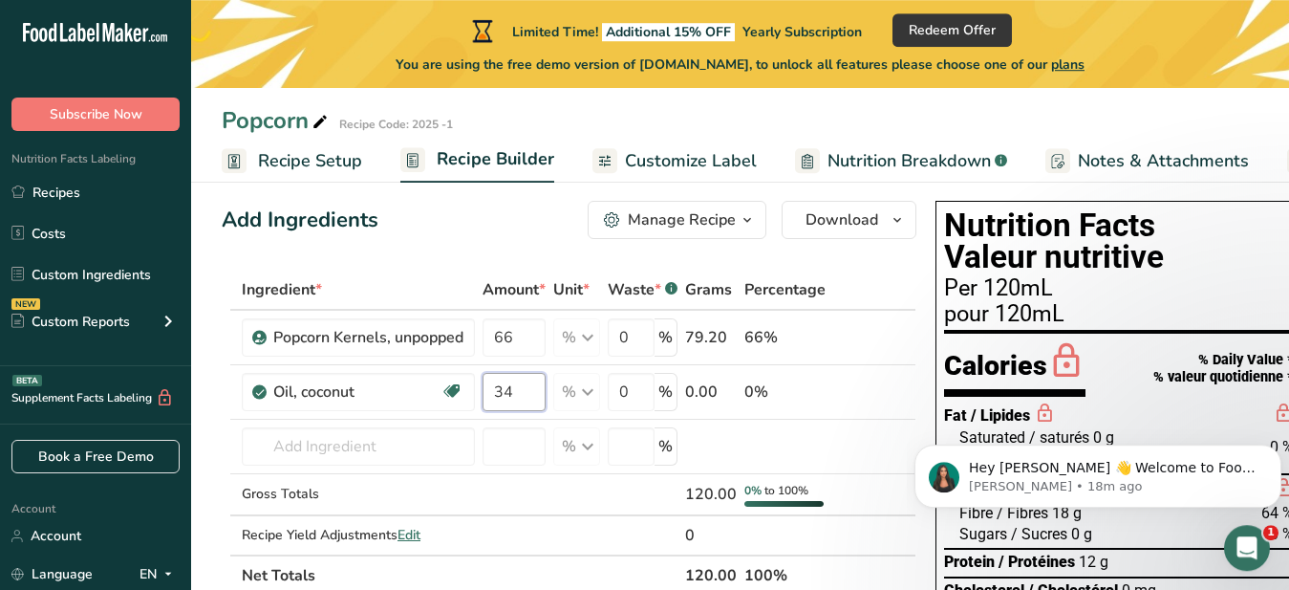
scroll to position [0, 0]
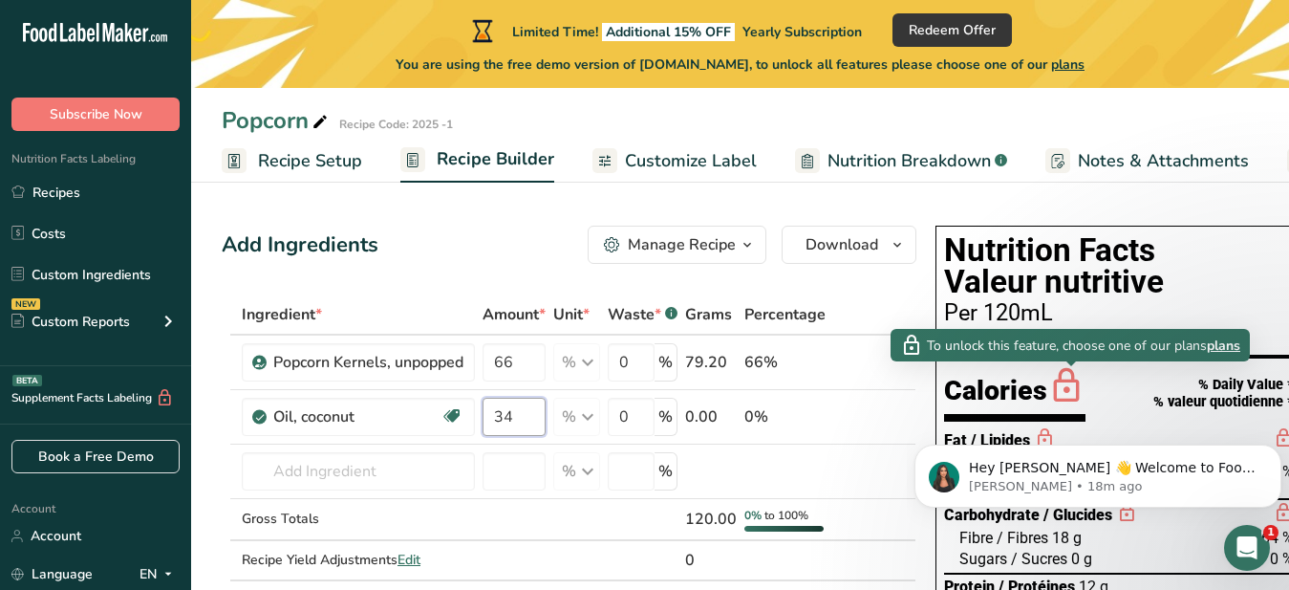
type input "34"
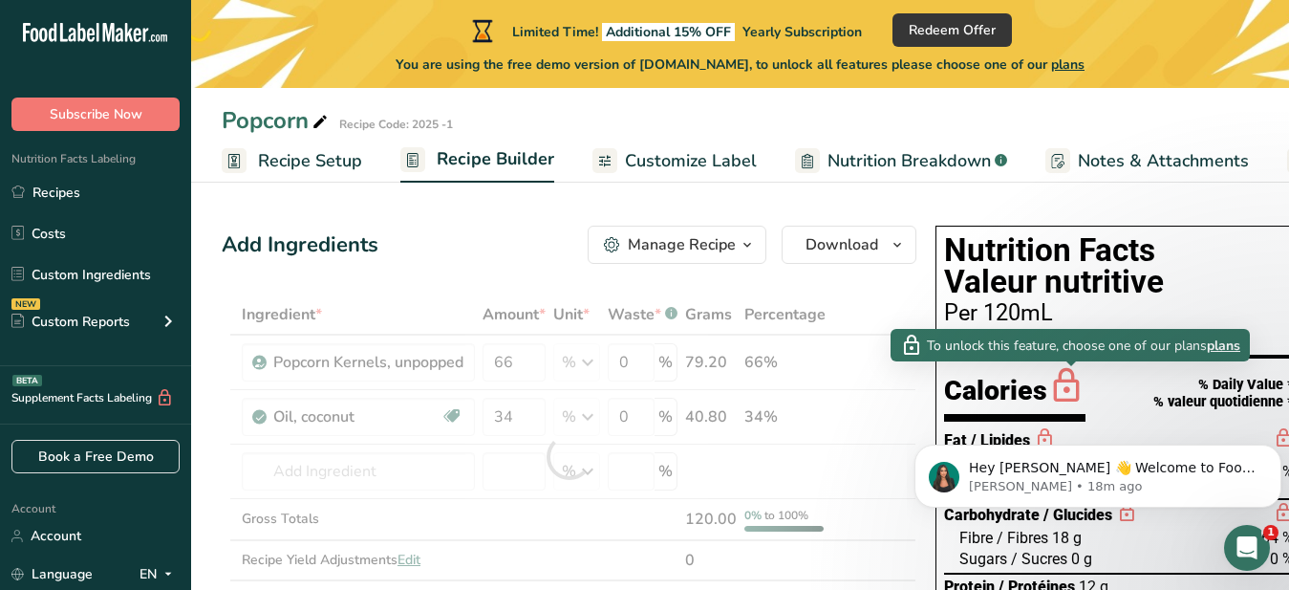
click at [1074, 392] on icon at bounding box center [1066, 386] width 38 height 45
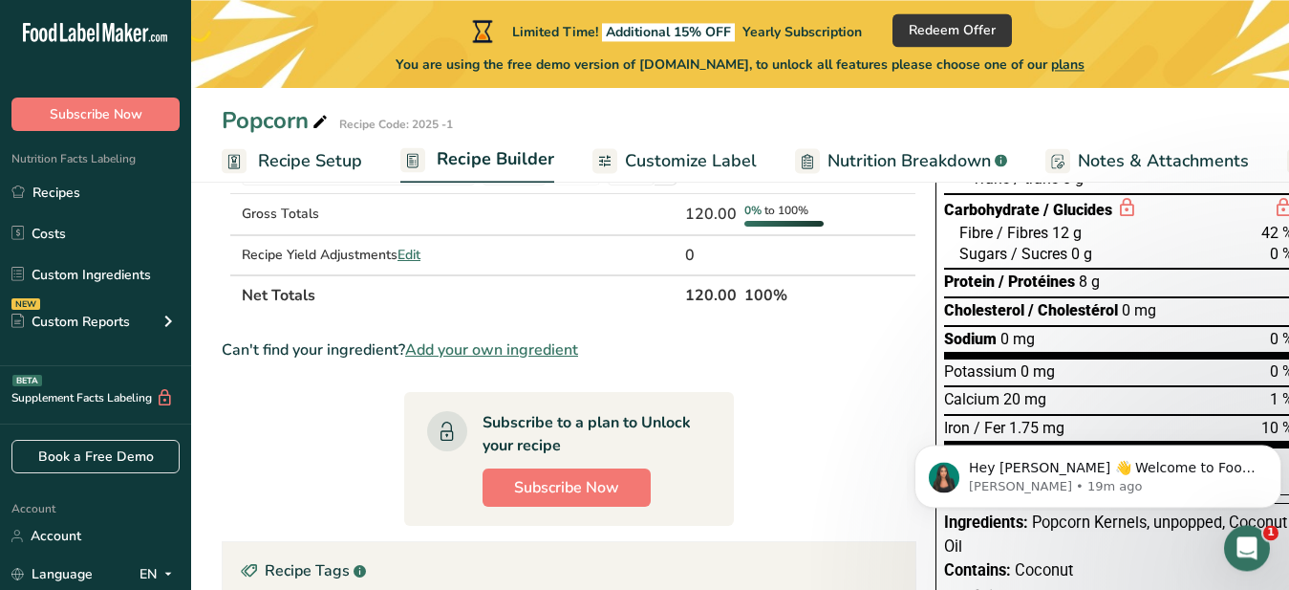
scroll to position [292, 0]
